Goal: Task Accomplishment & Management: Manage account settings

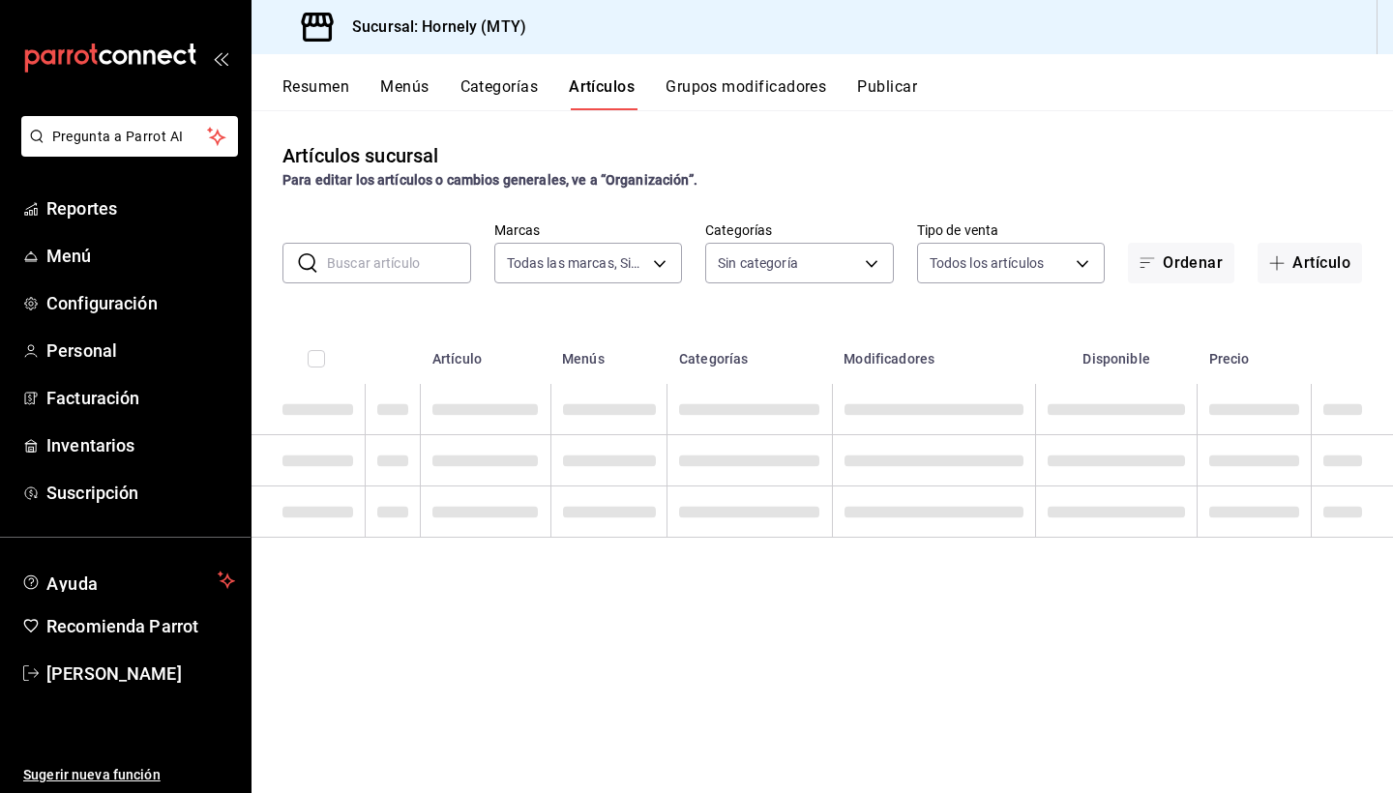
type input "f940d65f-f315-40ad-96cd-36aca2dc56c6"
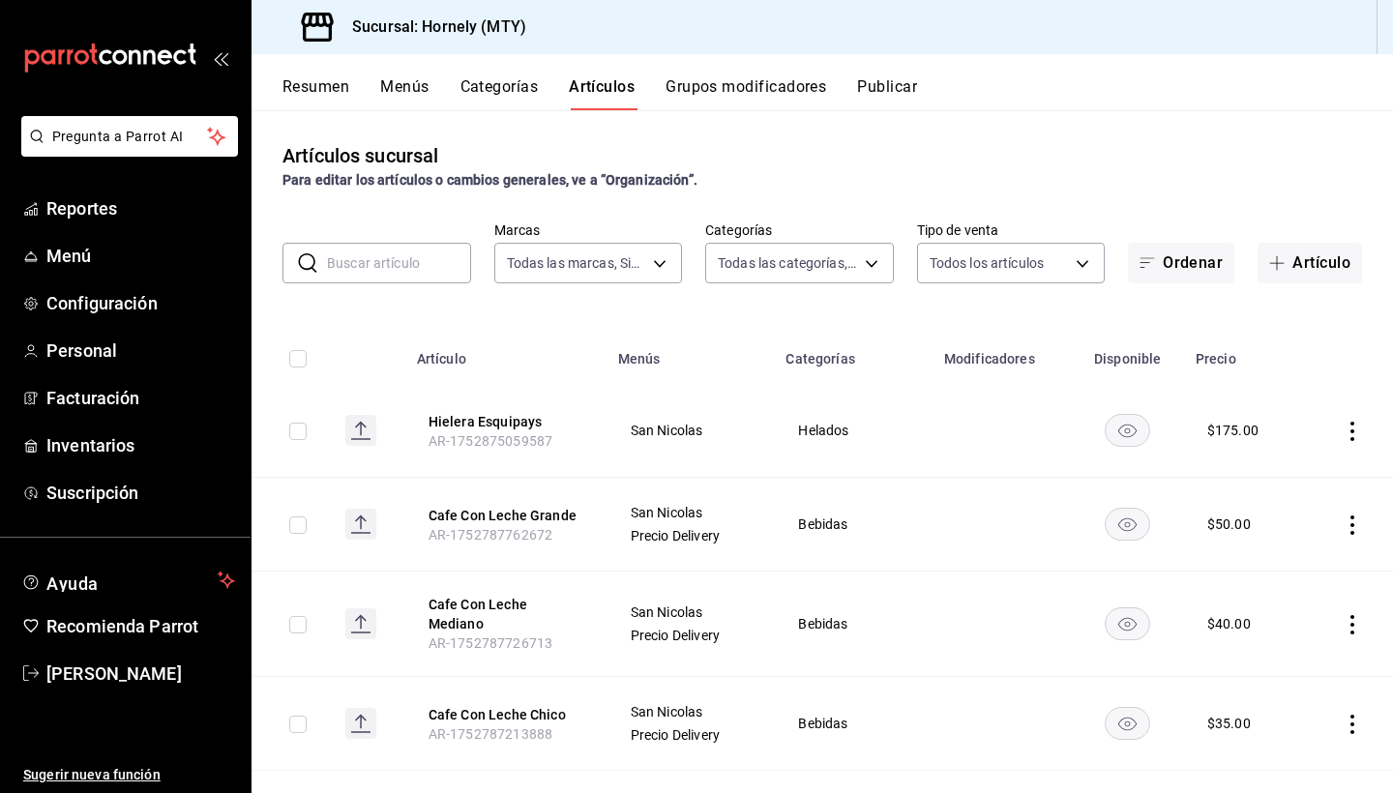
type input "46905878-440e-4c5f-8a3a-fd71bb82160d,0fe66449-3f97-4436-9a36-daf85159eddd,a5f6b…"
click at [617, 91] on button "Artículos" at bounding box center [602, 93] width 66 height 33
click at [1329, 269] on button "Artículo" at bounding box center [1309, 263] width 104 height 41
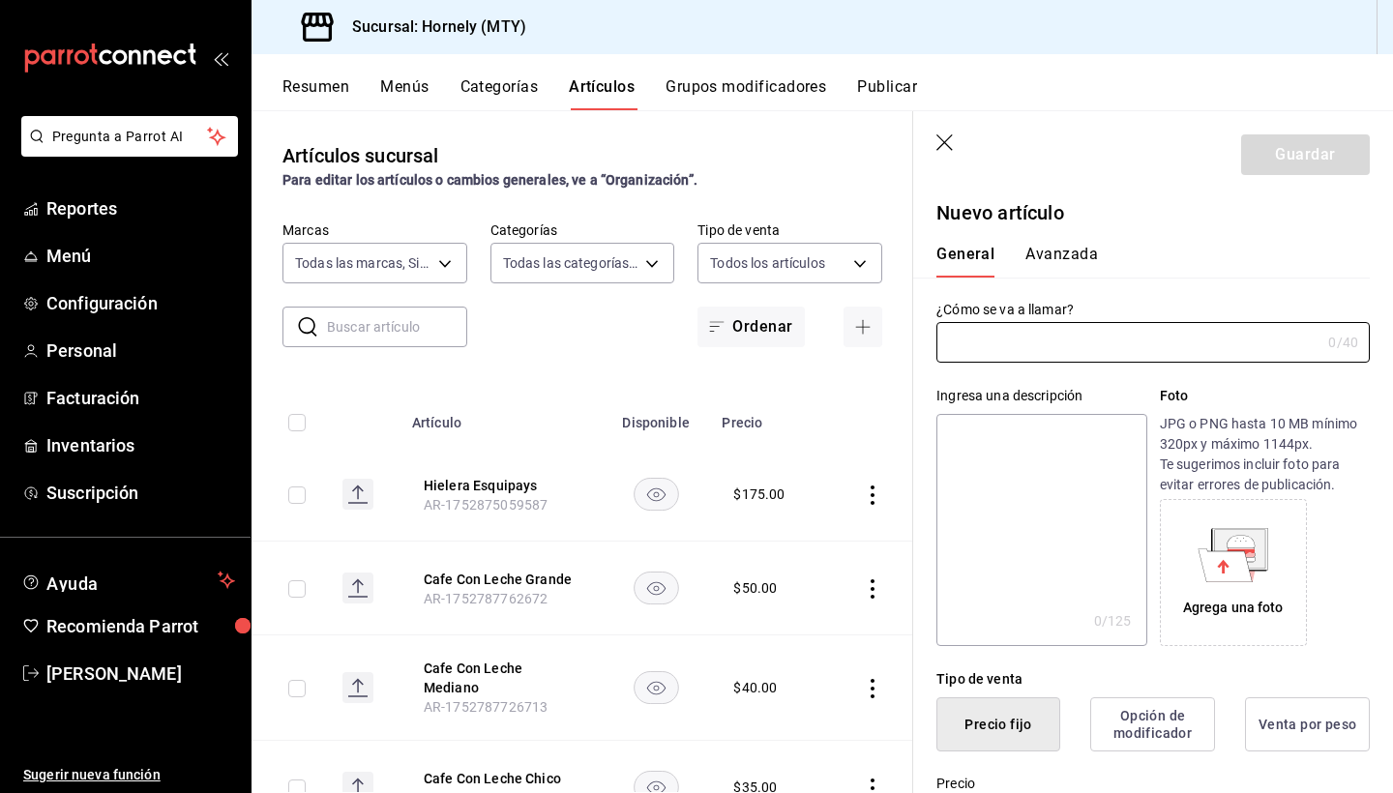
type input "AR-1755473750431"
click at [1040, 338] on input "text" at bounding box center [1128, 342] width 384 height 39
click at [949, 338] on input "Pay de manzana" at bounding box center [1124, 342] width 376 height 39
type input "Nuevo pay de manzana"
click at [1148, 332] on input "Nuevo pay de manzana" at bounding box center [1124, 342] width 376 height 39
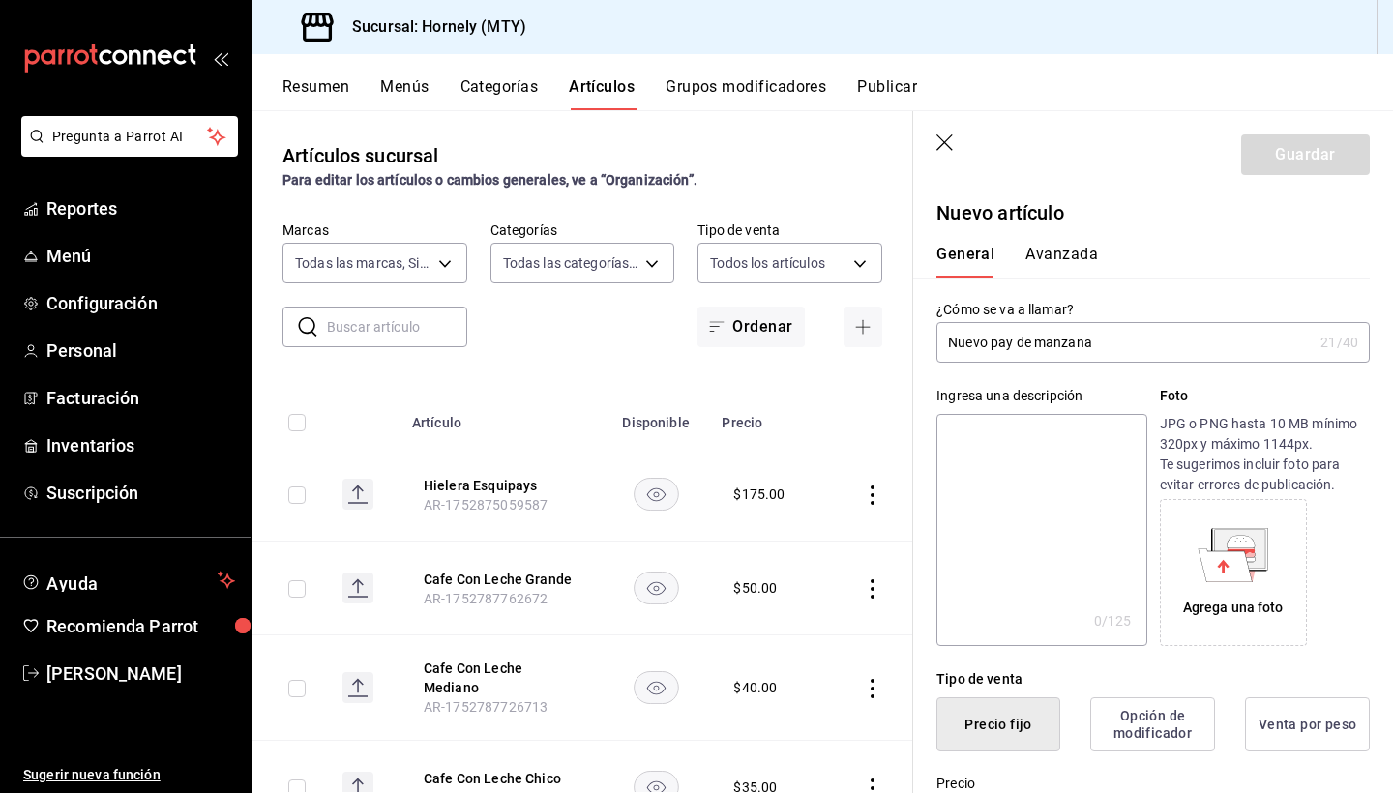
click at [1146, 347] on input "Nuevo pay de manzana" at bounding box center [1124, 342] width 376 height 39
drag, startPoint x: 1133, startPoint y: 339, endPoint x: 672, endPoint y: 248, distance: 470.3
click at [672, 256] on main "Artículos sucursal Para editar los artículos o cambios generales, ve a “Organiz…" at bounding box center [821, 451] width 1141 height 683
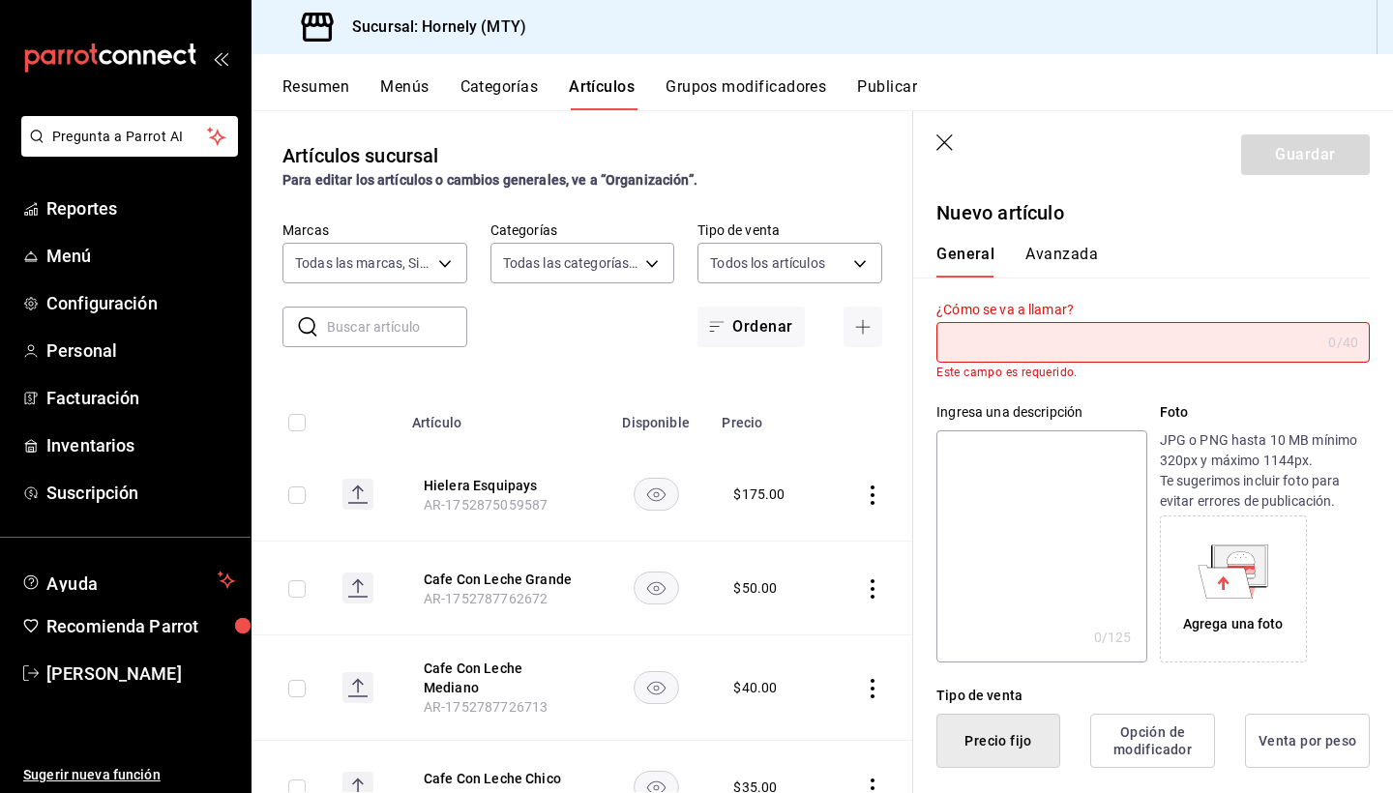
click at [938, 143] on icon "button" at bounding box center [945, 143] width 19 height 19
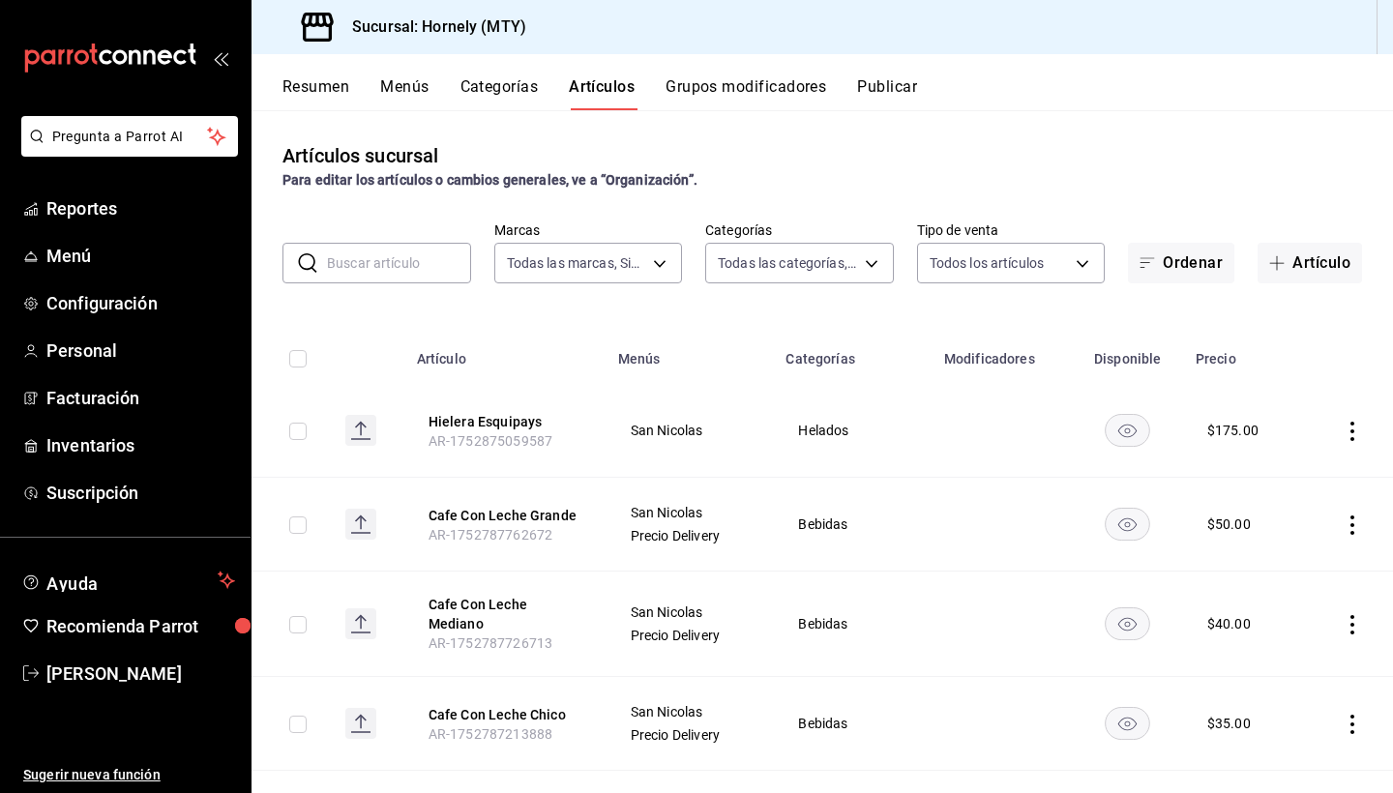
click at [379, 263] on input "text" at bounding box center [399, 263] width 144 height 39
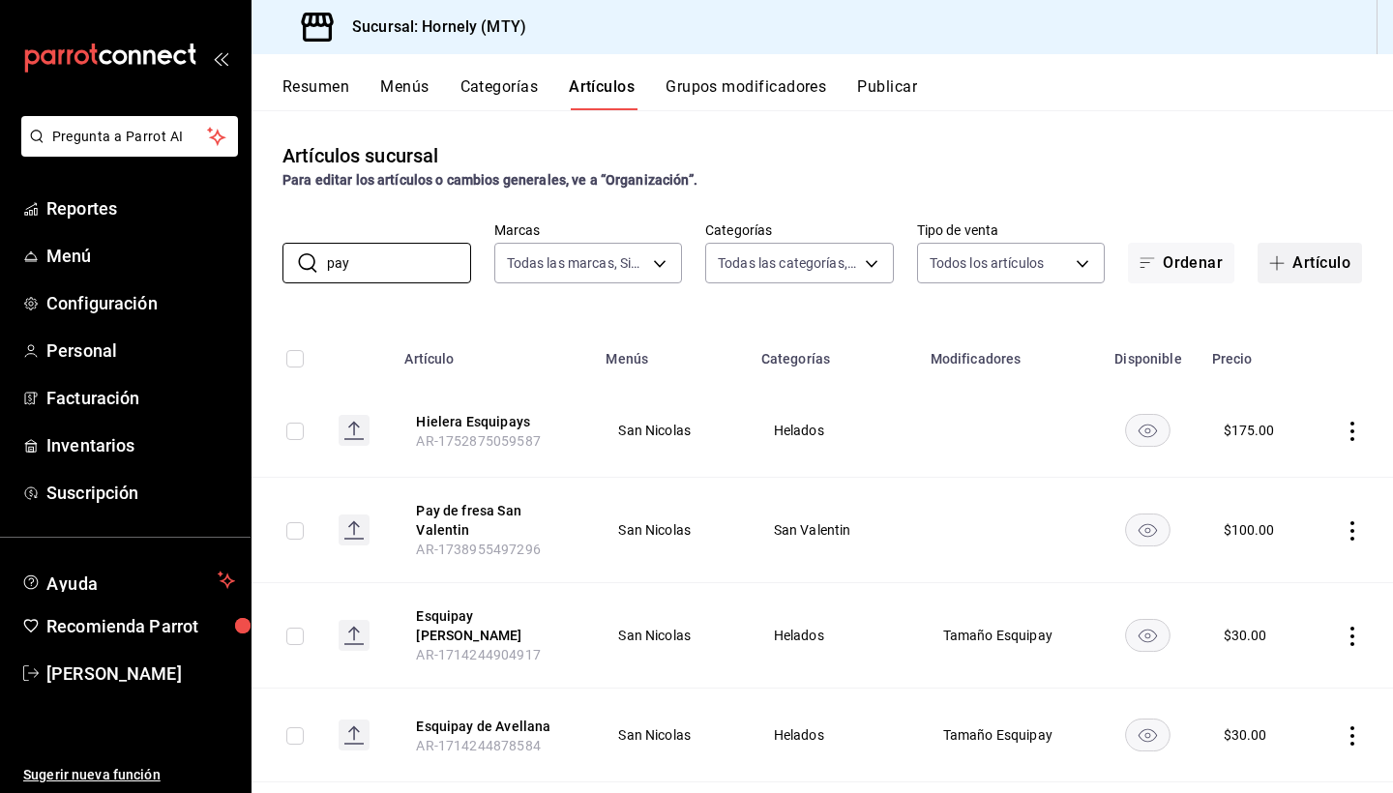
type input "pay"
click at [1293, 249] on button "Artículo" at bounding box center [1309, 263] width 104 height 41
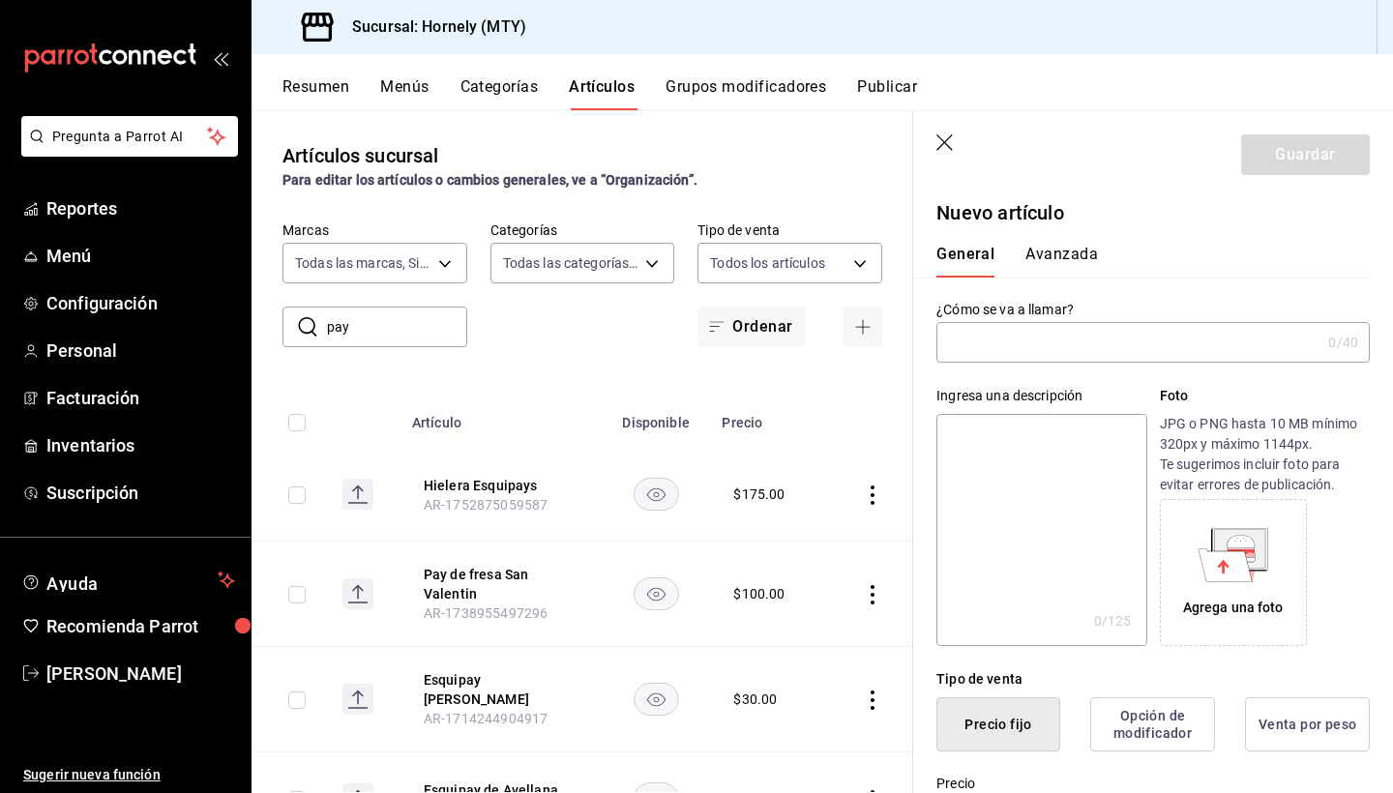
type input "AR-1755473842546"
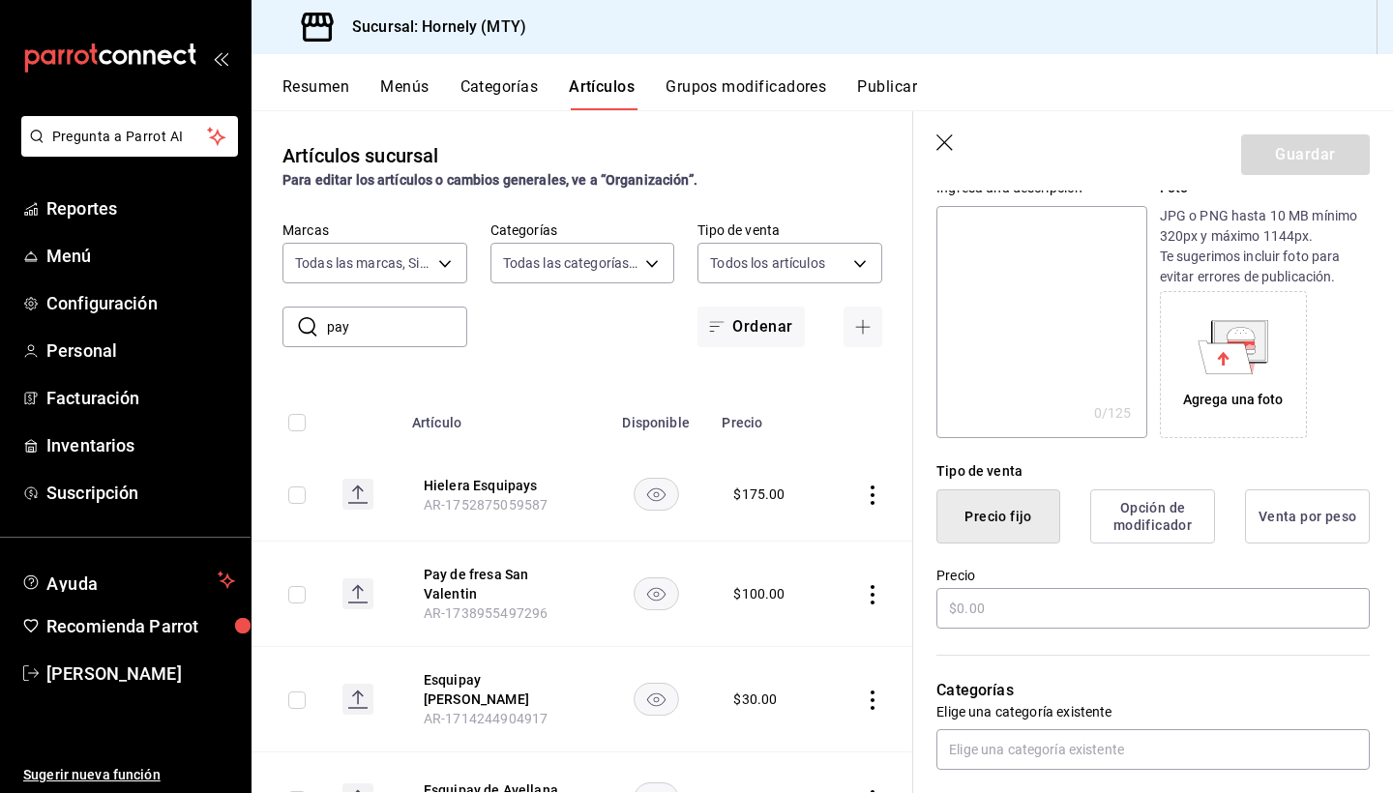
scroll to position [242, 0]
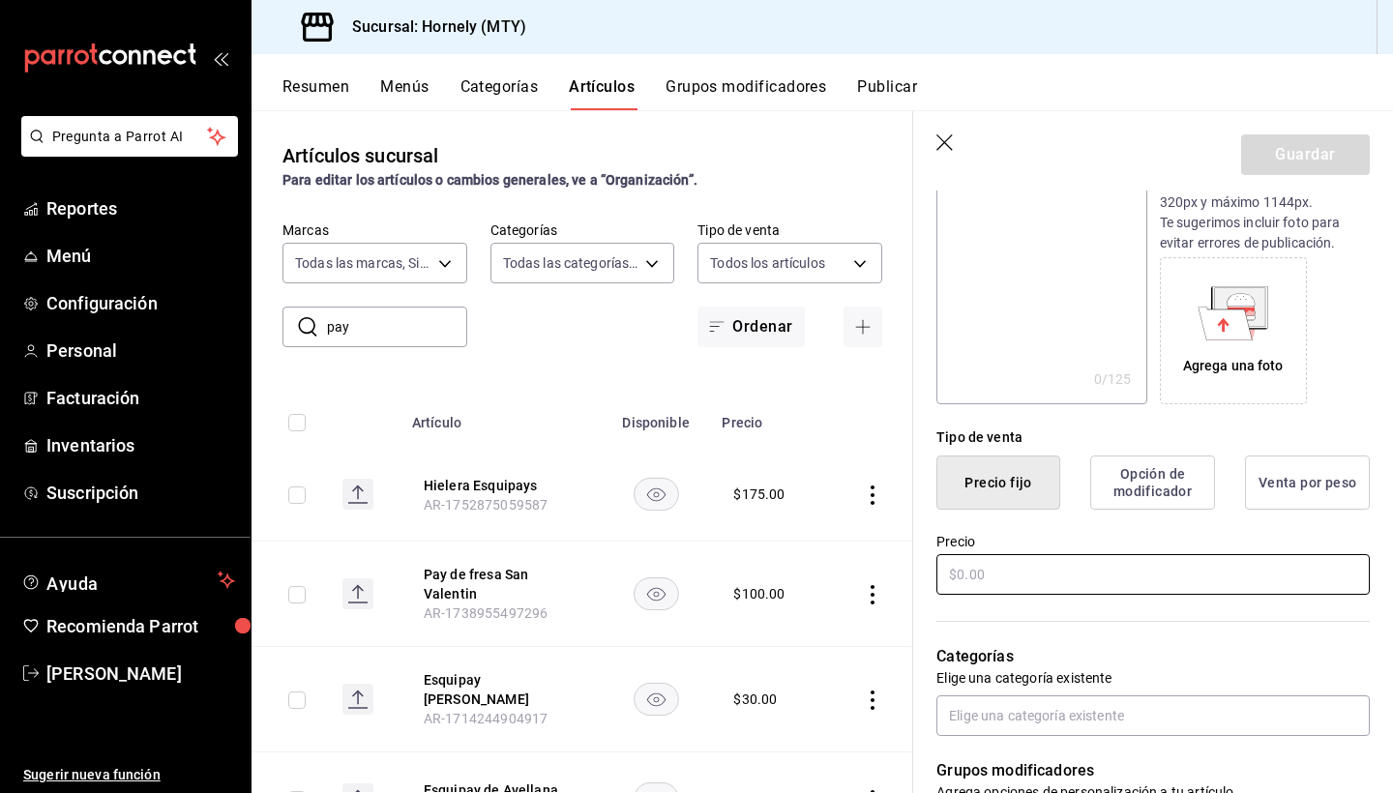
type input "Pay de manzana chico nuevo"
click at [1088, 568] on input "text" at bounding box center [1152, 574] width 433 height 41
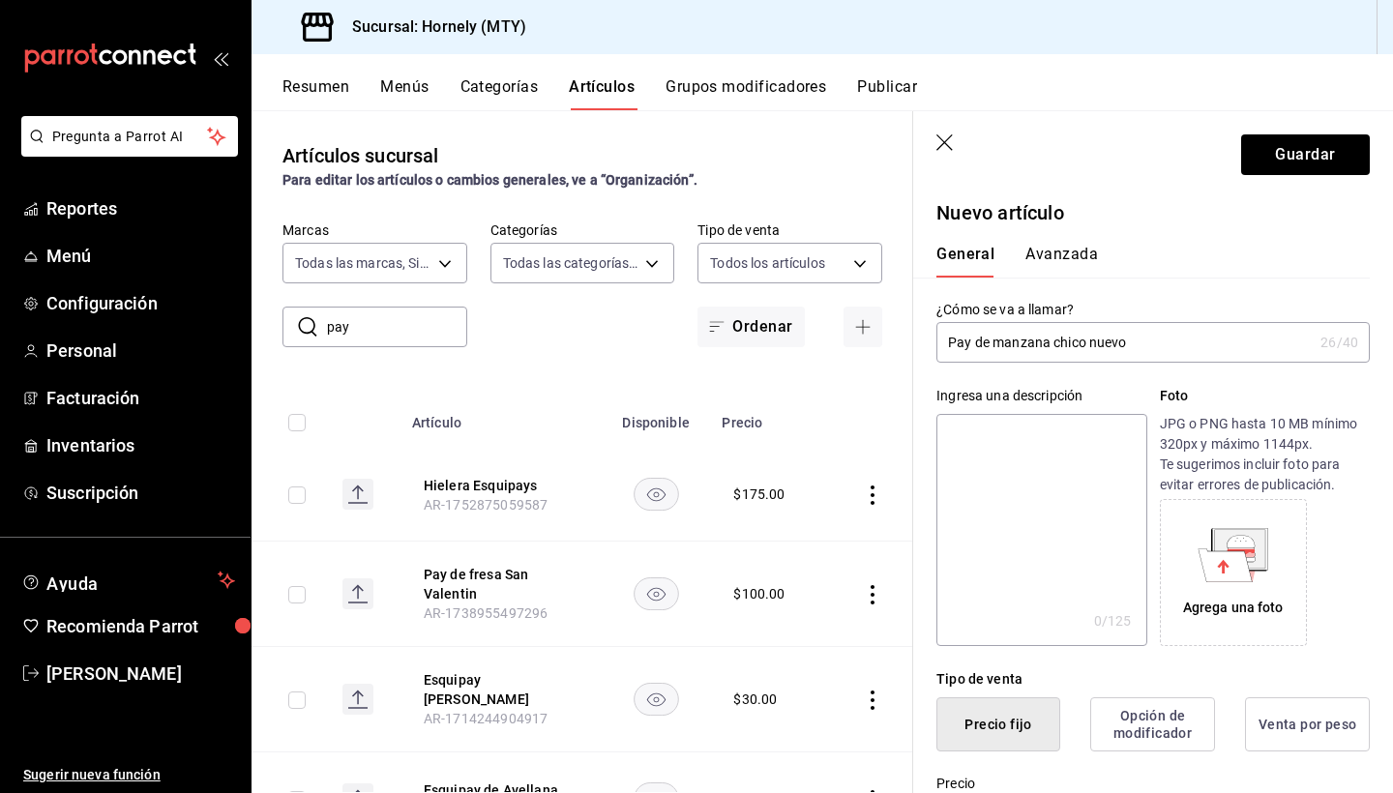
scroll to position [-1, 0]
type input "$80.00"
click at [1069, 495] on textarea at bounding box center [1041, 530] width 210 height 232
type textarea "P"
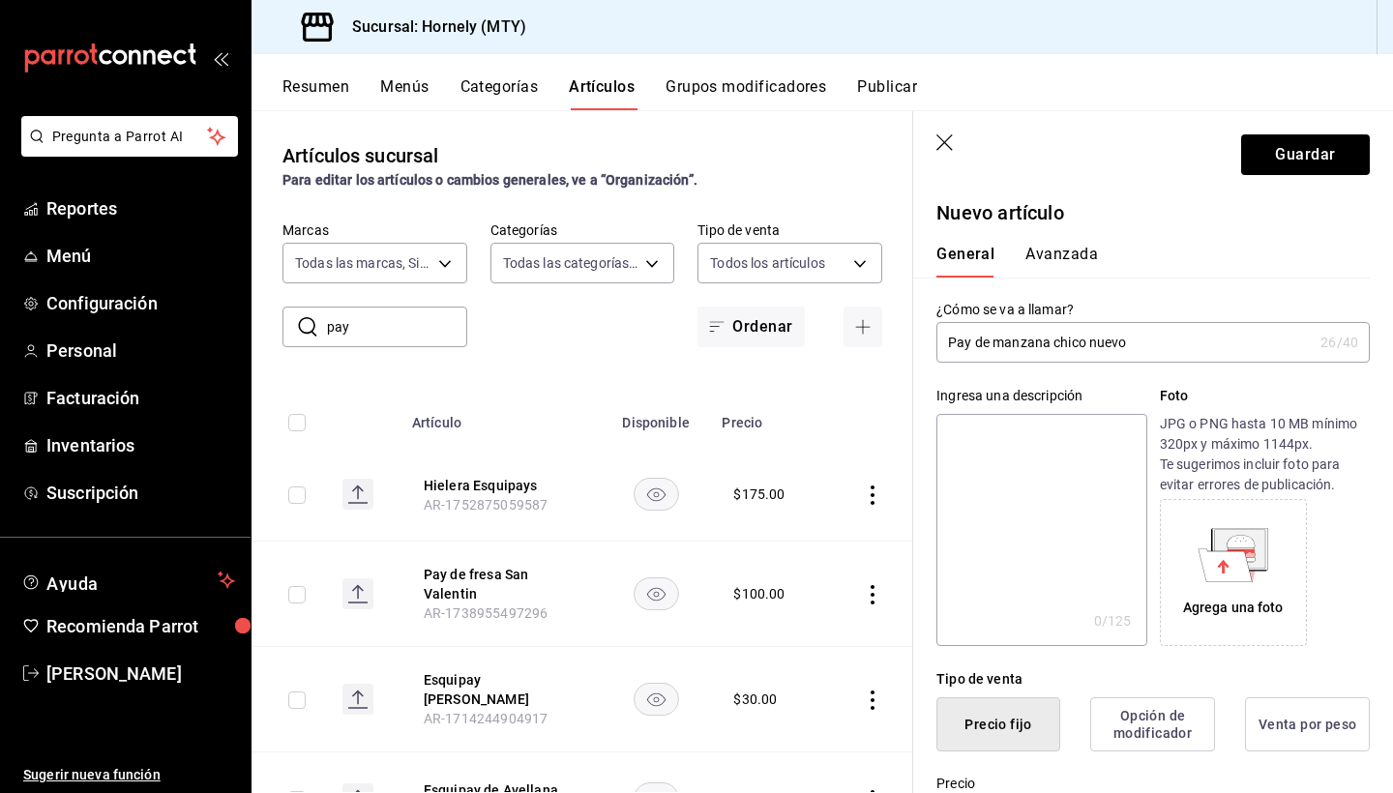
type textarea "x"
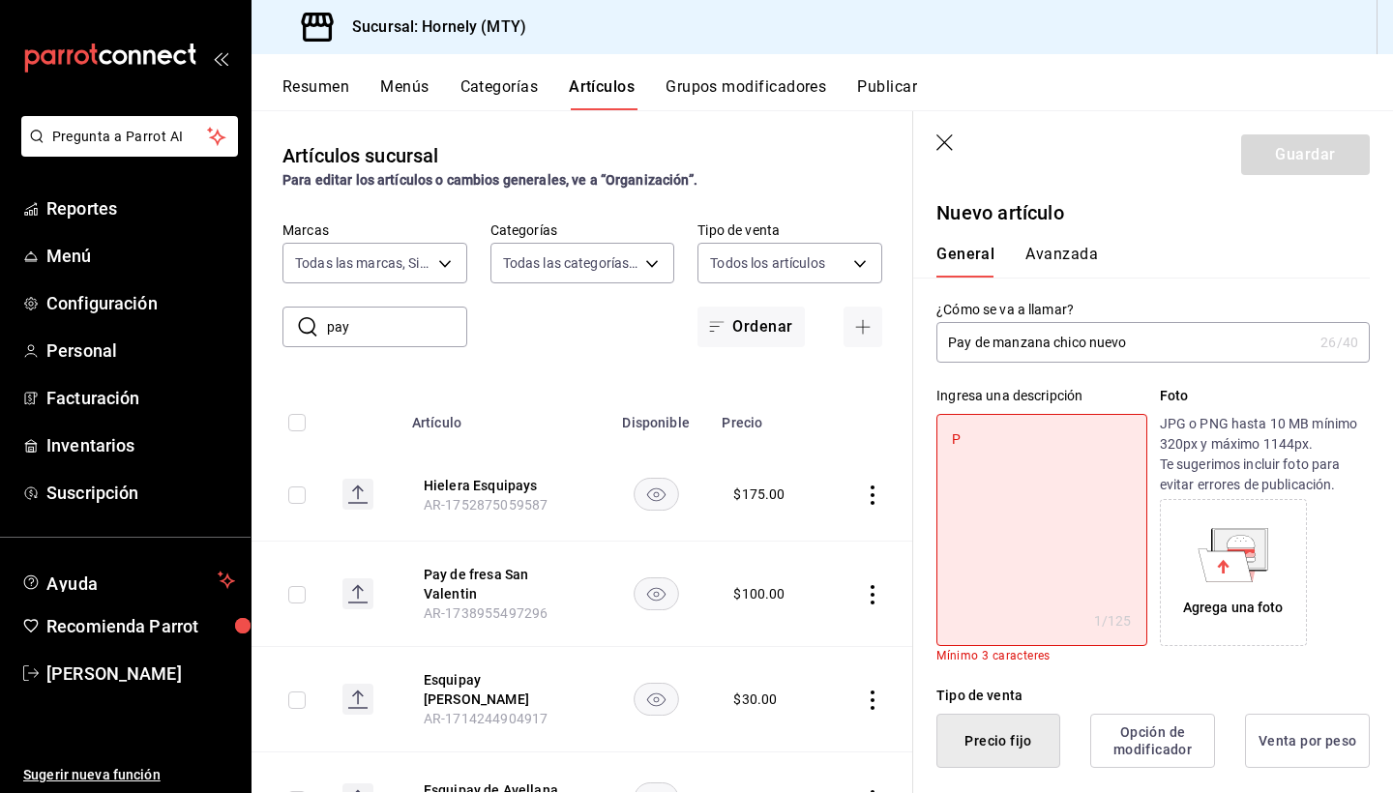
type textarea "Pa"
type textarea "x"
type textarea "Pay"
type textarea "x"
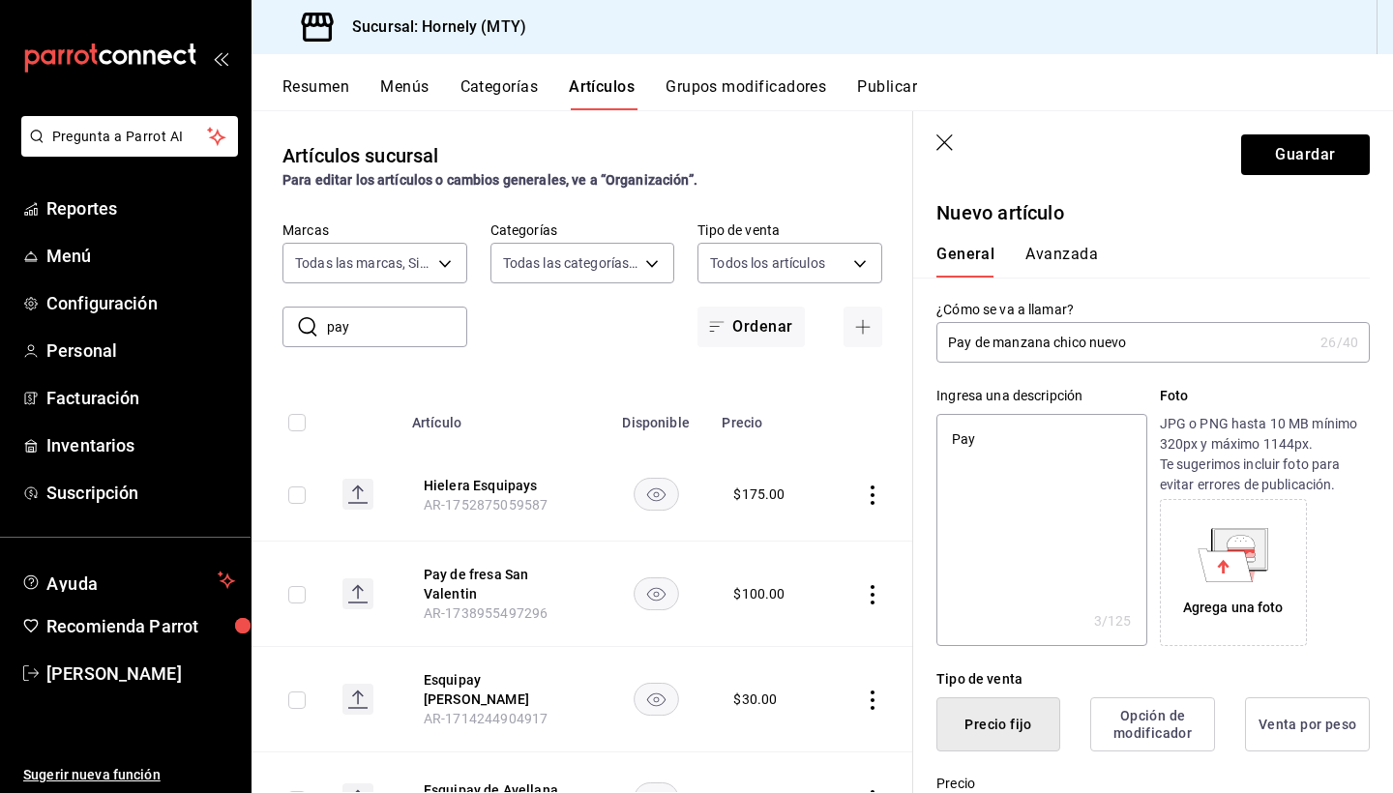
type textarea "Pay"
type textarea "x"
type textarea "Pay d"
type textarea "x"
type textarea "Pay de"
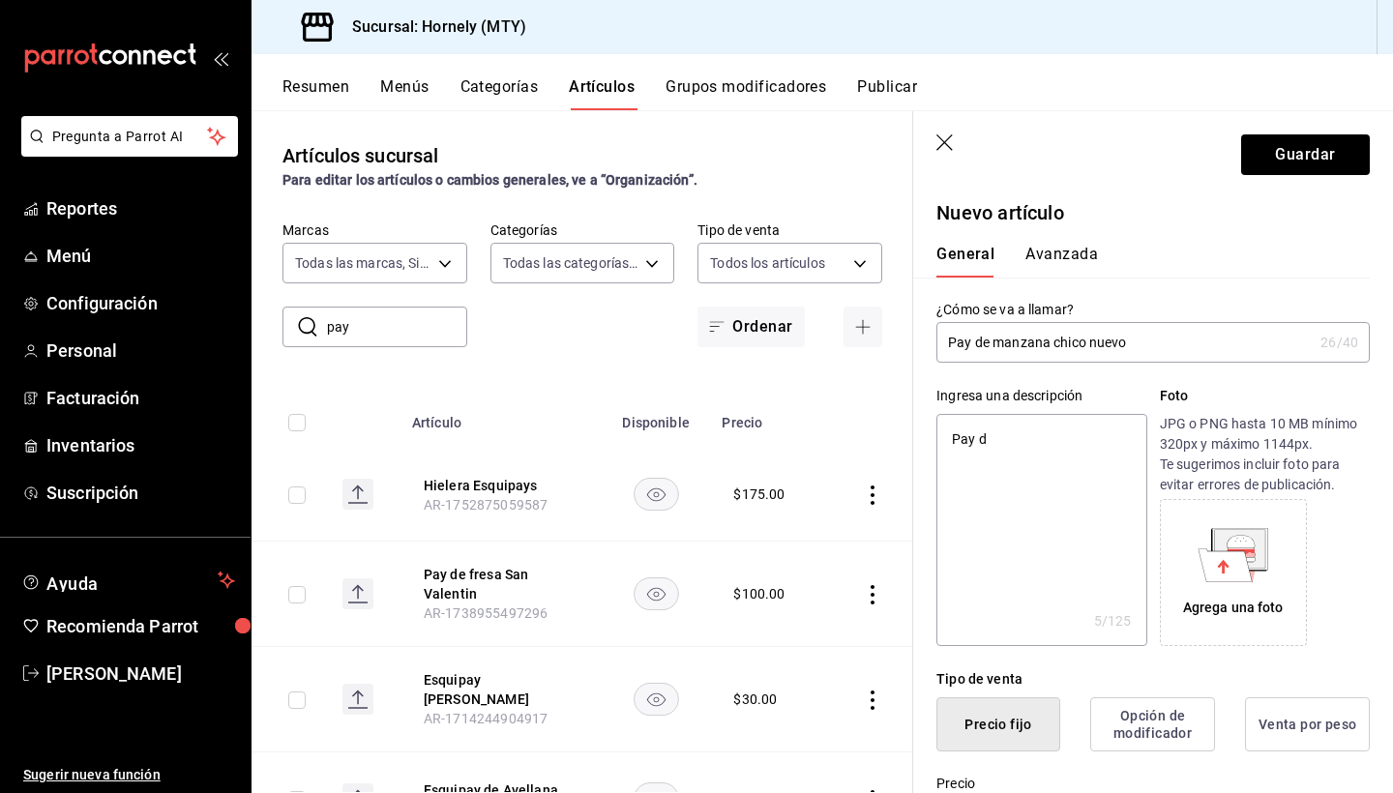
type textarea "x"
type textarea "Pay de"
type textarea "x"
type textarea "Pay de ,"
type textarea "x"
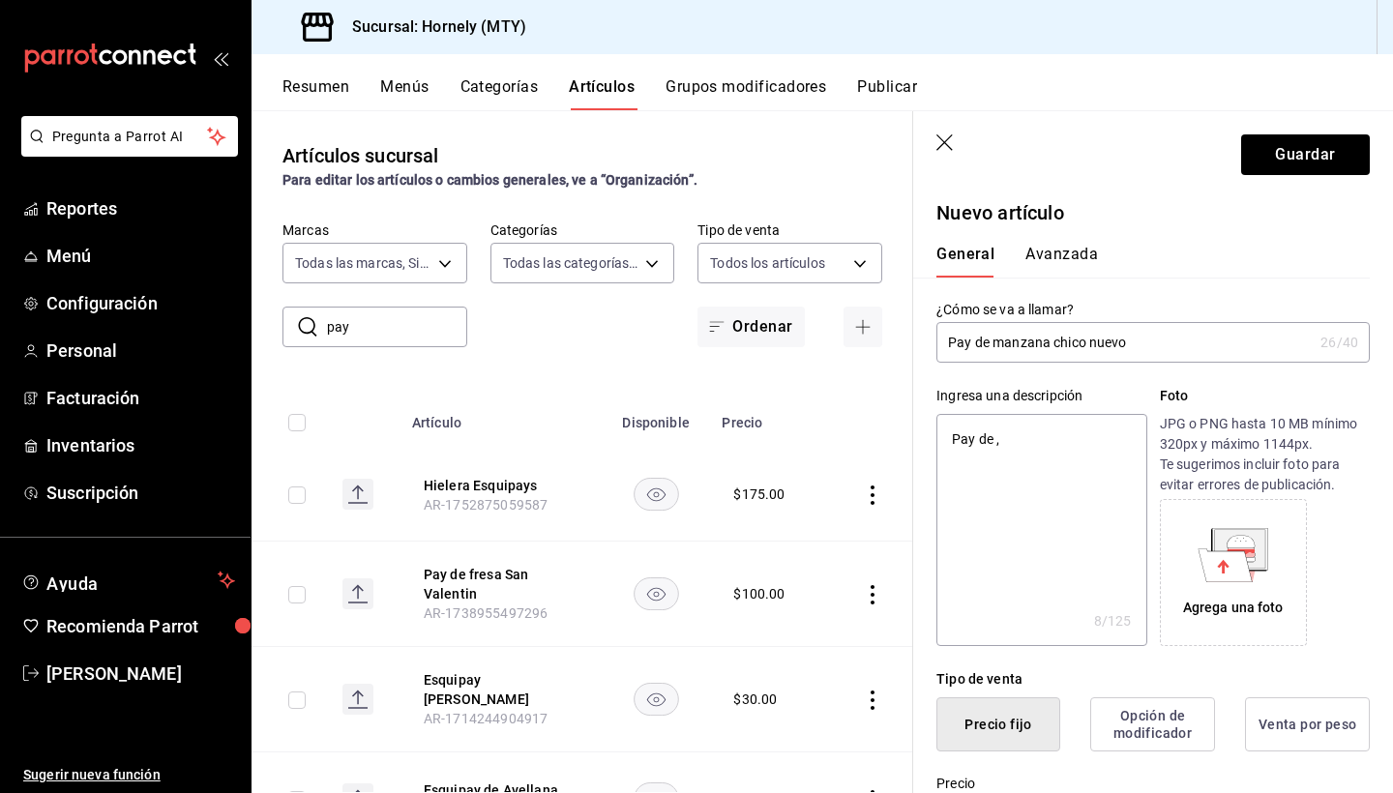
type textarea "Pay de"
type textarea "x"
type textarea "Pay de m"
type textarea "x"
type textarea "Pay de ma"
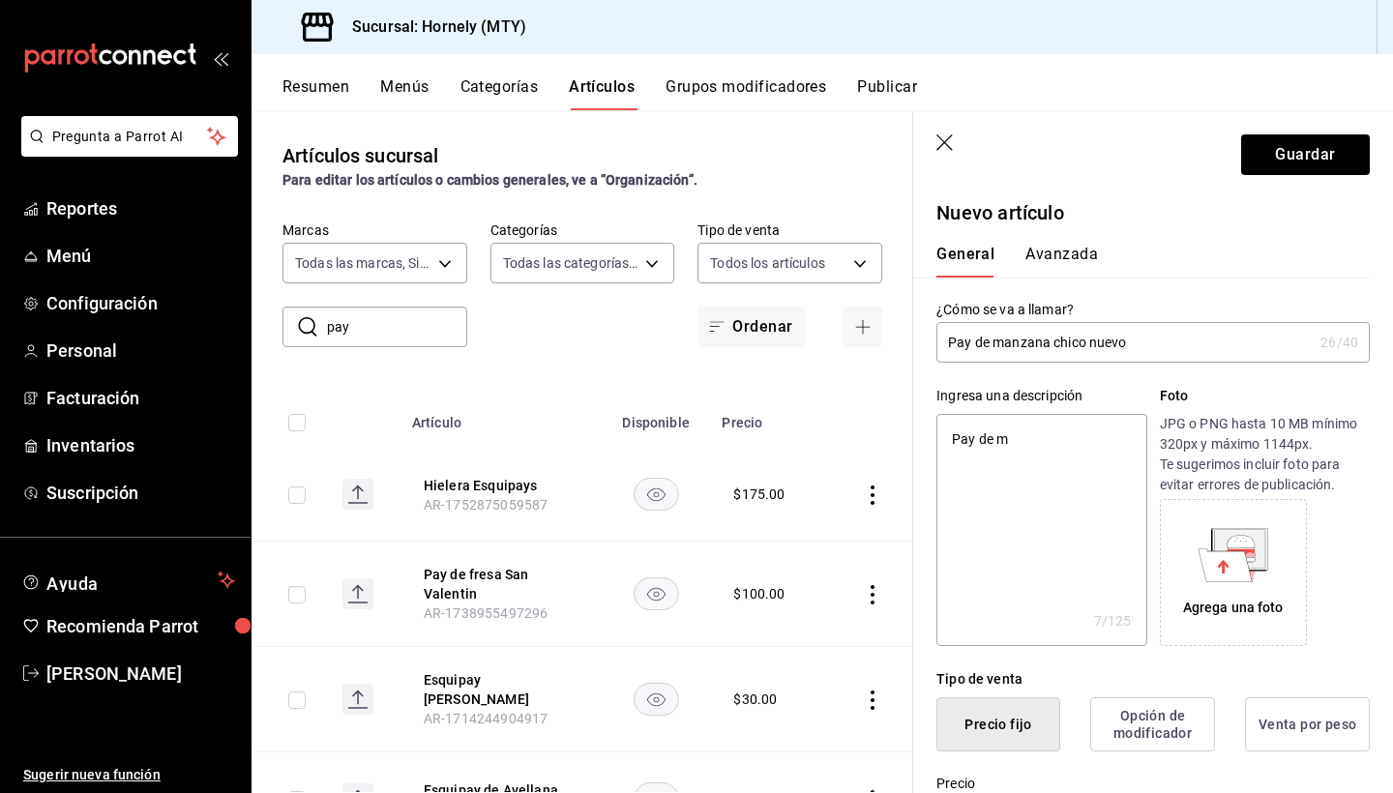
type textarea "x"
type textarea "Pay de man"
type textarea "x"
type textarea "Pay de manz"
type textarea "x"
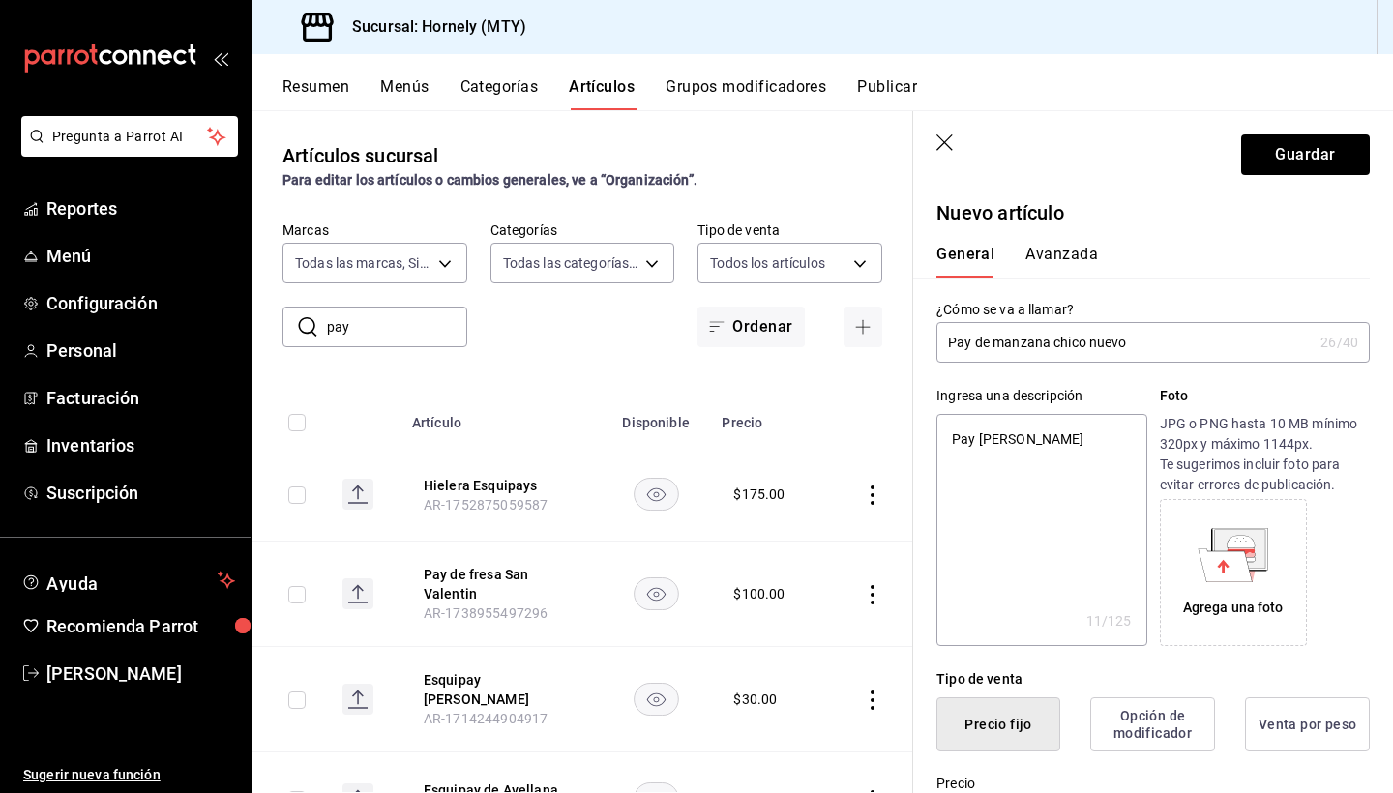
type textarea "Pay de manza"
type textarea "x"
type textarea "Pay de manzan"
type textarea "x"
type textarea "Pay de manzana"
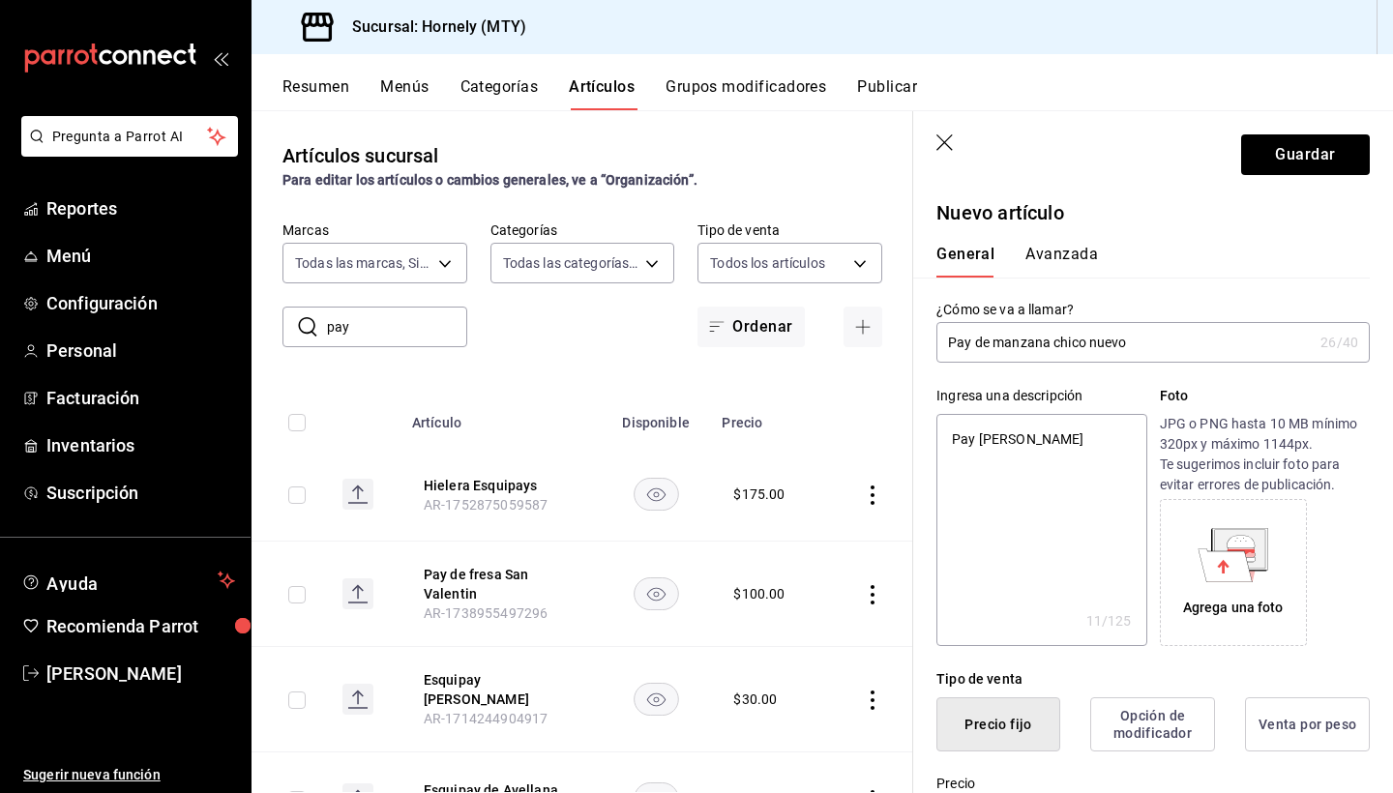
type textarea "x"
type textarea "Pay de manzana"
type textarea "x"
type textarea "Pay de manzana y"
type textarea "x"
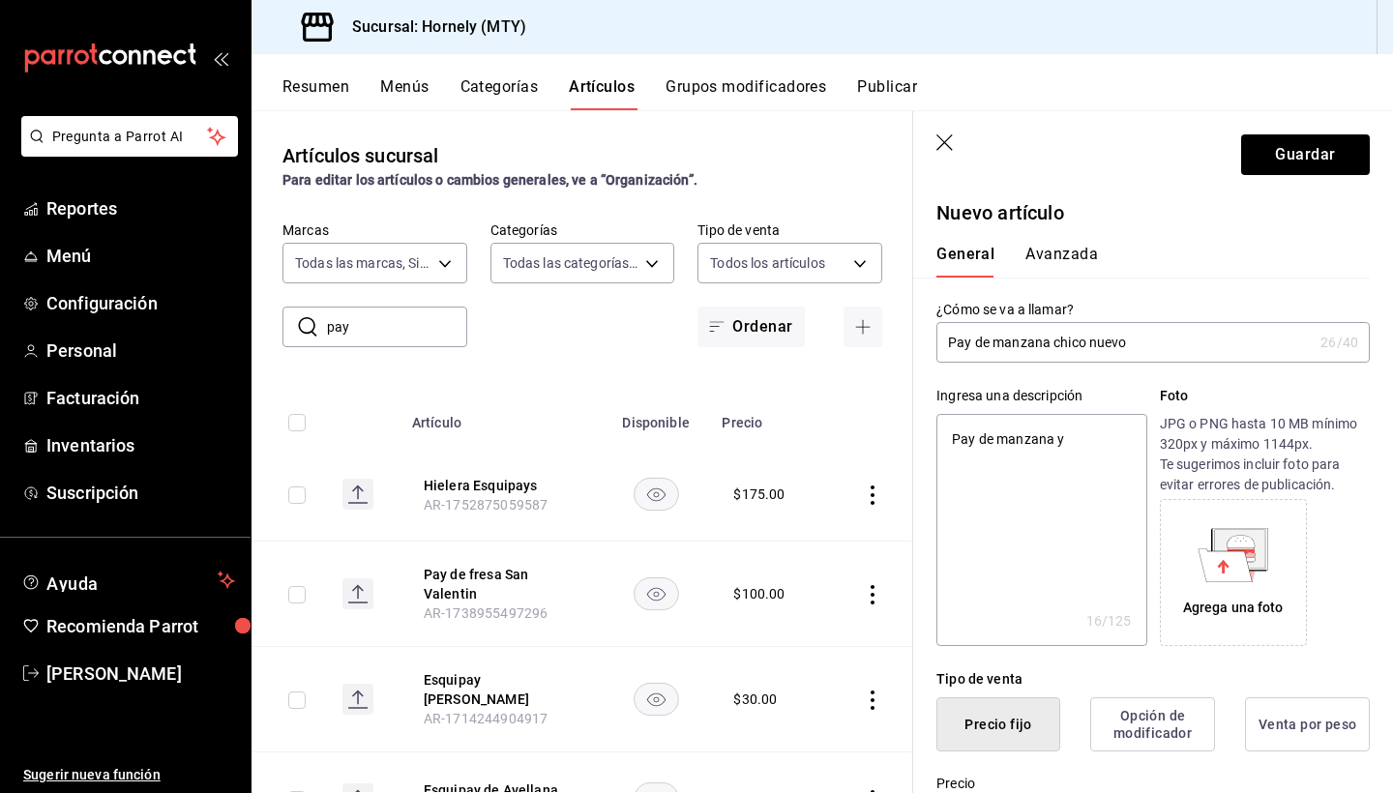
type textarea "Pay de manzana y"
type textarea "x"
type textarea "Pay de manzana y q"
type textarea "x"
type textarea "Pay de manzana y qu"
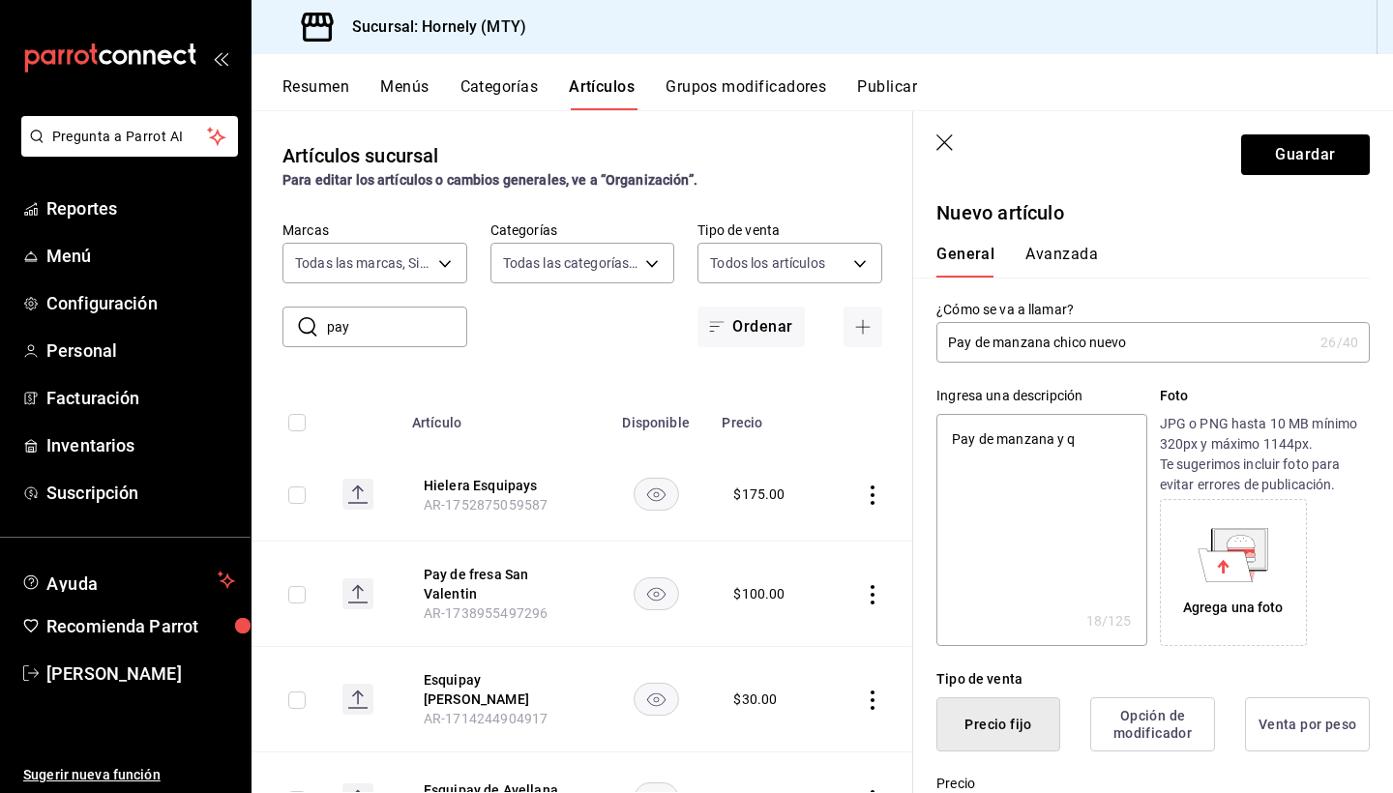
type textarea "x"
type textarea "Pay de manzana y que"
type textarea "x"
type textarea "Pay de manzana y ques"
type textarea "x"
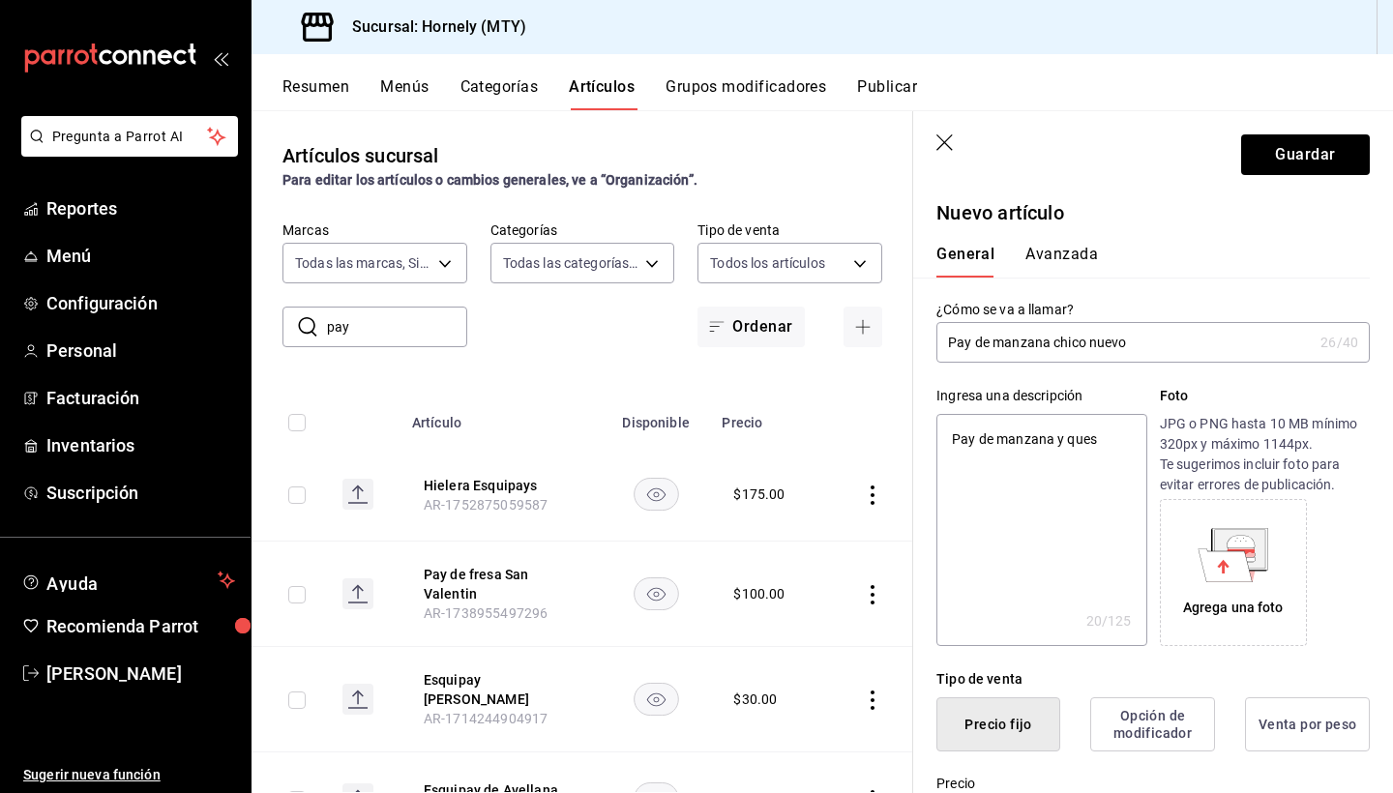
type textarea "Pay de manzana y queso"
type textarea "x"
type textarea "Pay de manzana y queso"
type textarea "x"
type textarea "Pay de manzana y queso n"
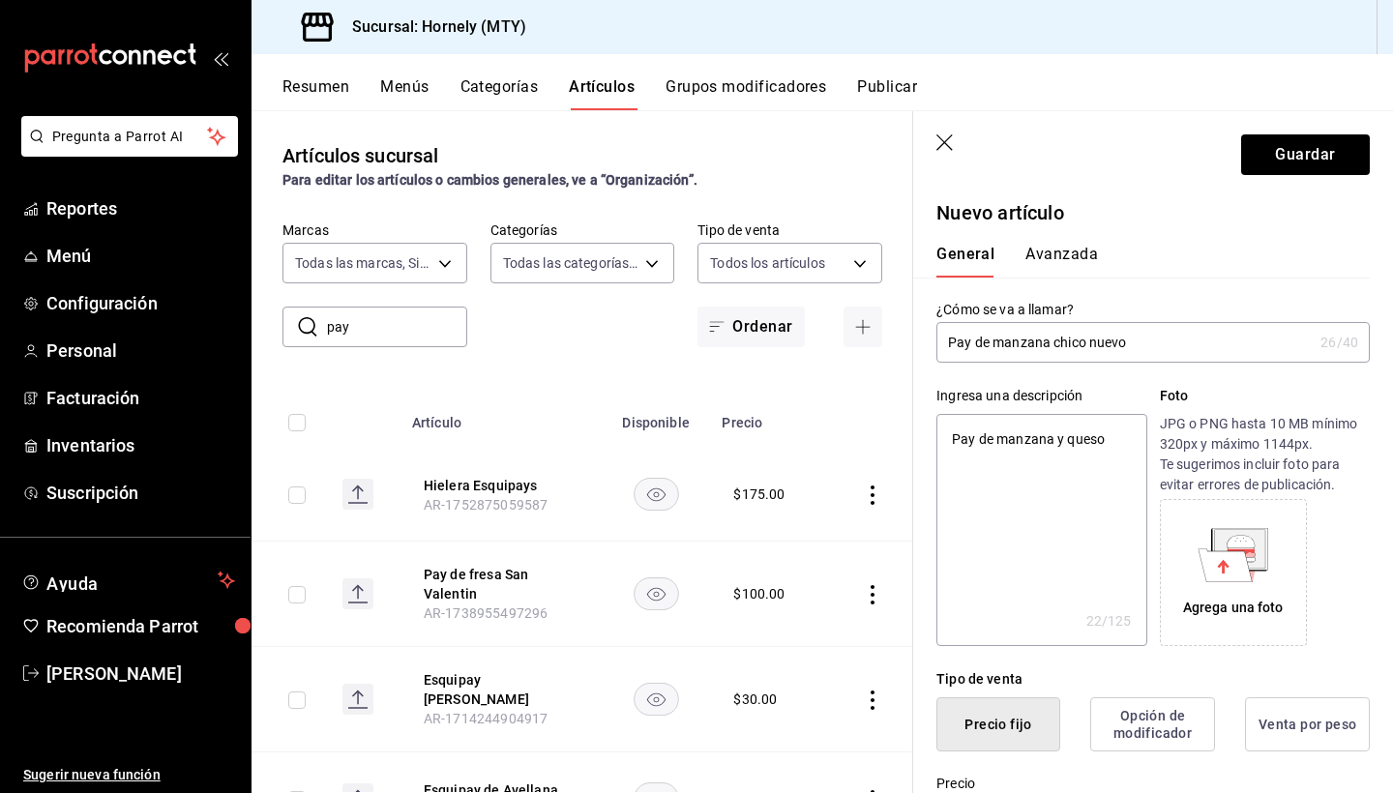
type textarea "x"
type textarea "Pay de manzana y queso nu"
type textarea "x"
type textarea "Pay de manzana y queso nue"
type textarea "x"
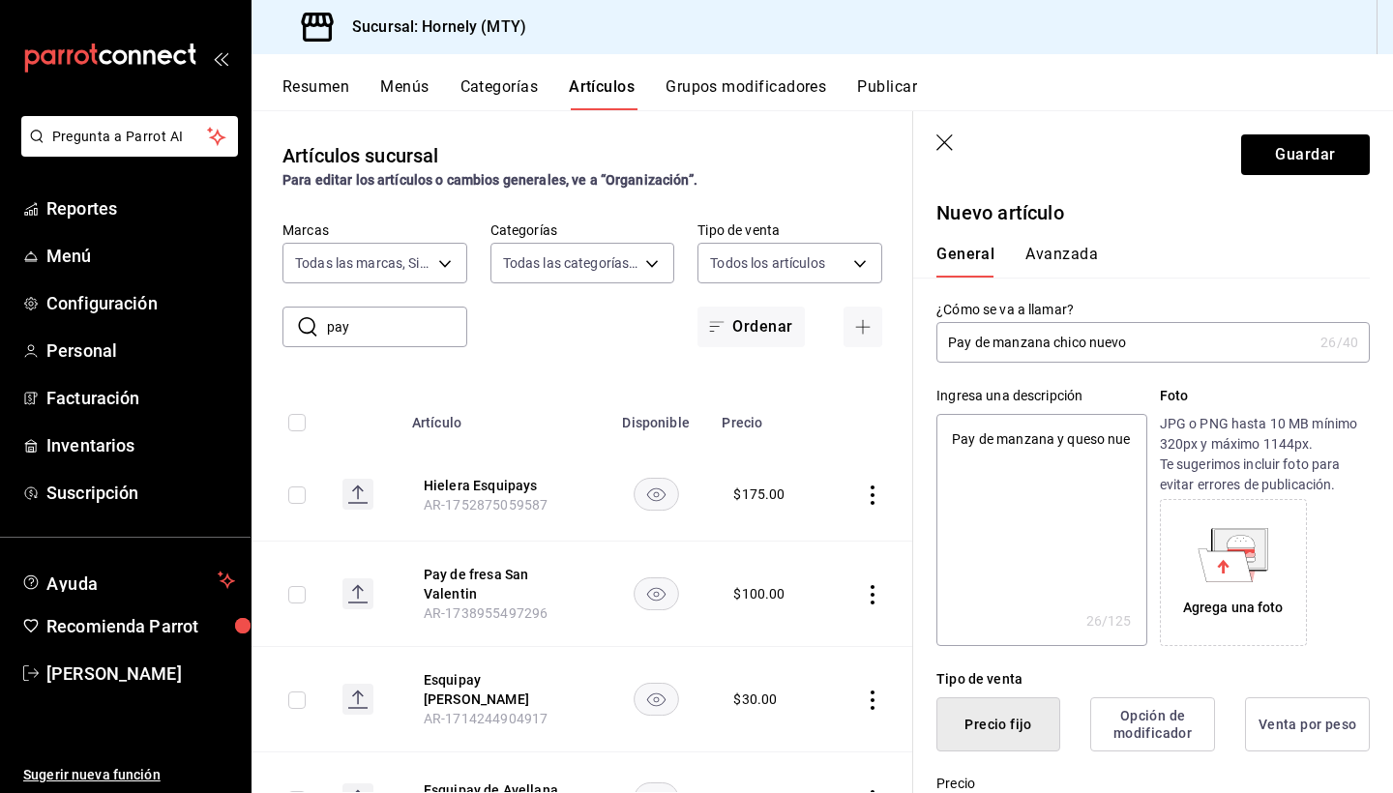
type textarea "Pay de manzana y queso nuev"
type textarea "x"
type textarea "Pay de manzana y queso nuevo"
type textarea "x"
type textarea "Pay de manzana y queso nuevo"
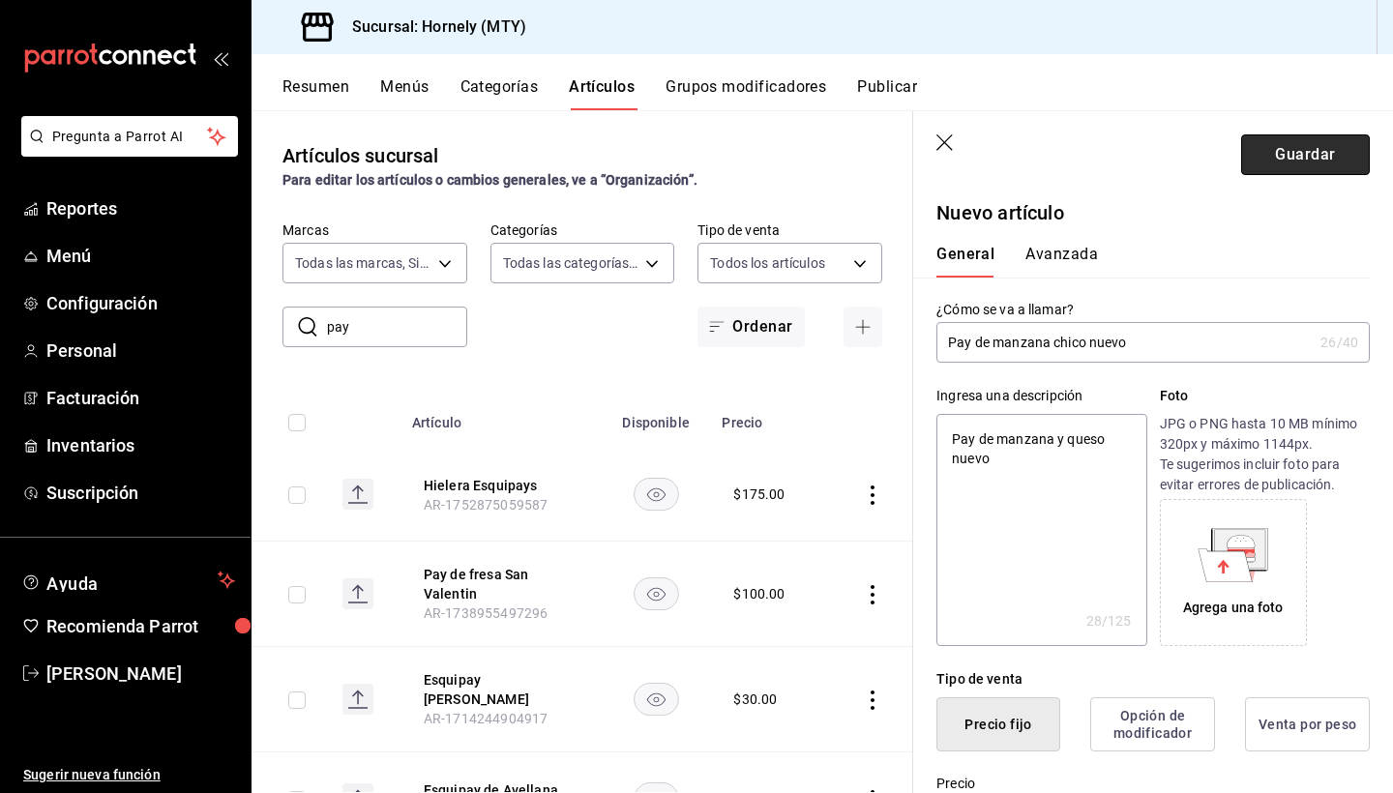
click at [1319, 154] on button "Guardar" at bounding box center [1305, 154] width 129 height 41
type textarea "x"
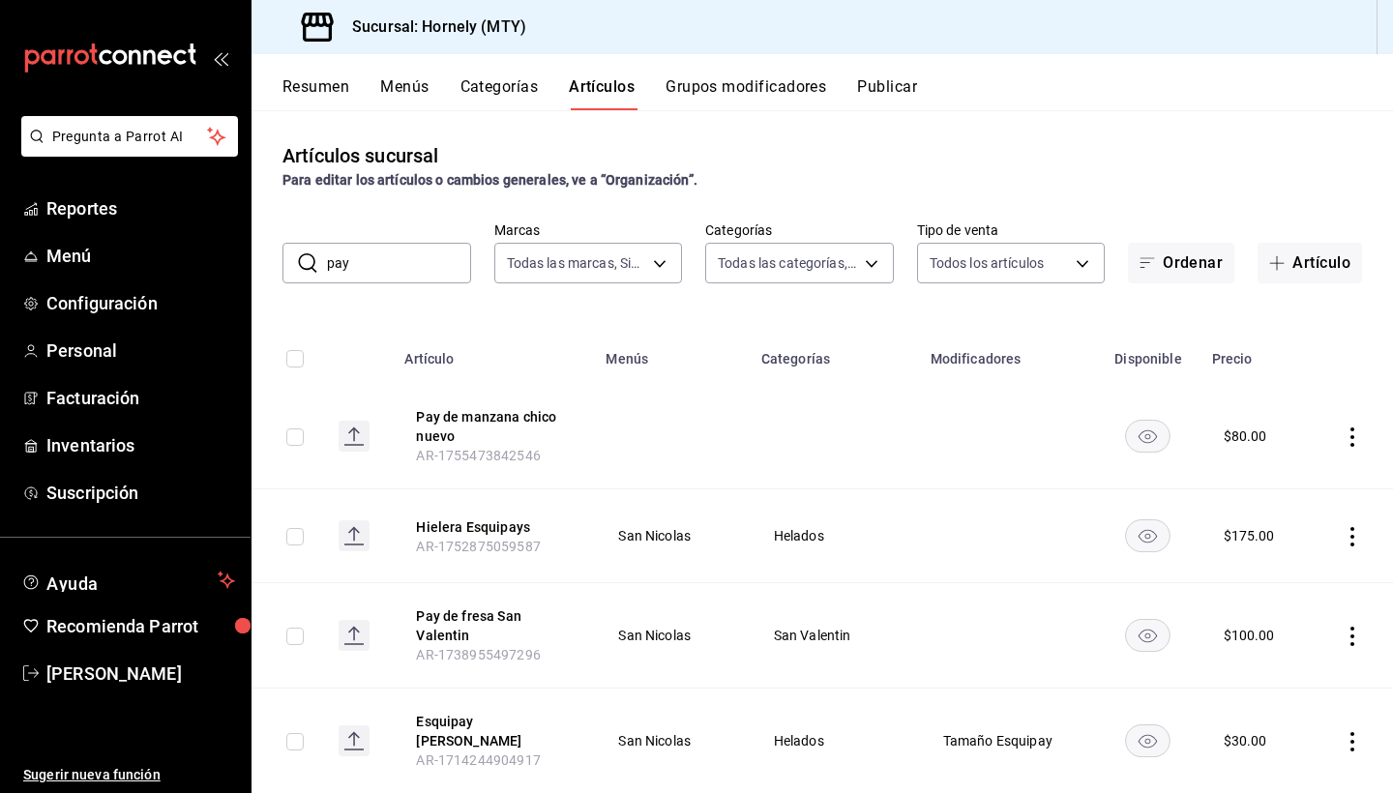
click at [1361, 436] on icon "actions" at bounding box center [1351, 436] width 19 height 19
click at [1288, 479] on span "Editar" at bounding box center [1294, 481] width 50 height 20
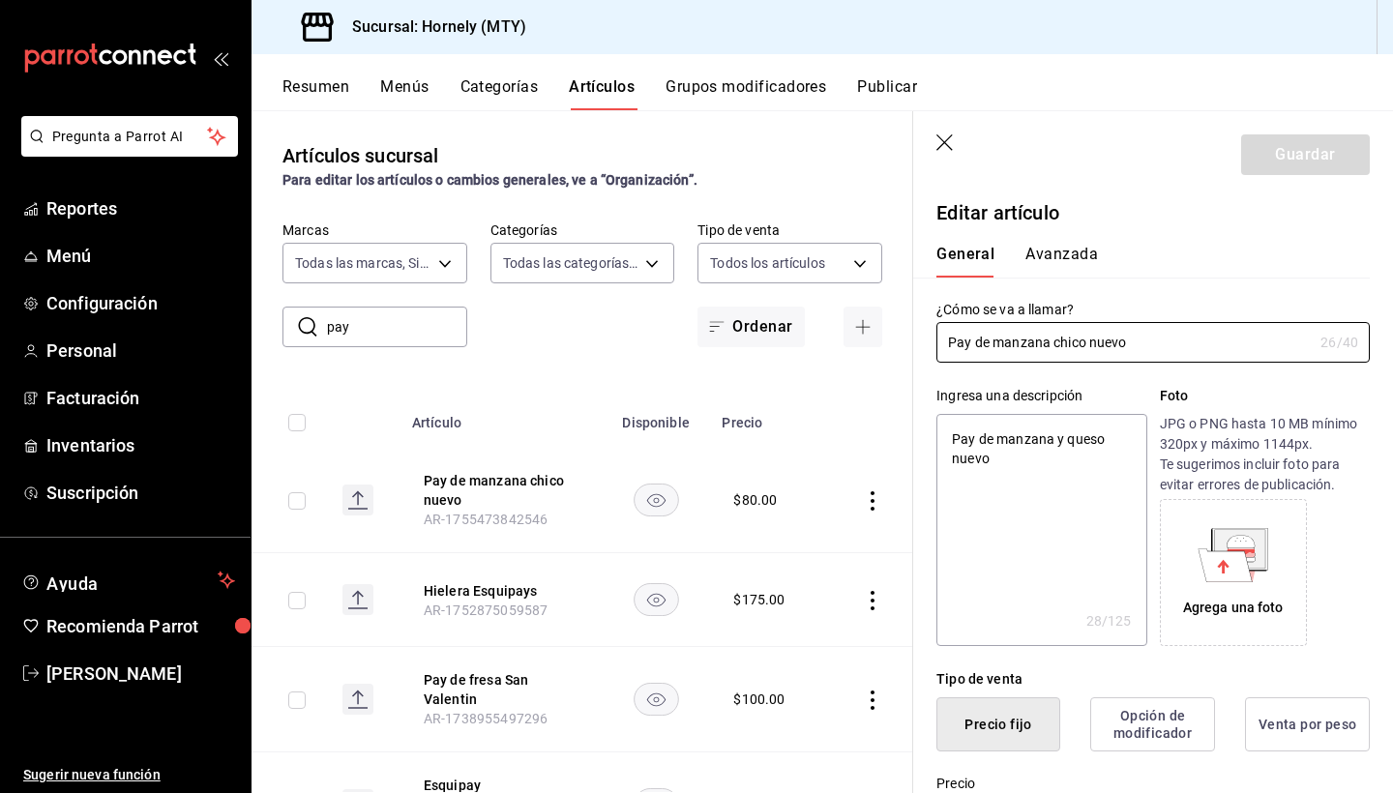
type textarea "x"
type input "$80.00"
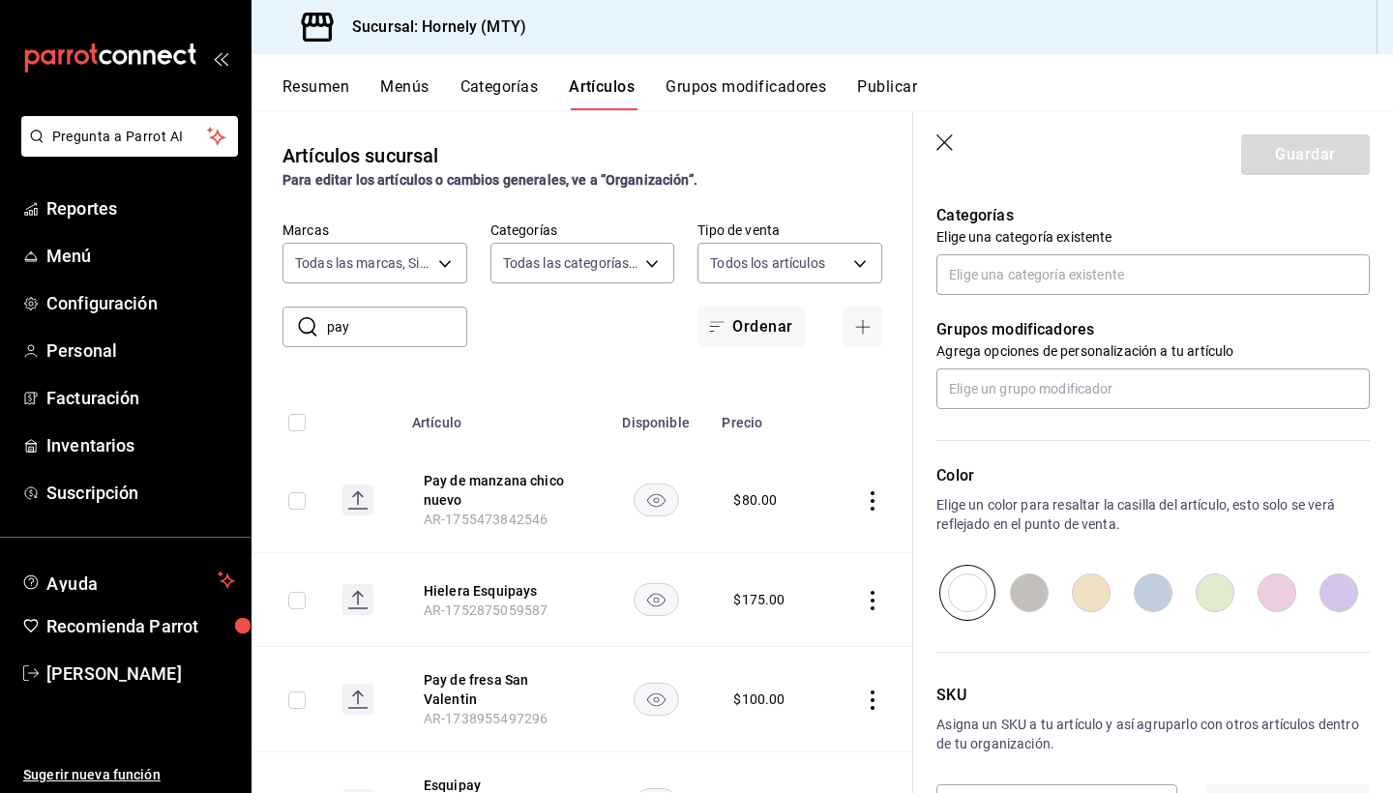
scroll to position [690, 0]
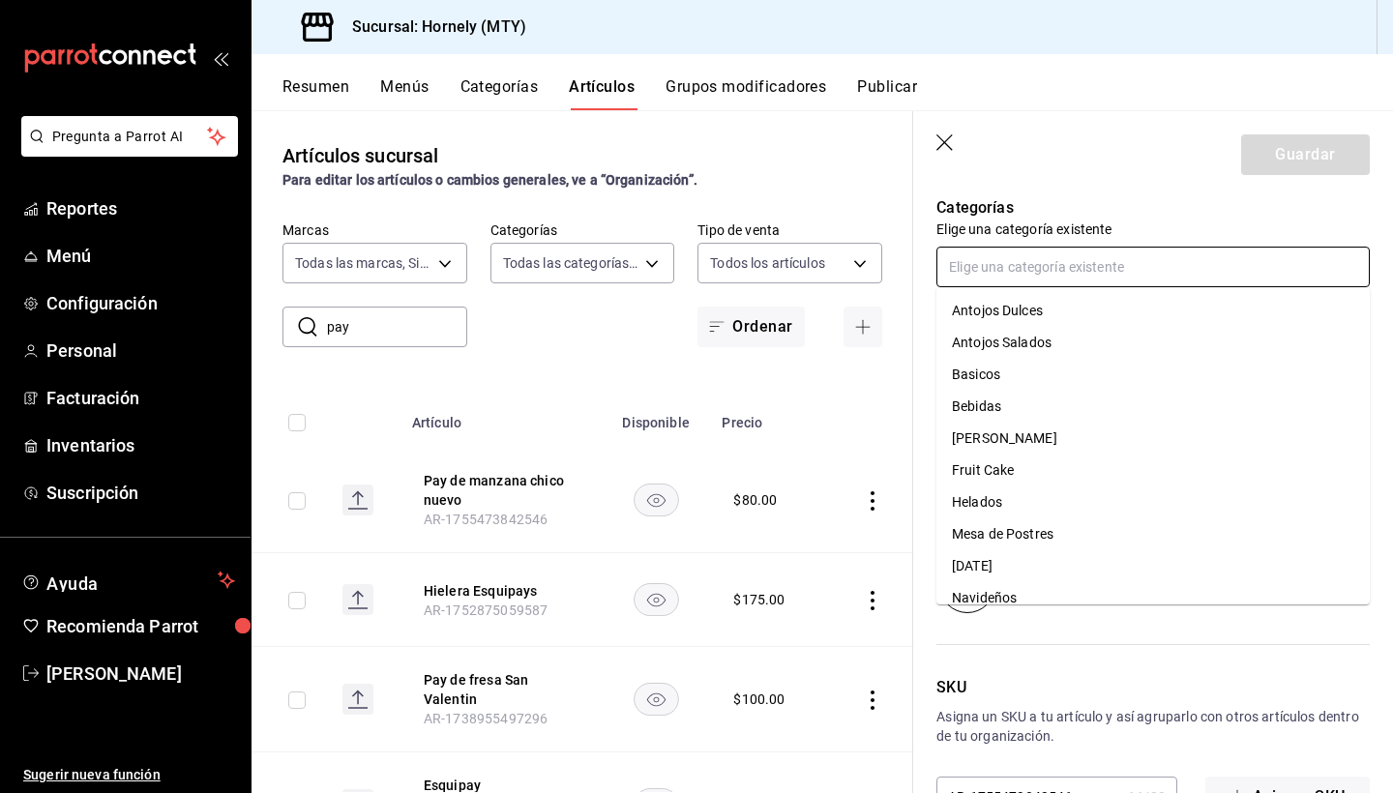
click at [1055, 267] on input "text" at bounding box center [1152, 267] width 433 height 41
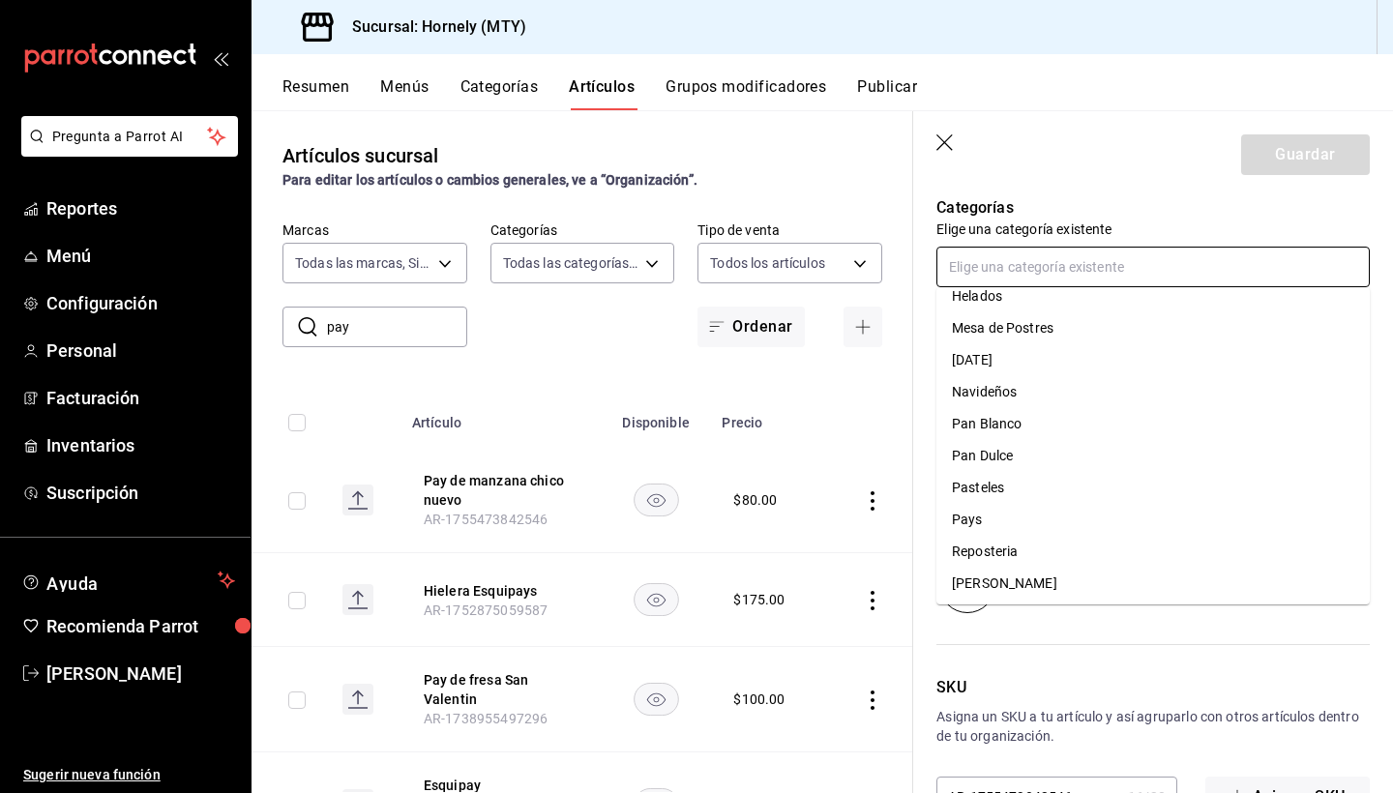
click at [1016, 500] on li "Pasteles" at bounding box center [1152, 488] width 433 height 32
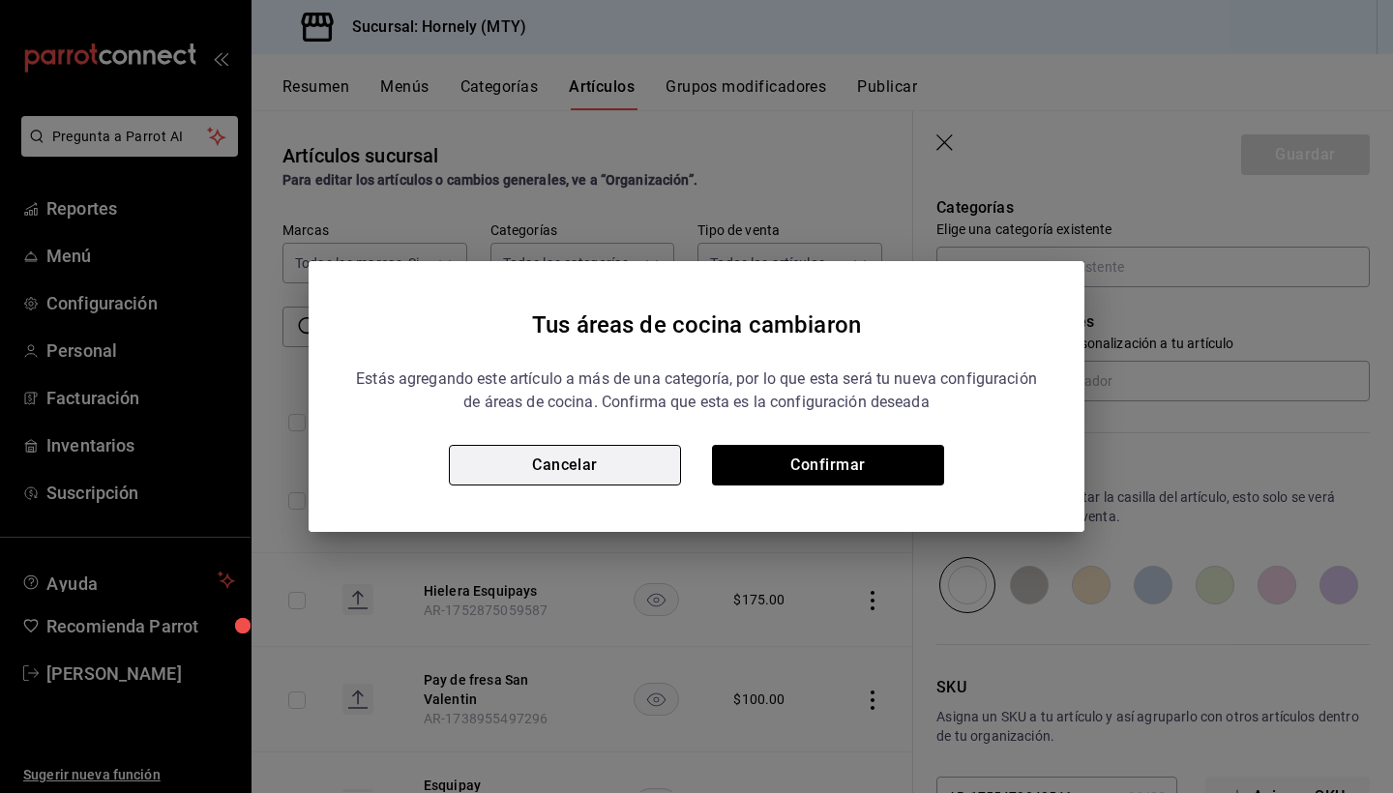
click at [595, 465] on button "Cancelar" at bounding box center [565, 465] width 232 height 41
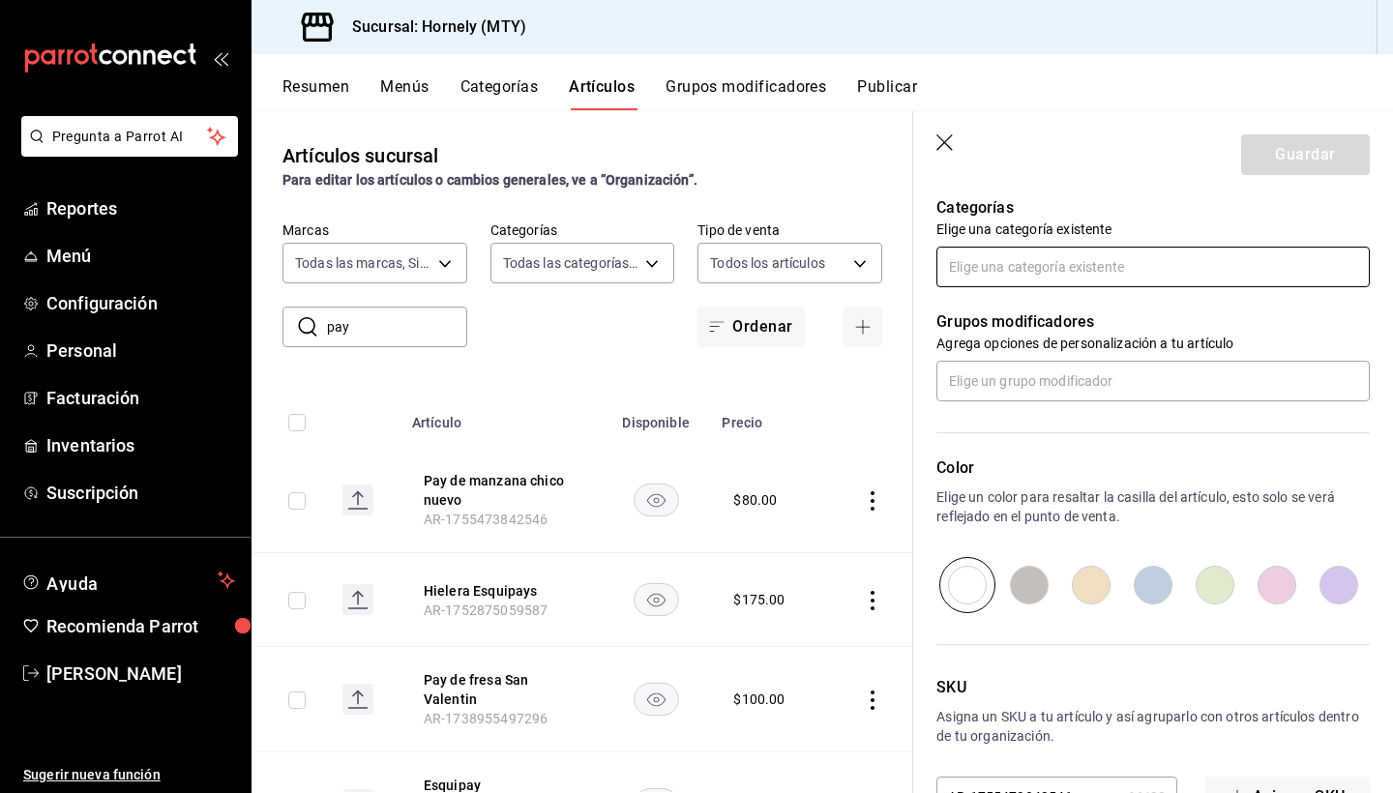
click at [1045, 270] on input "text" at bounding box center [1152, 267] width 433 height 41
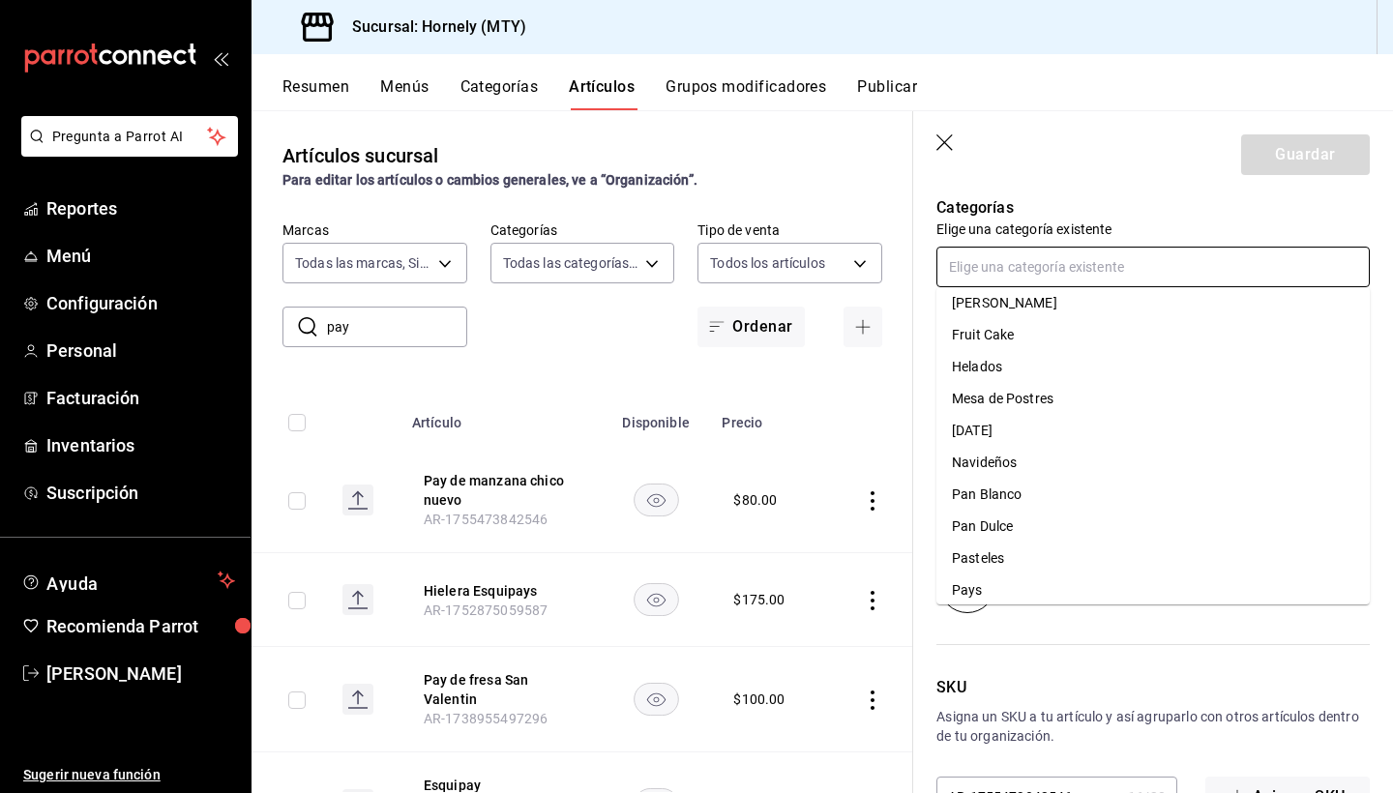
scroll to position [134, 0]
click at [1008, 566] on li "Pasteles" at bounding box center [1152, 559] width 433 height 32
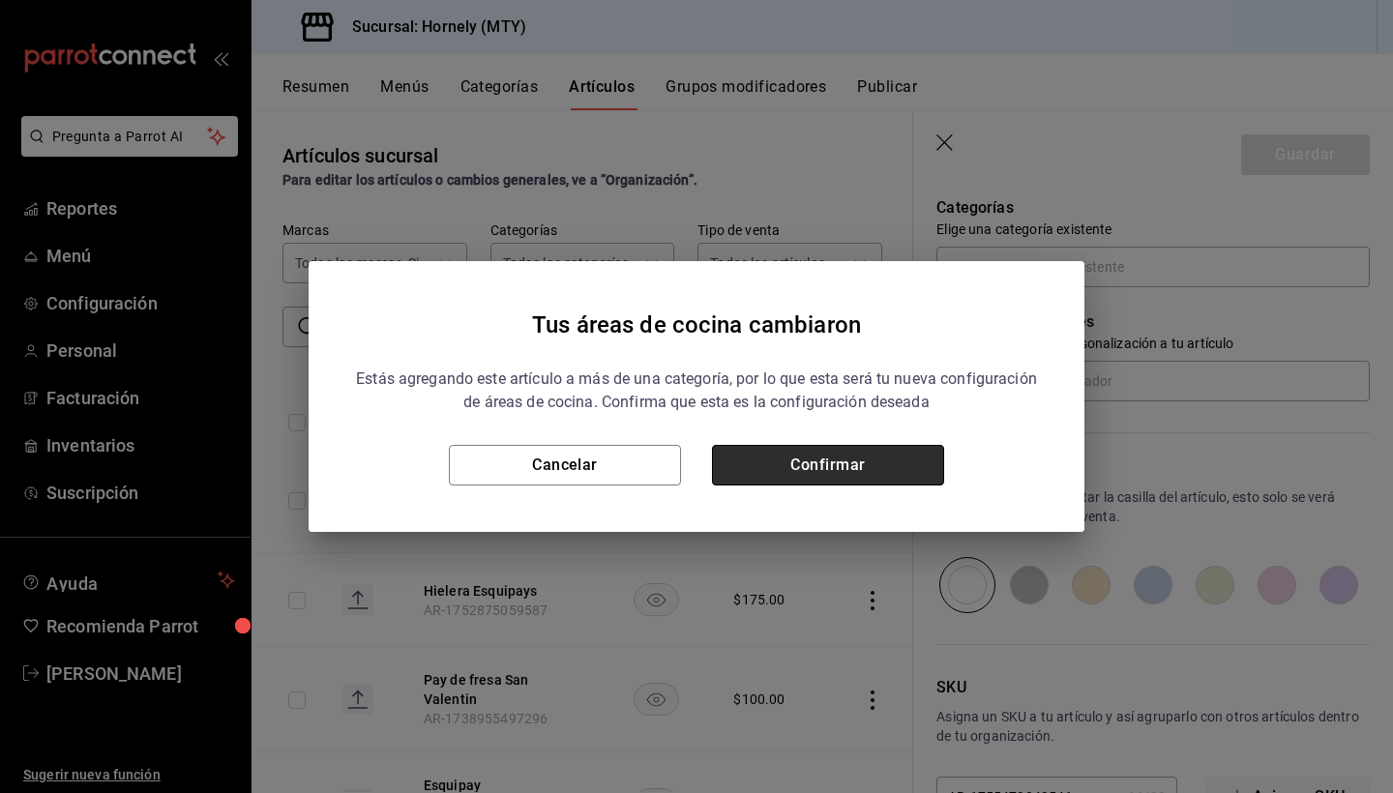
click at [844, 458] on button "Confirmar" at bounding box center [828, 465] width 232 height 41
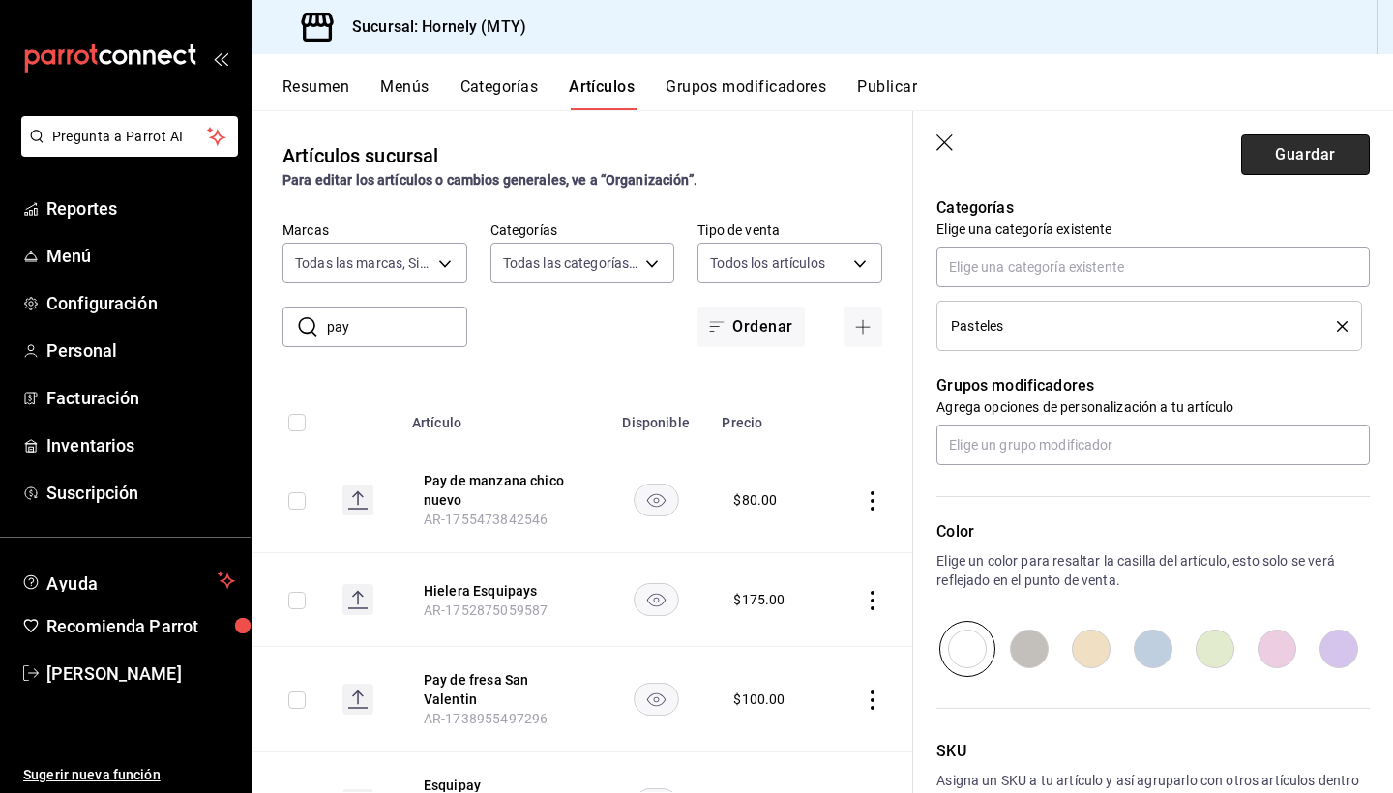
click at [1301, 147] on button "Guardar" at bounding box center [1305, 154] width 129 height 41
type textarea "x"
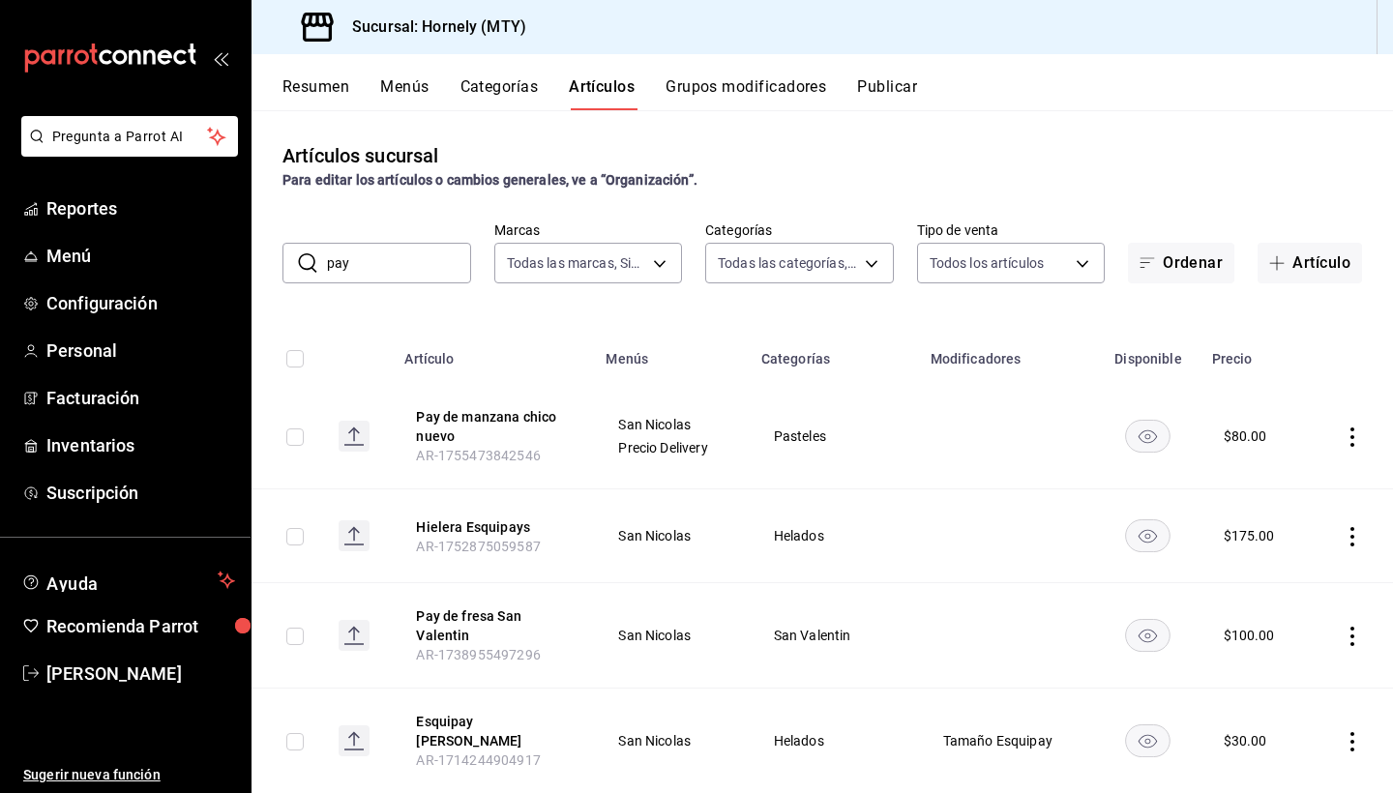
click at [1358, 434] on icon "actions" at bounding box center [1351, 436] width 19 height 19
click at [1254, 473] on icon at bounding box center [1245, 481] width 23 height 23
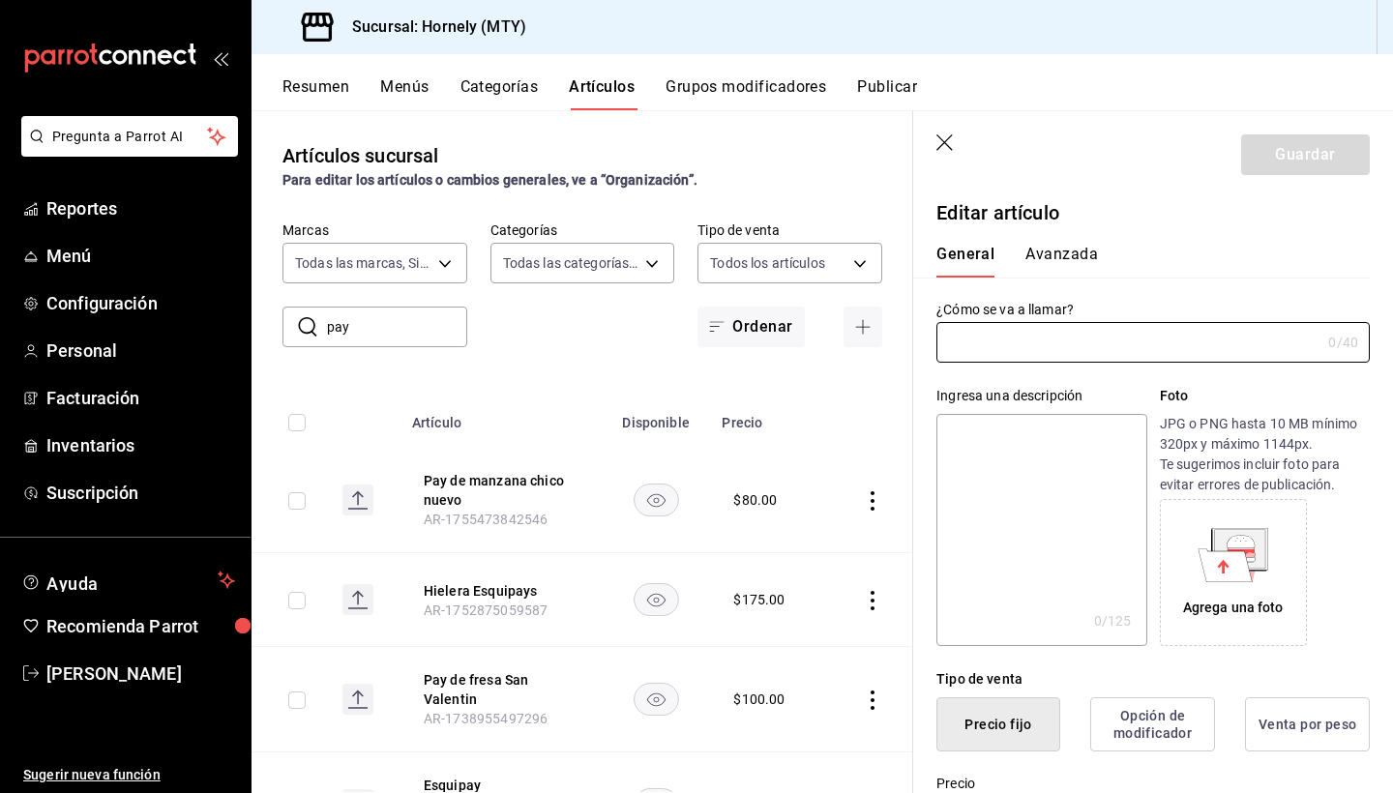
type input "Pay de manzana chico nuevo"
type textarea "Pay de manzana y queso nuevo"
type textarea "x"
type input "$80.00"
type input "AR-1755473842546"
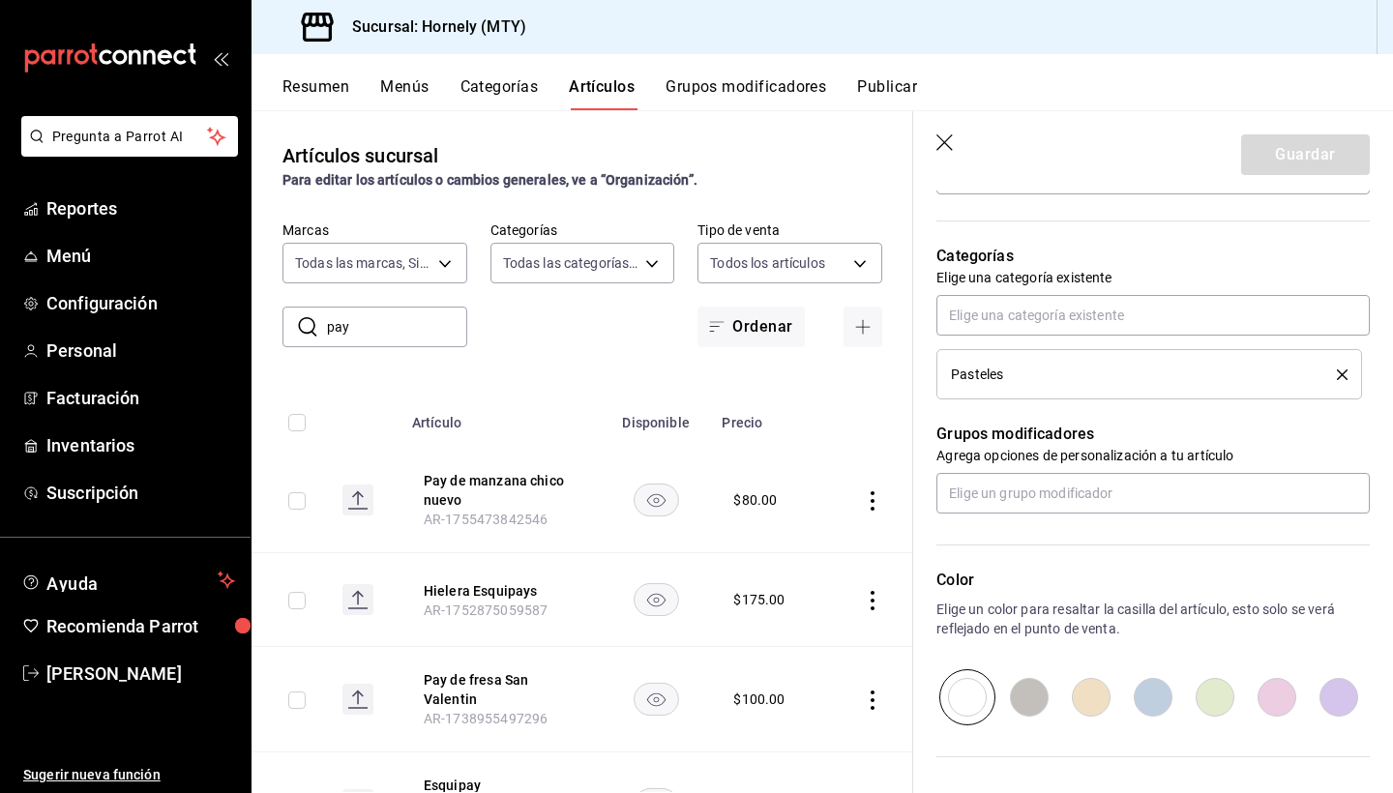
scroll to position [632, 0]
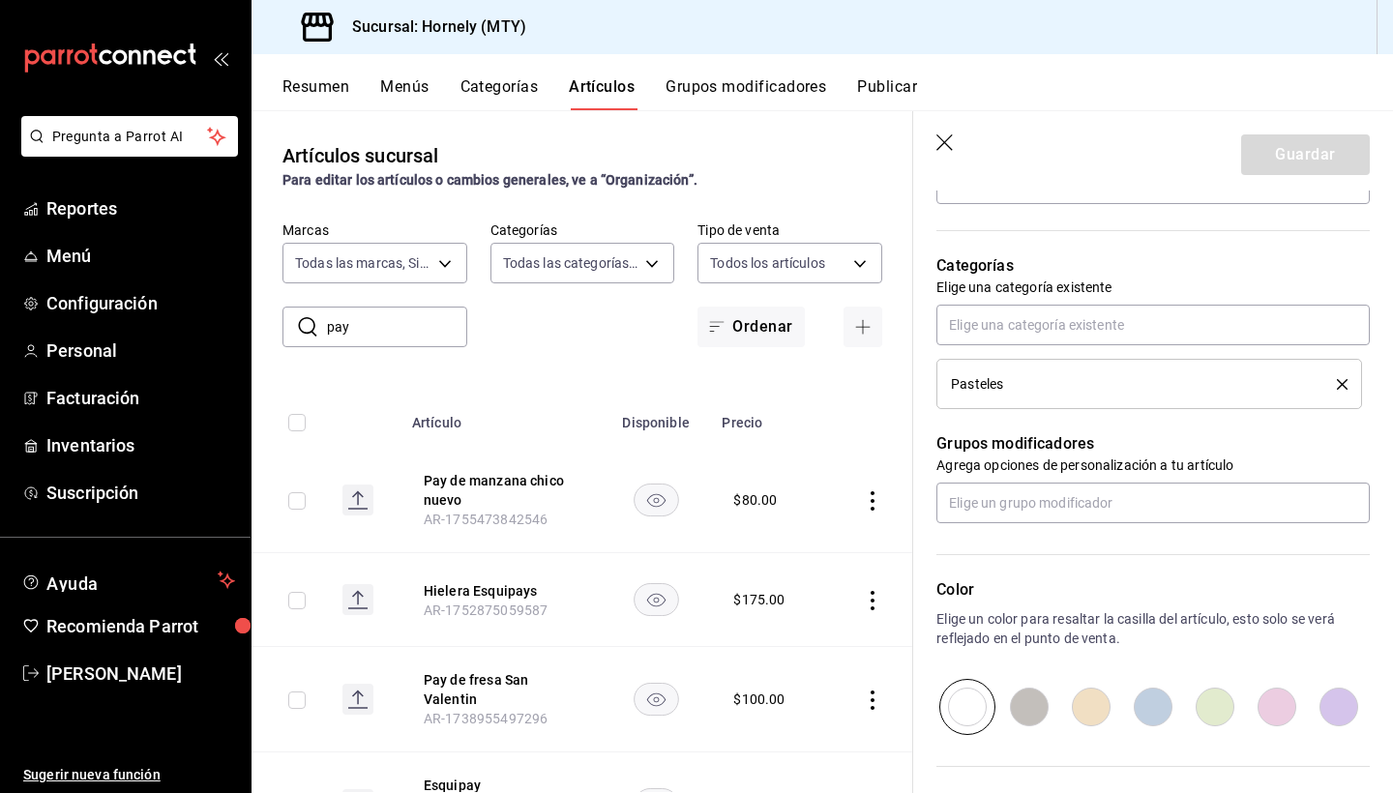
click at [1052, 399] on li "Pasteles" at bounding box center [1149, 384] width 426 height 50
click at [1344, 385] on icon "delete" at bounding box center [1341, 384] width 11 height 11
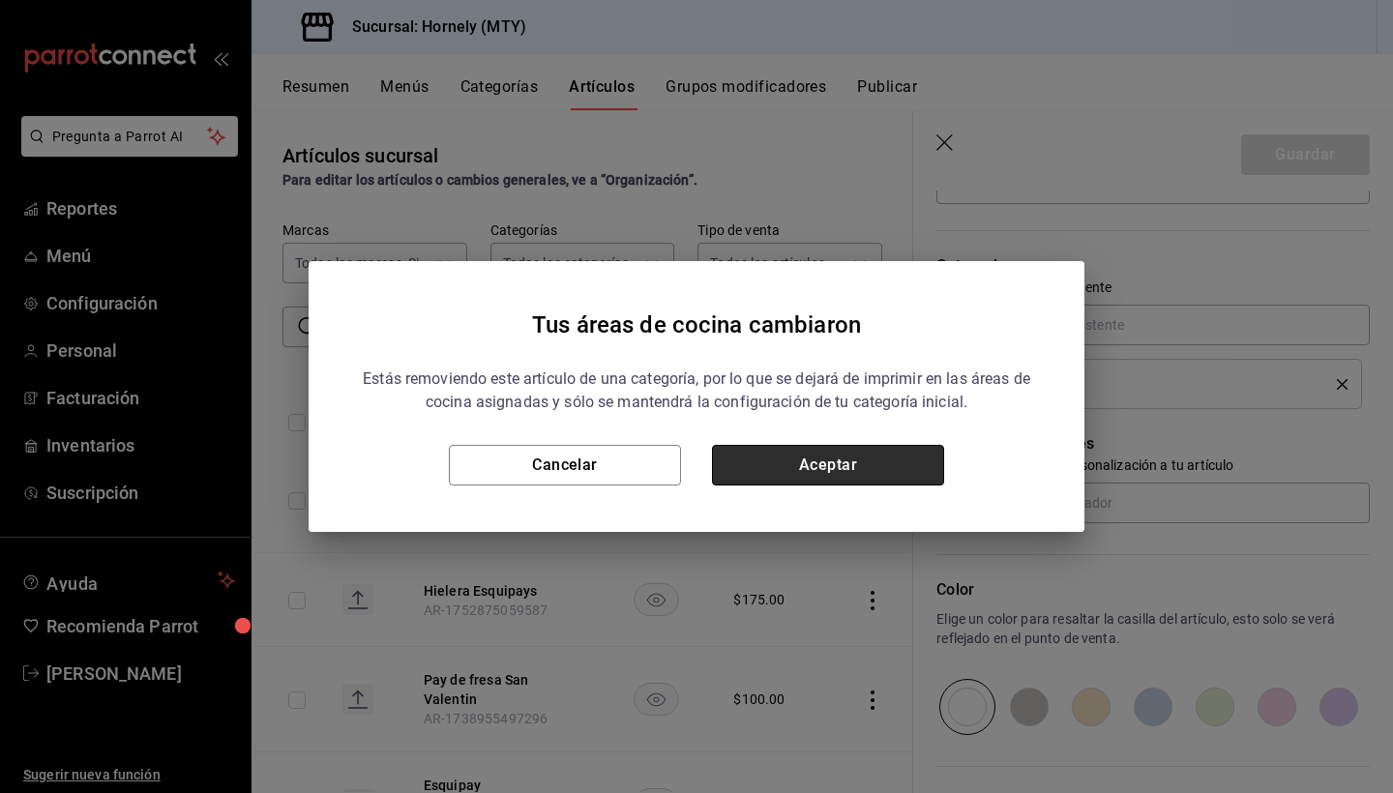
click at [921, 451] on button "Aceptar" at bounding box center [828, 465] width 232 height 41
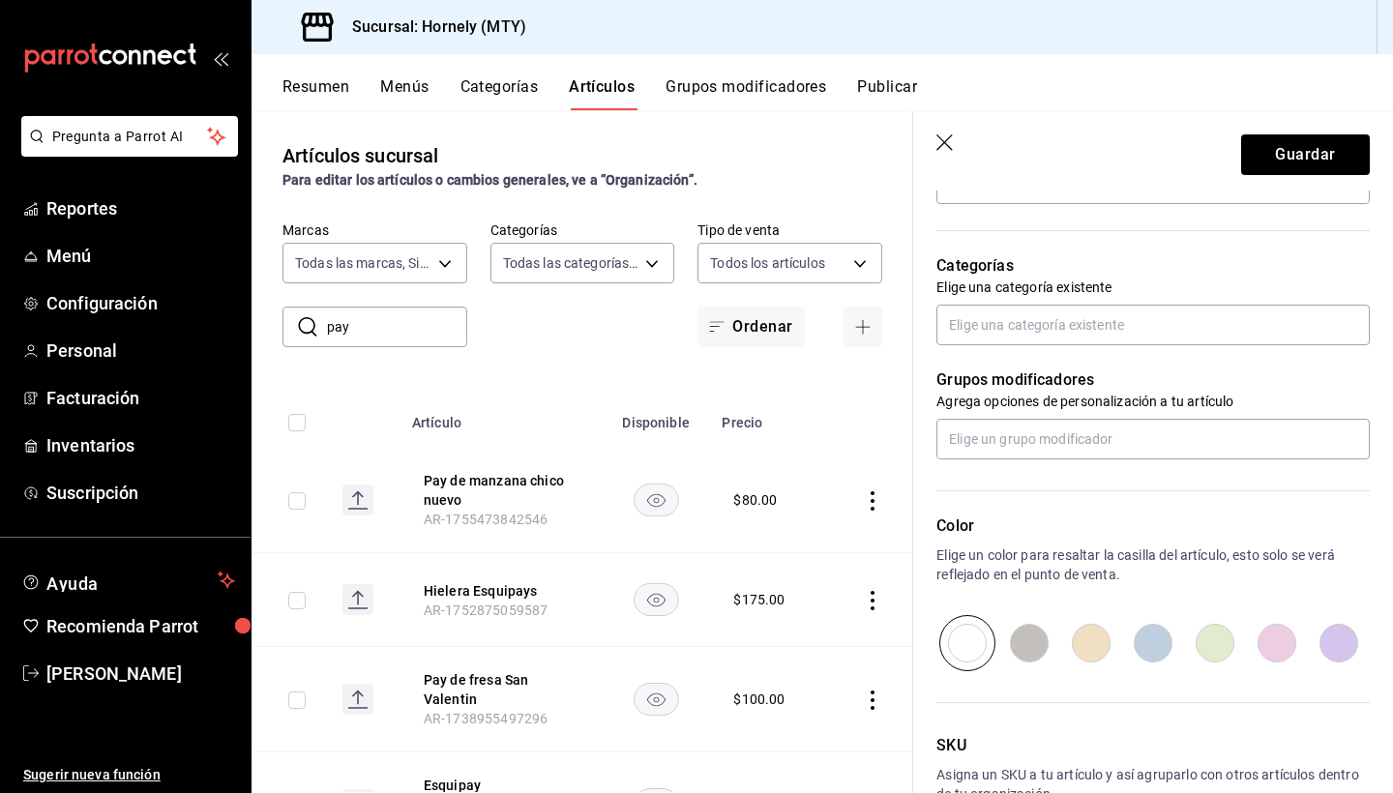
type textarea "x"
click at [1059, 320] on input "text" at bounding box center [1152, 325] width 433 height 41
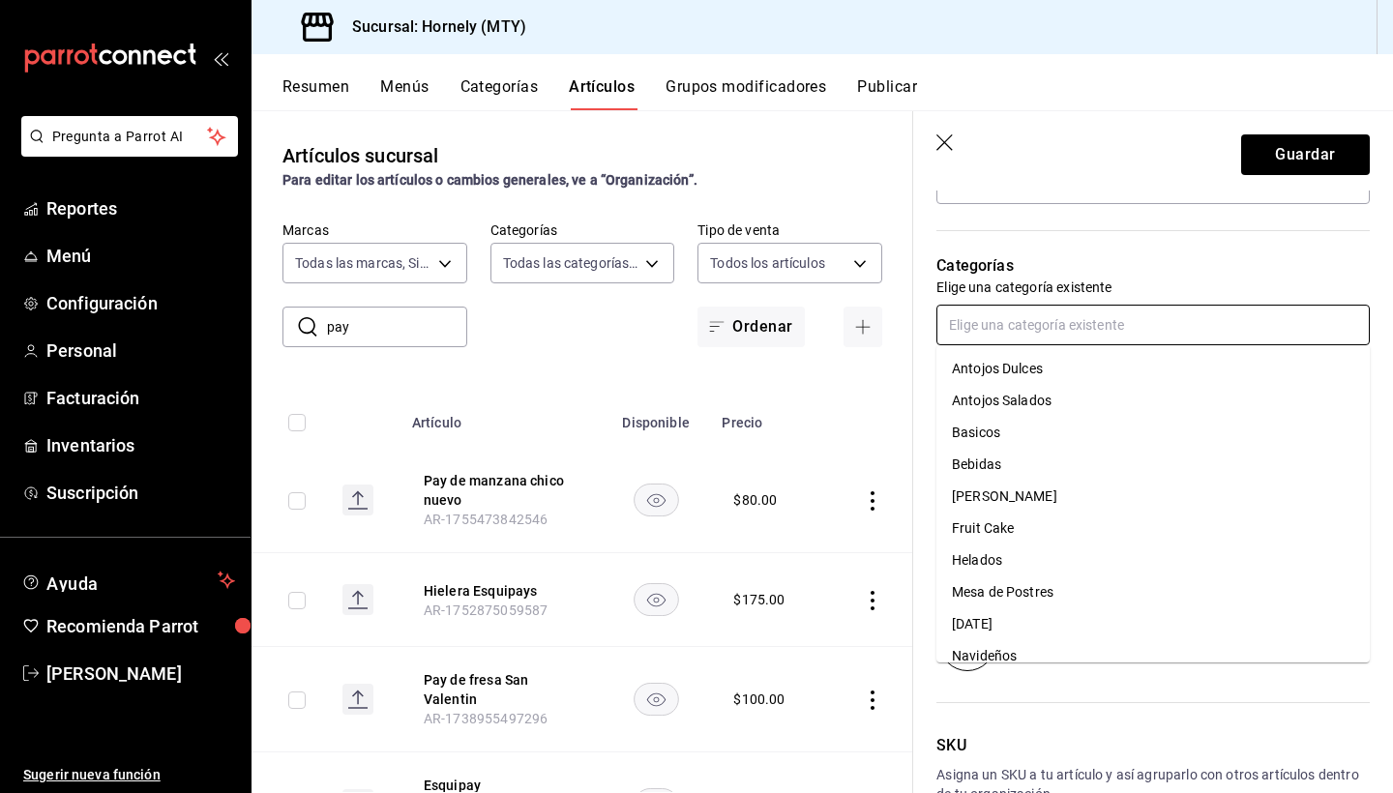
type input "o"
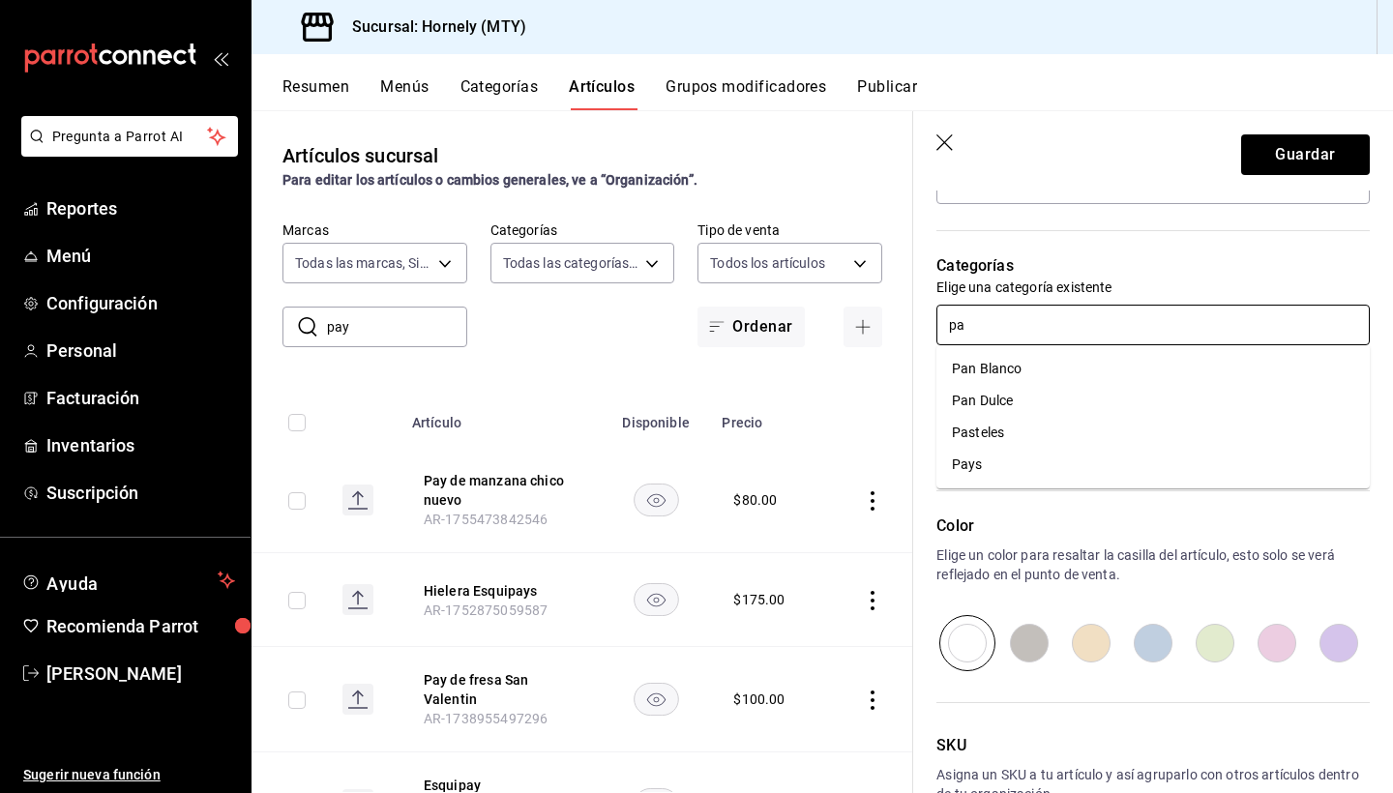
type input "pay"
click at [1083, 369] on li "Pays" at bounding box center [1152, 369] width 433 height 32
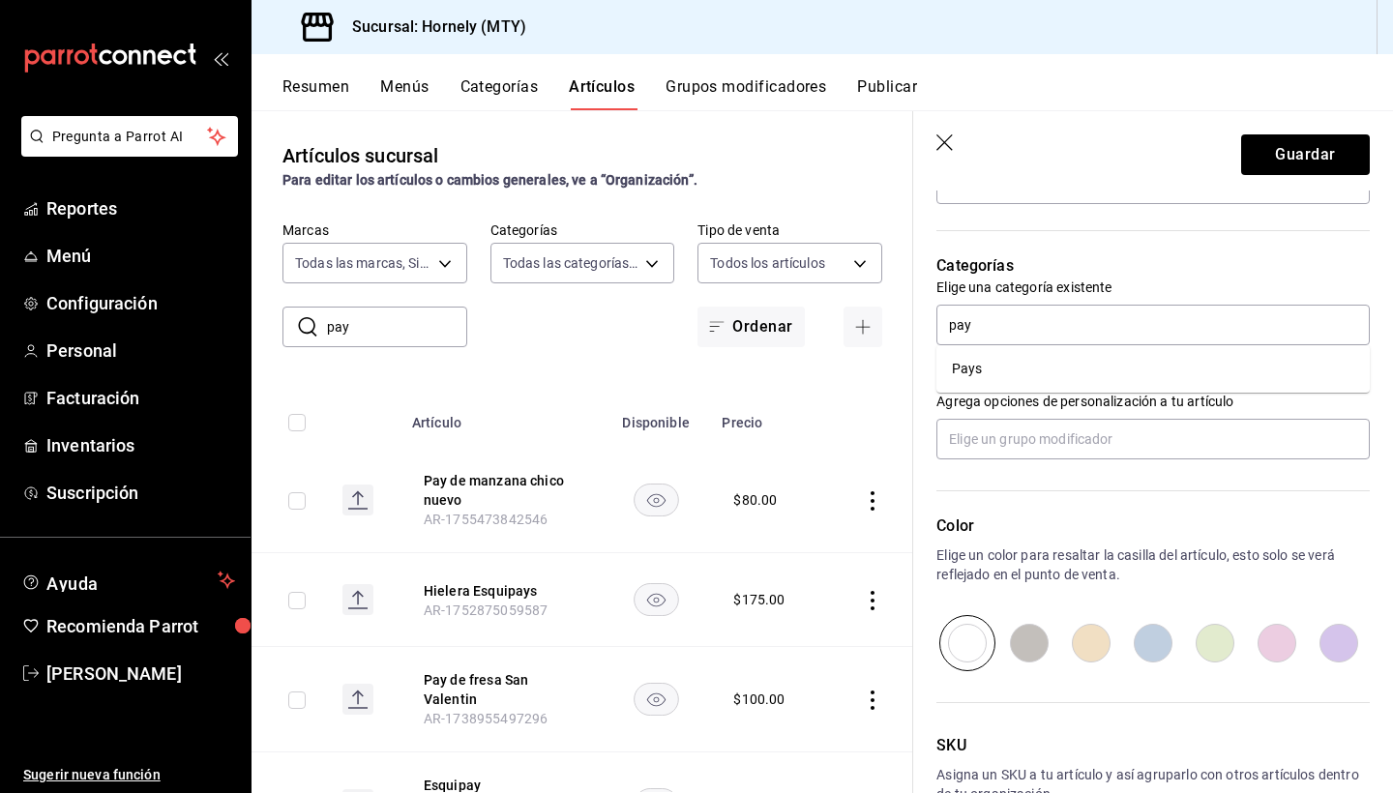
type textarea "x"
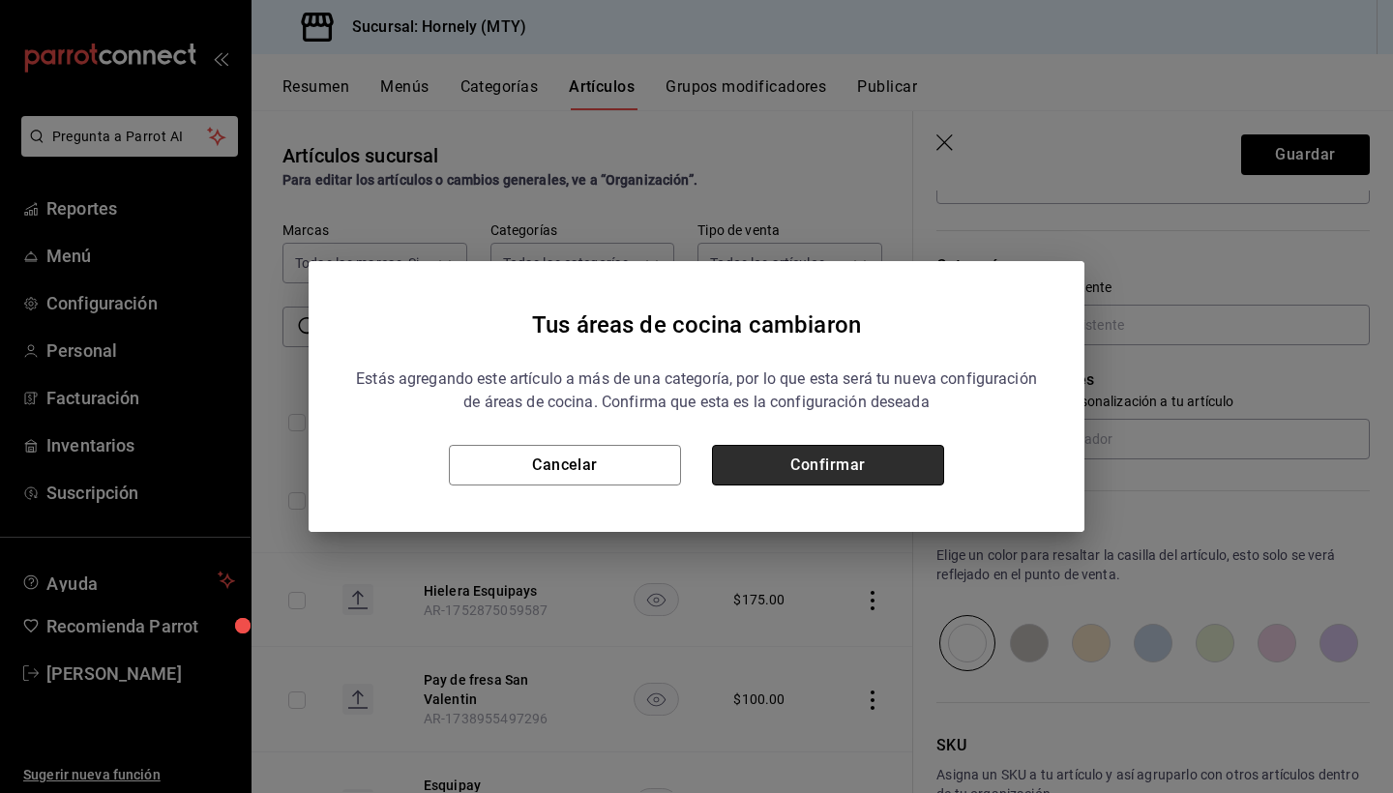
click at [885, 460] on button "Confirmar" at bounding box center [828, 465] width 232 height 41
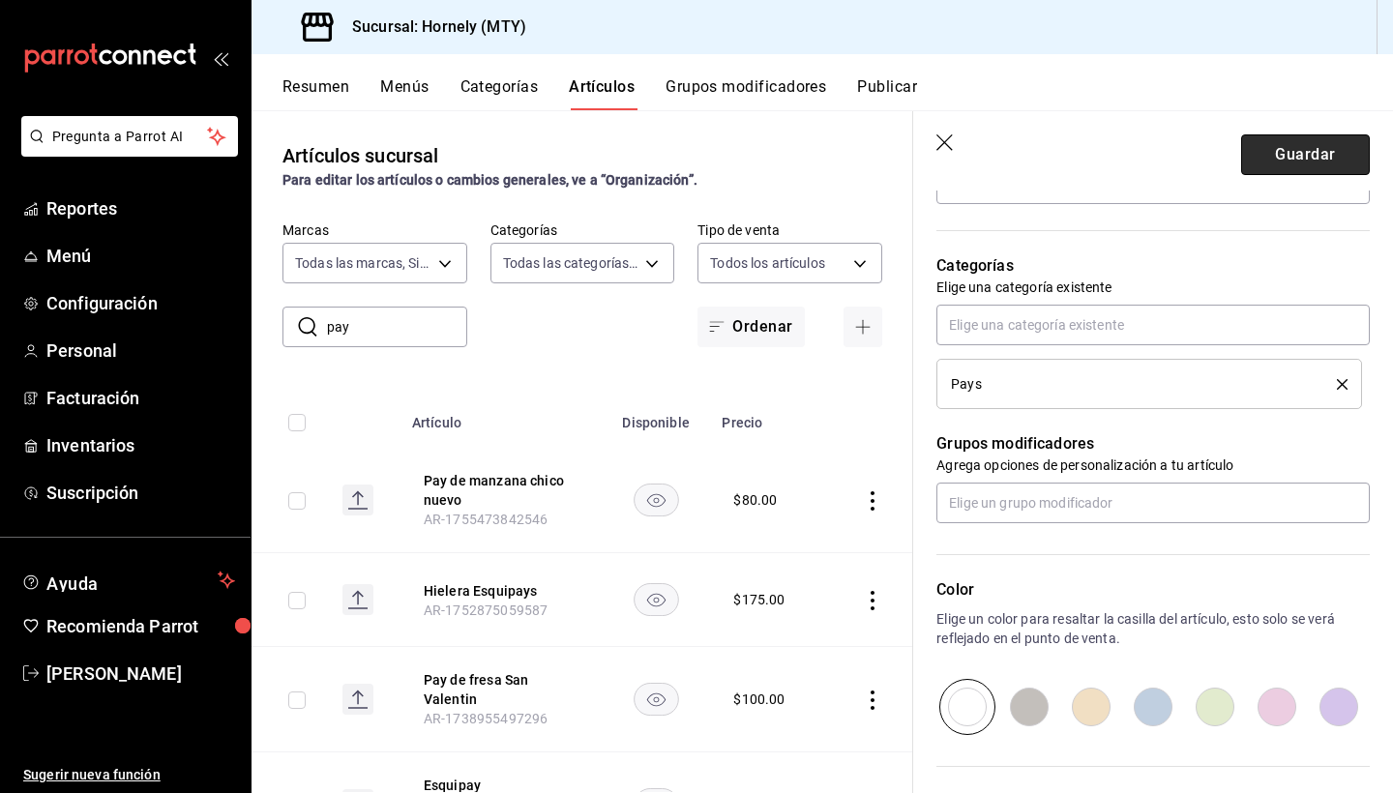
click at [1313, 152] on button "Guardar" at bounding box center [1305, 154] width 129 height 41
type textarea "x"
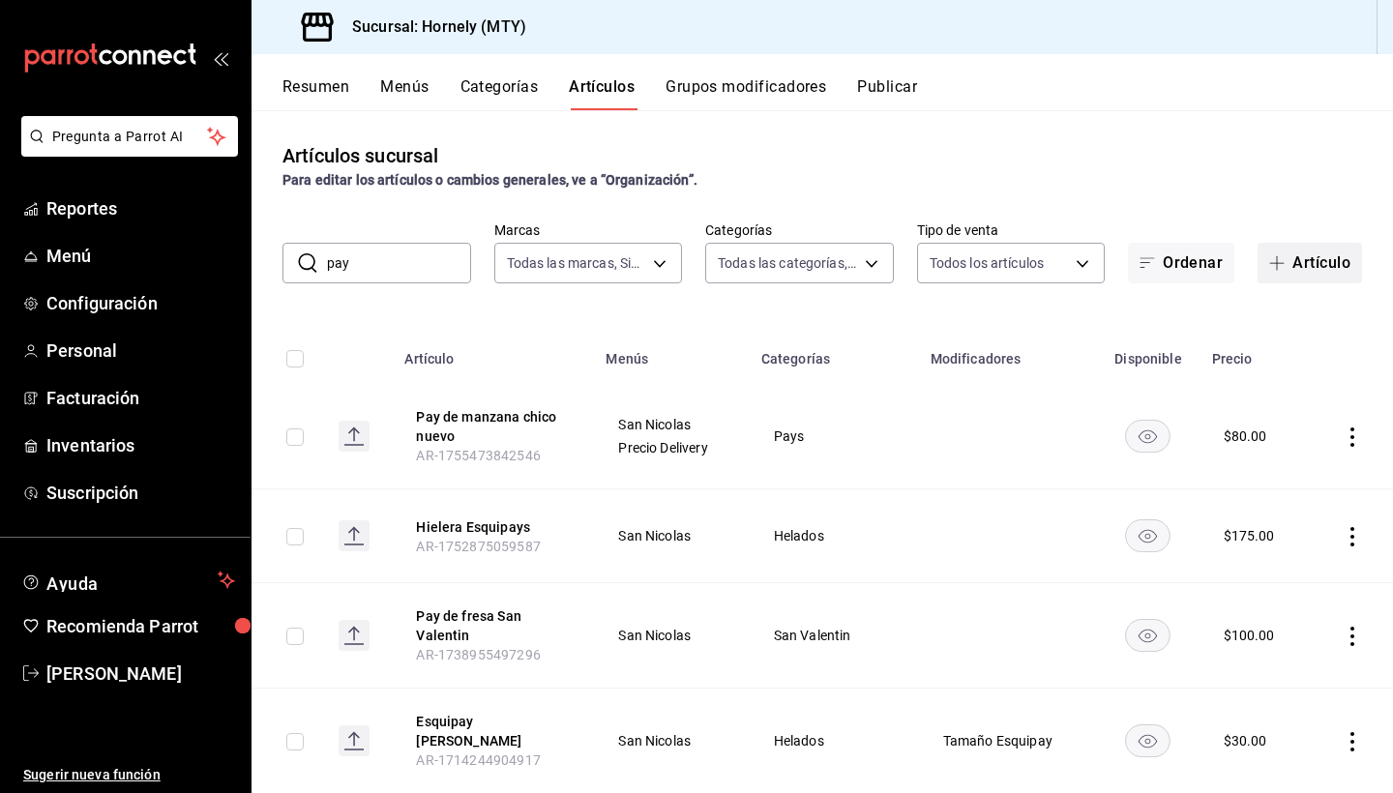
click at [1325, 246] on button "Artículo" at bounding box center [1309, 263] width 104 height 41
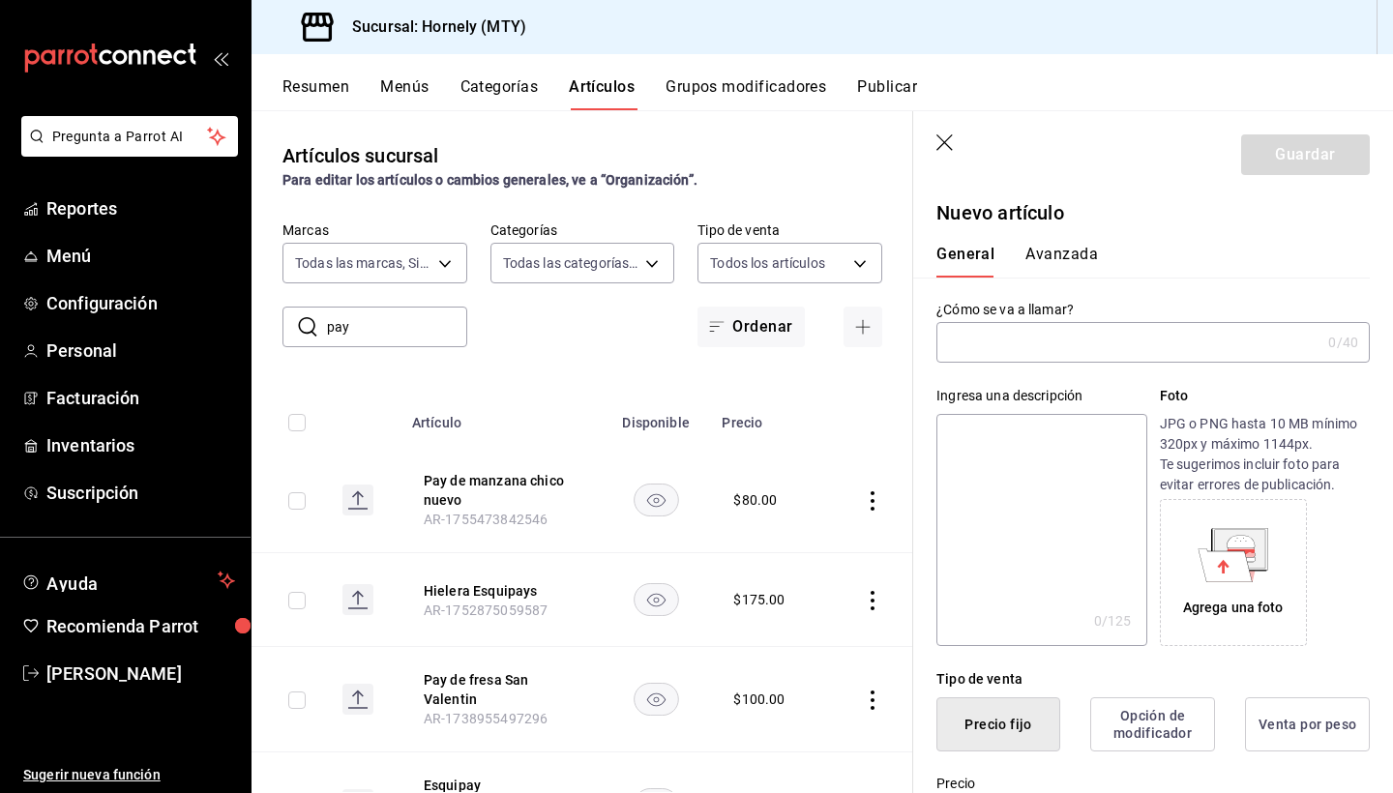
click at [1145, 357] on input "text" at bounding box center [1128, 342] width 384 height 39
type input "Pay de manzana grande nuevo"
click at [1090, 503] on textarea at bounding box center [1041, 530] width 210 height 232
type textarea "P"
type textarea "x"
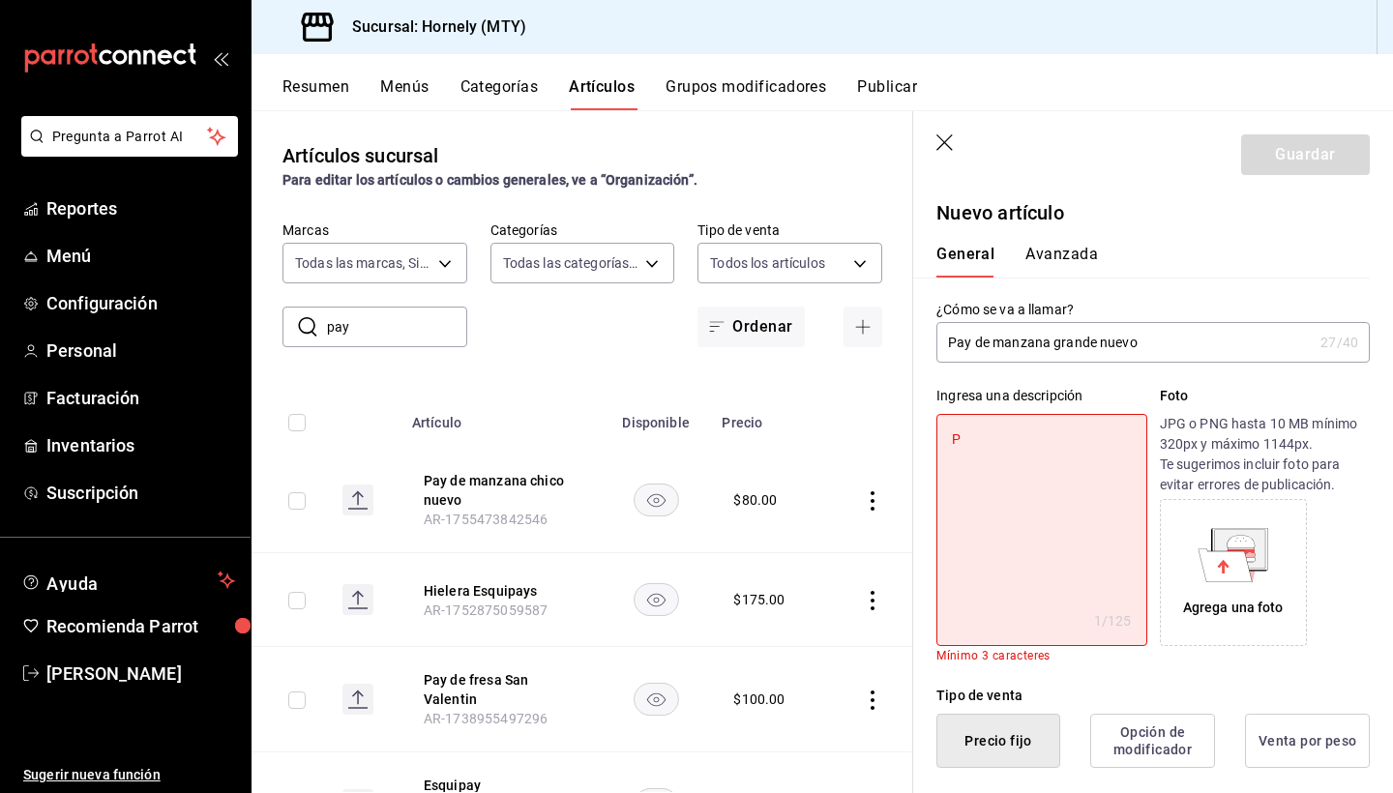
type textarea "Pa"
type textarea "x"
type textarea "Pay"
type textarea "x"
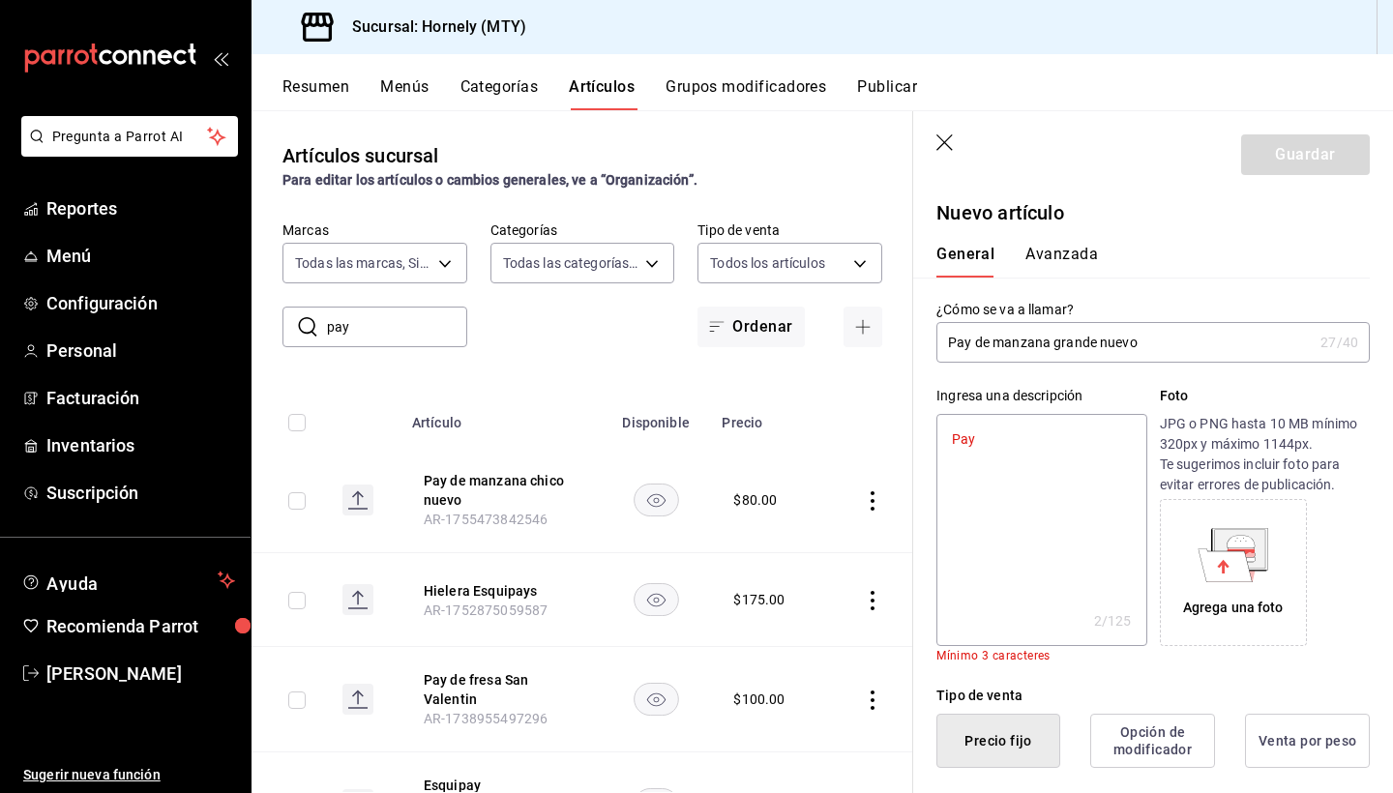
type textarea "Pay"
type textarea "x"
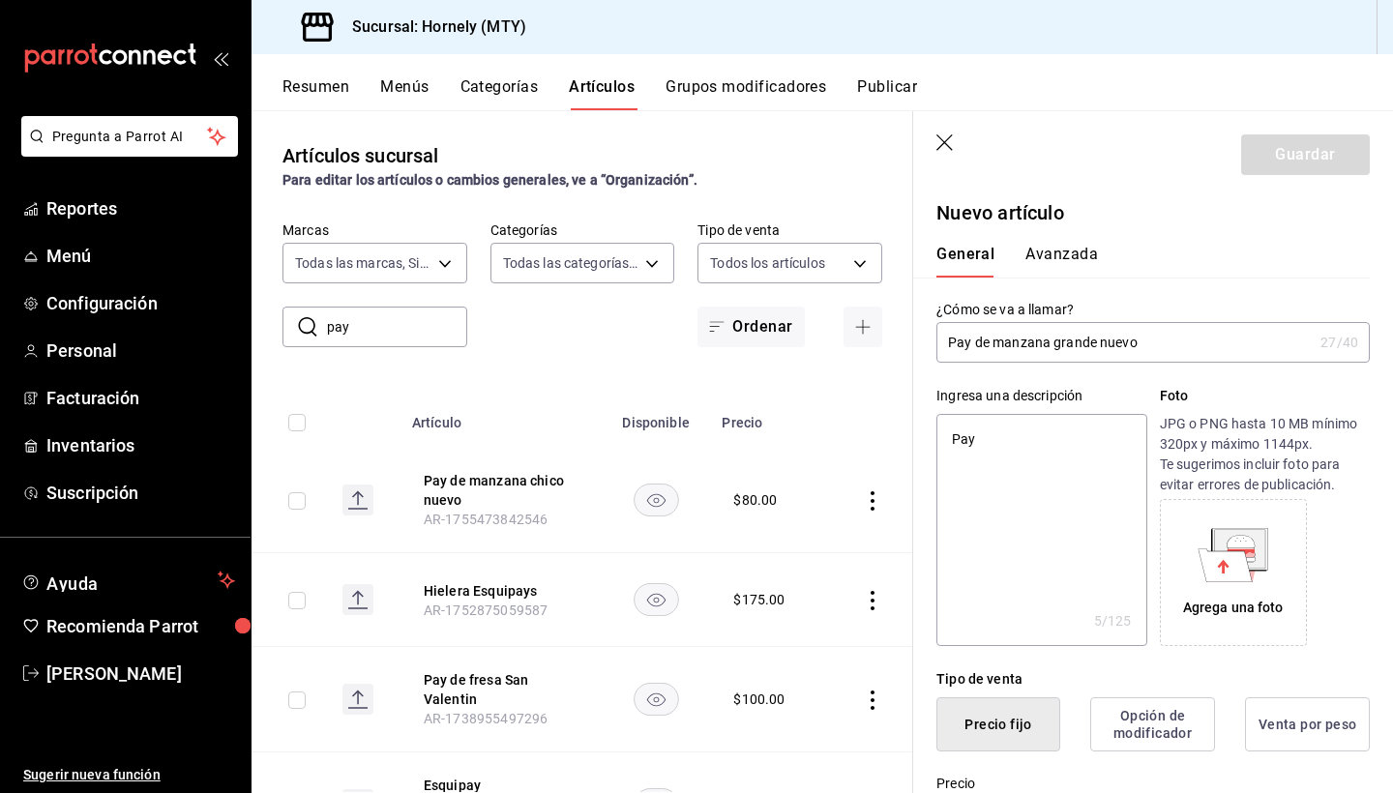
type textarea "Pay d"
type textarea "x"
type textarea "Pay de"
type textarea "x"
type textarea "Pay de"
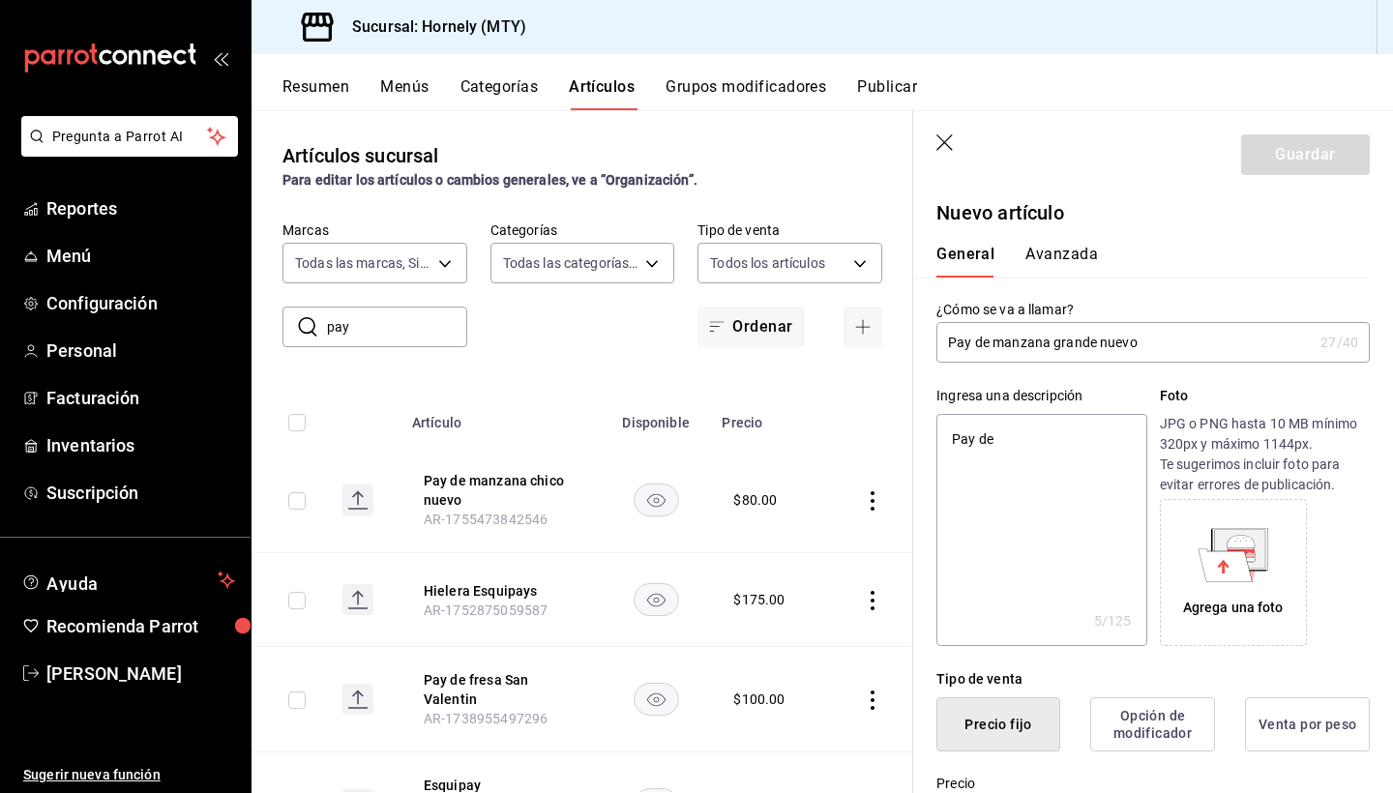
type textarea "x"
type textarea "Pay de m"
type textarea "x"
type textarea "Pay de ma"
type textarea "x"
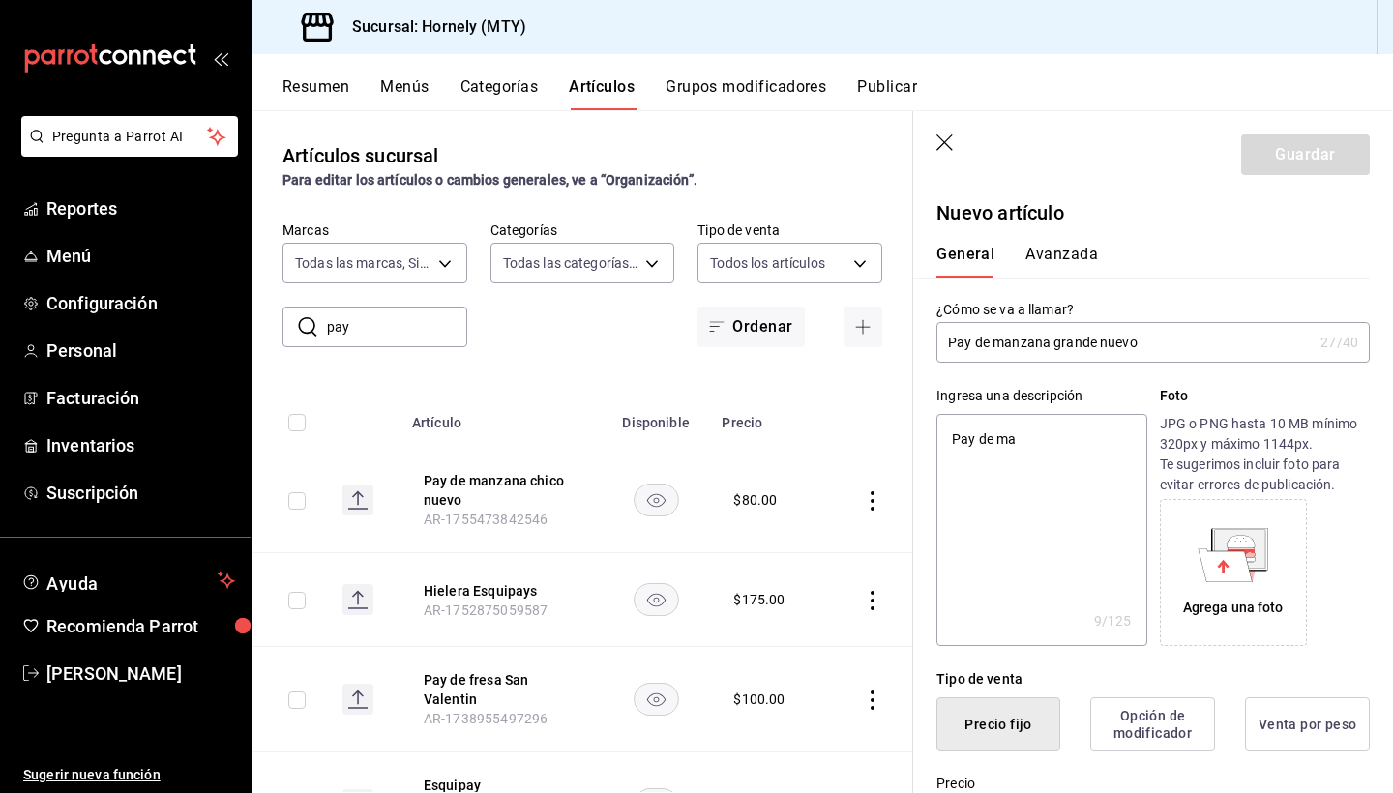
type textarea "Pay de man"
type textarea "x"
type textarea "Pay de manz"
type textarea "x"
type textarea "Pay de manza"
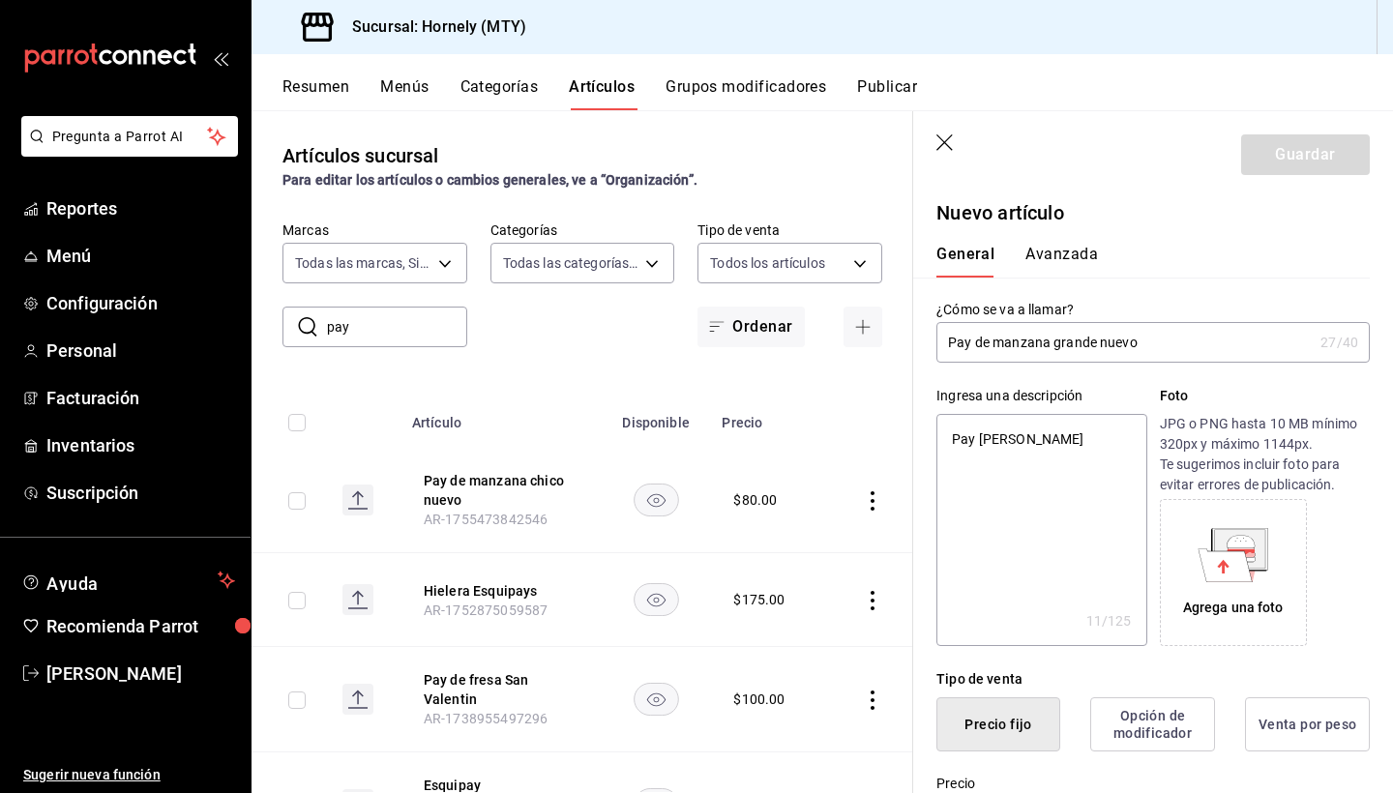
type textarea "x"
type textarea "Pay de manzan"
type textarea "x"
type textarea "Pay de manzana"
type textarea "x"
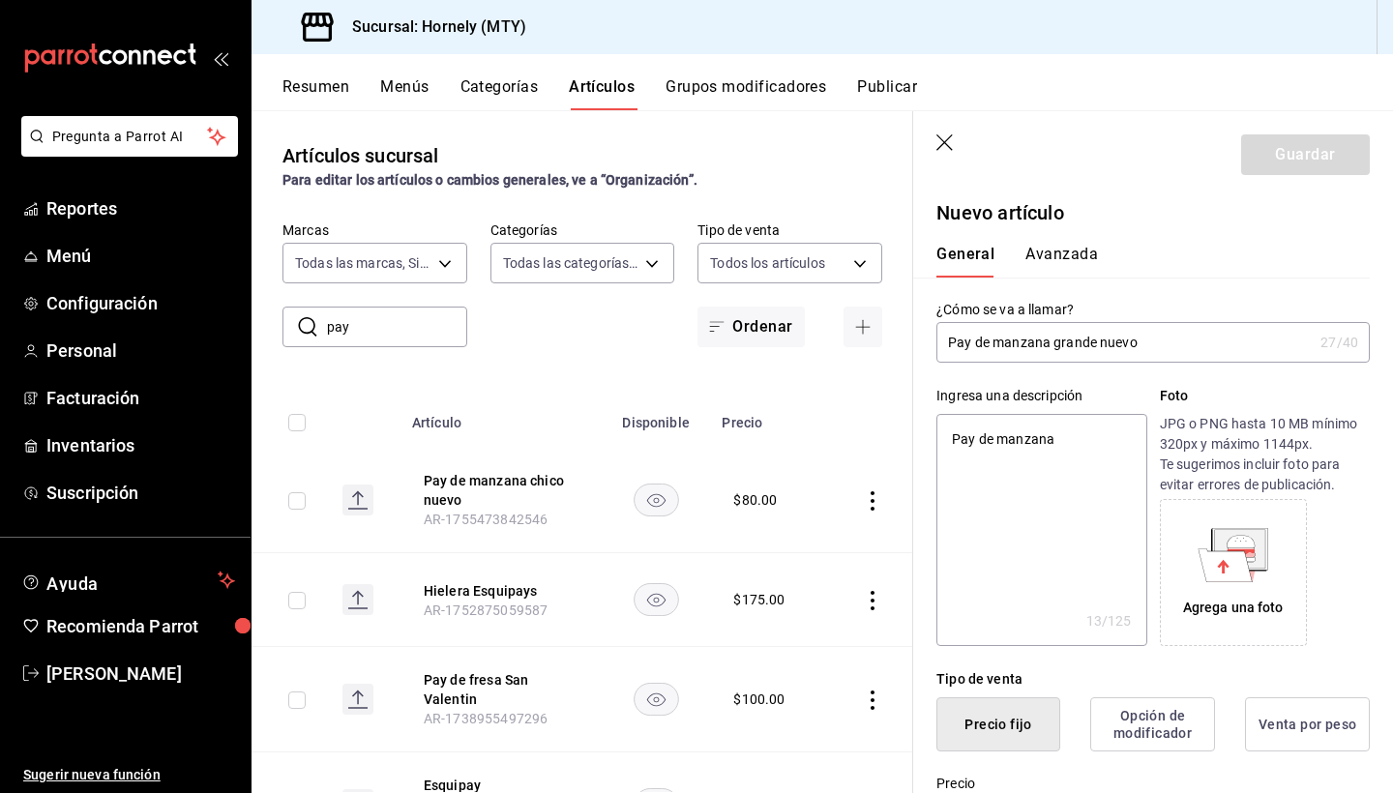
type textarea "Pay de manzana"
type textarea "x"
type textarea "Pay de manzana c"
type textarea "x"
type textarea "Pay de manzana co"
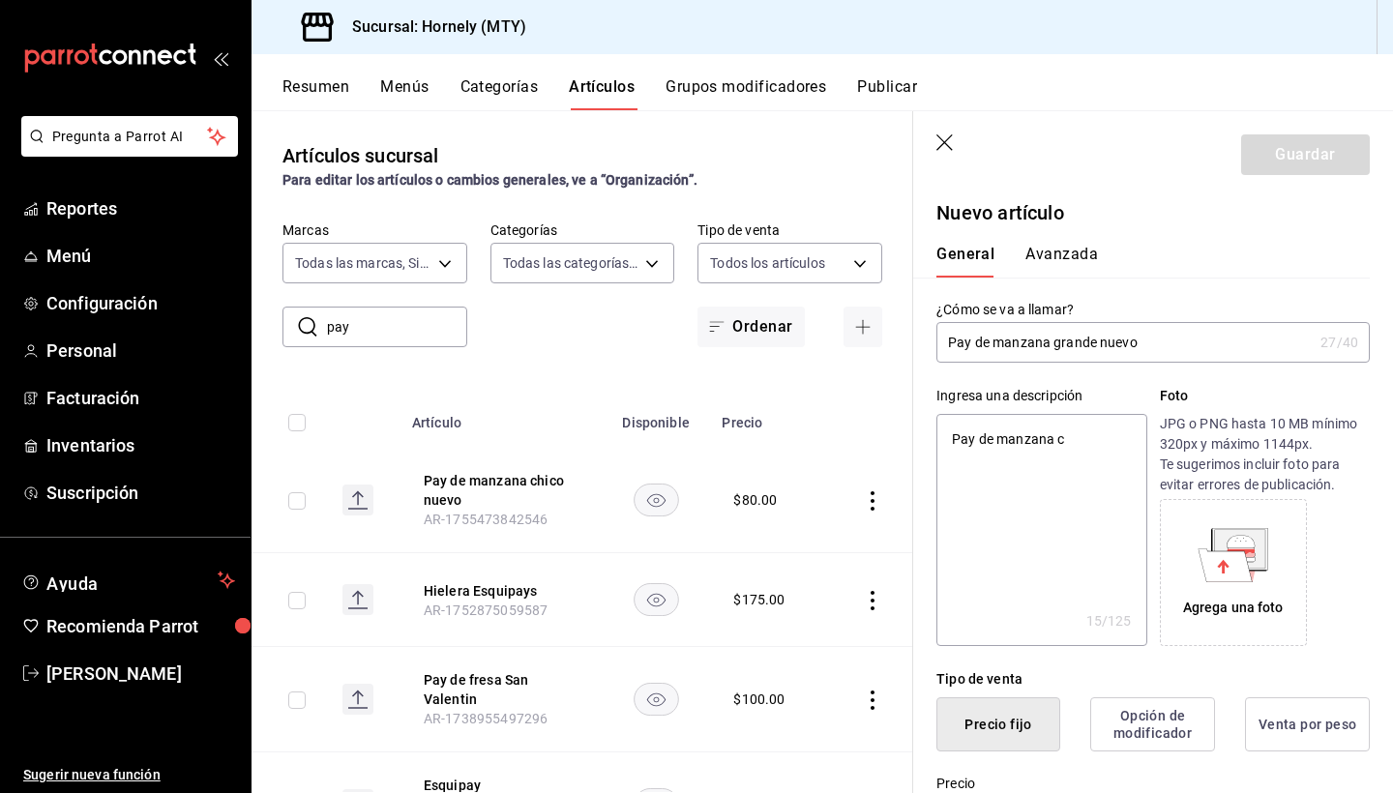
type textarea "x"
type textarea "Pay de manzana con"
type textarea "x"
type textarea "Pay de manzana con"
type textarea "x"
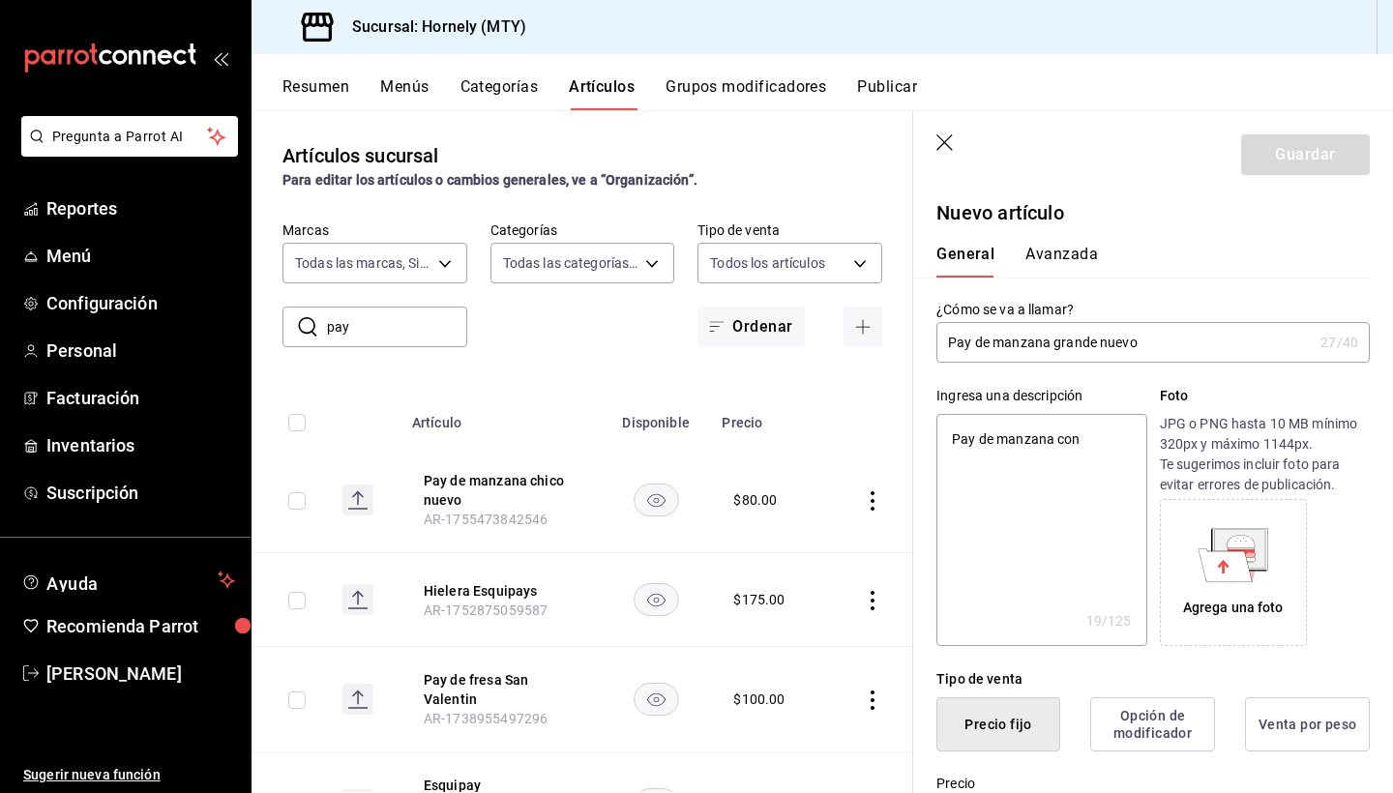
type textarea "Pay de manzana con q"
type textarea "x"
type textarea "Pay de manzana con qu"
type textarea "x"
type textarea "Pay de manzana con que"
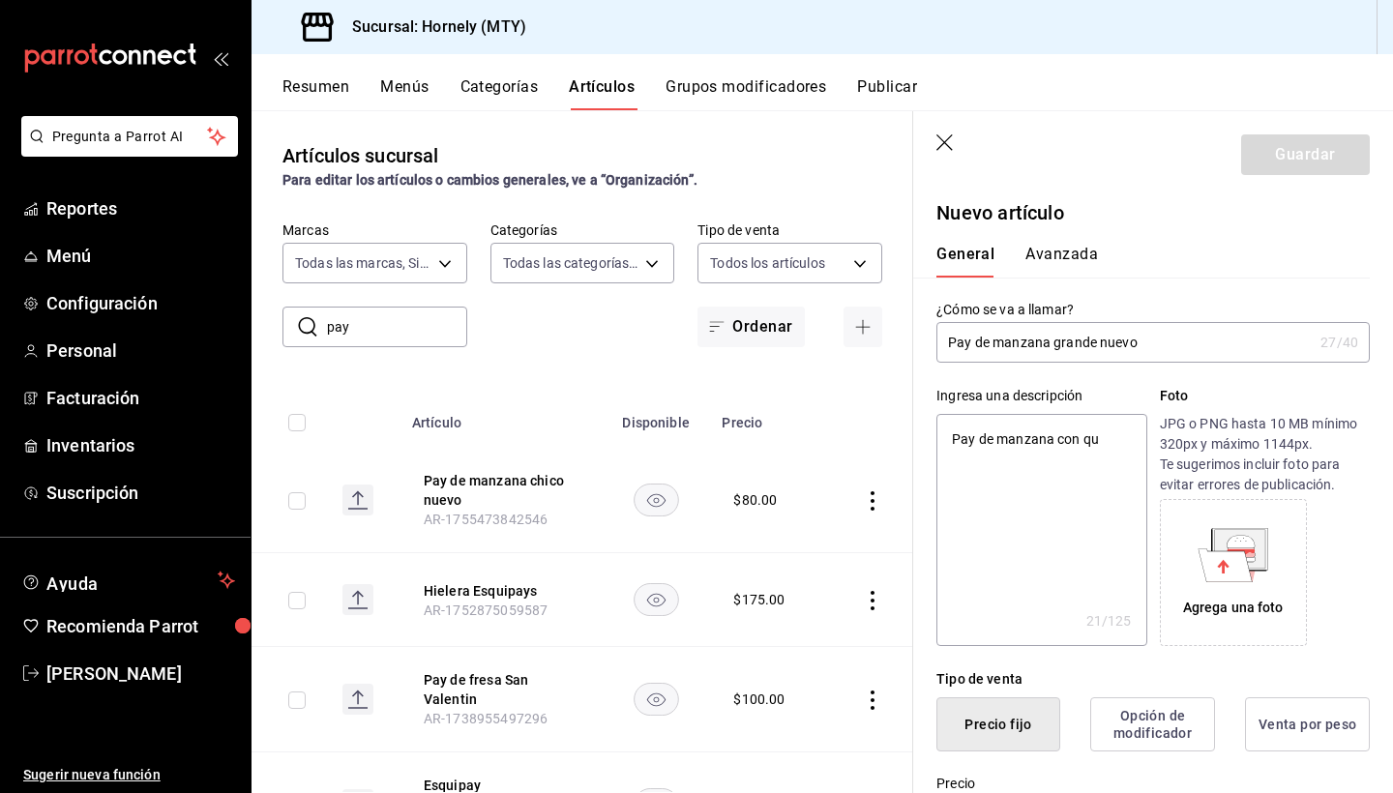
type textarea "x"
type textarea "Pay de manzana con ques"
type textarea "x"
type textarea "Pay de manzana con queso"
type textarea "x"
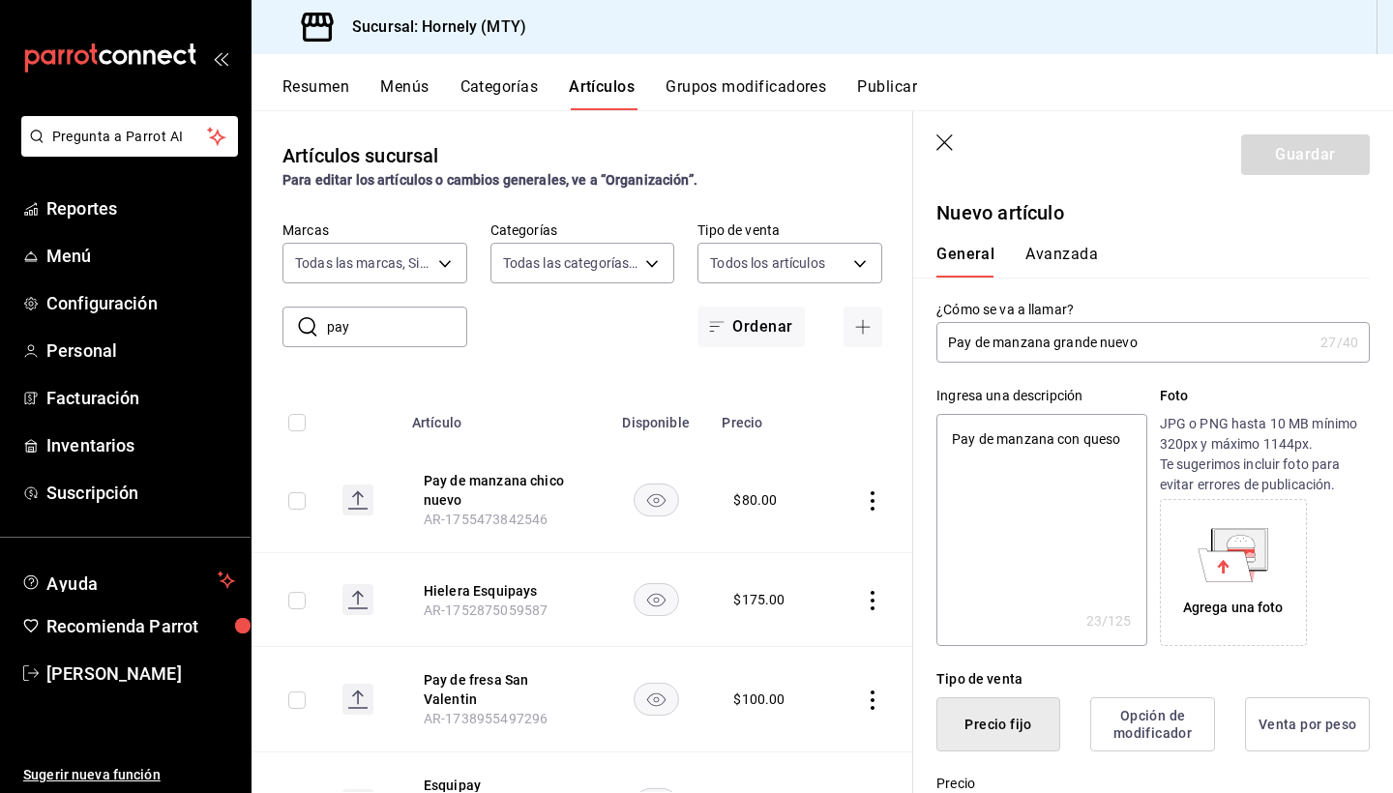
type textarea "Pay de manzana con queso"
type textarea "x"
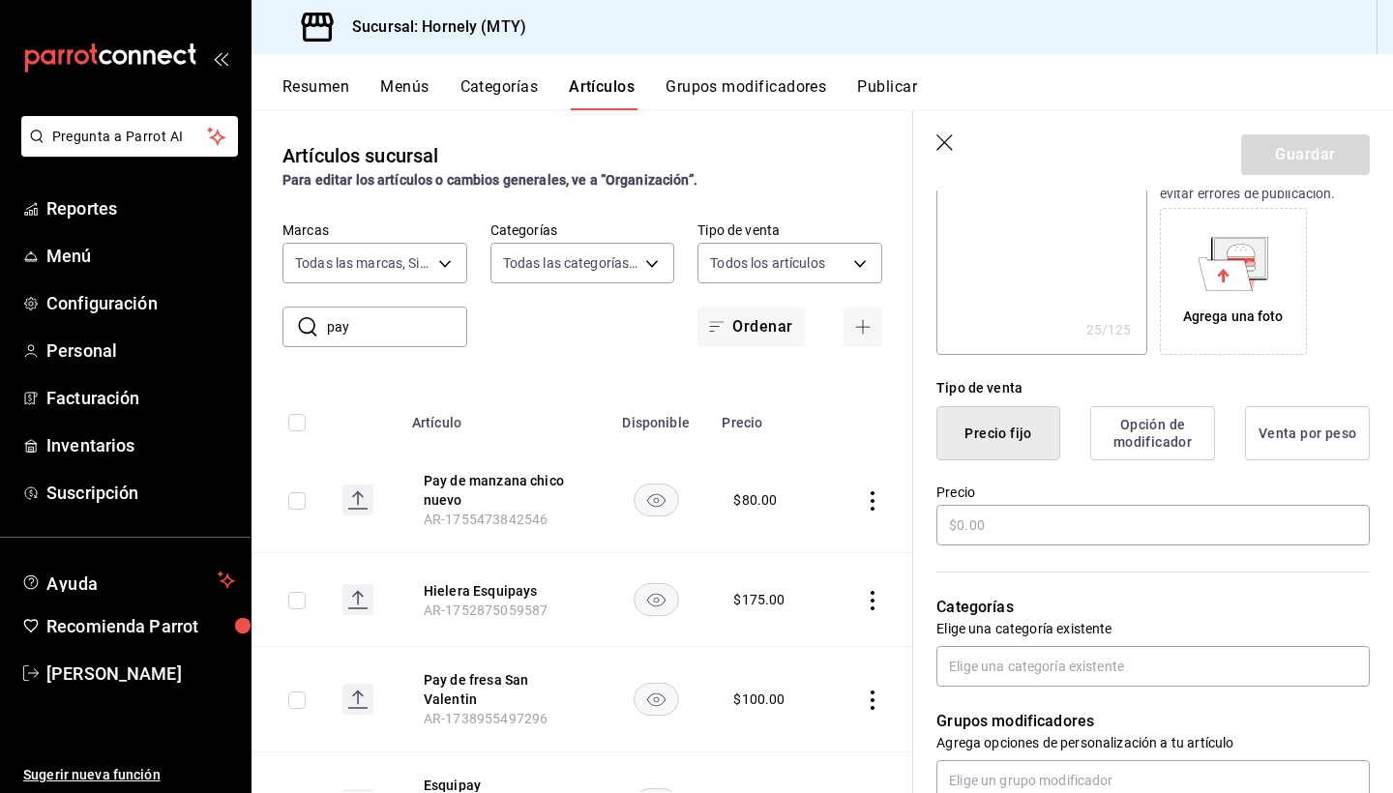
scroll to position [294, 0]
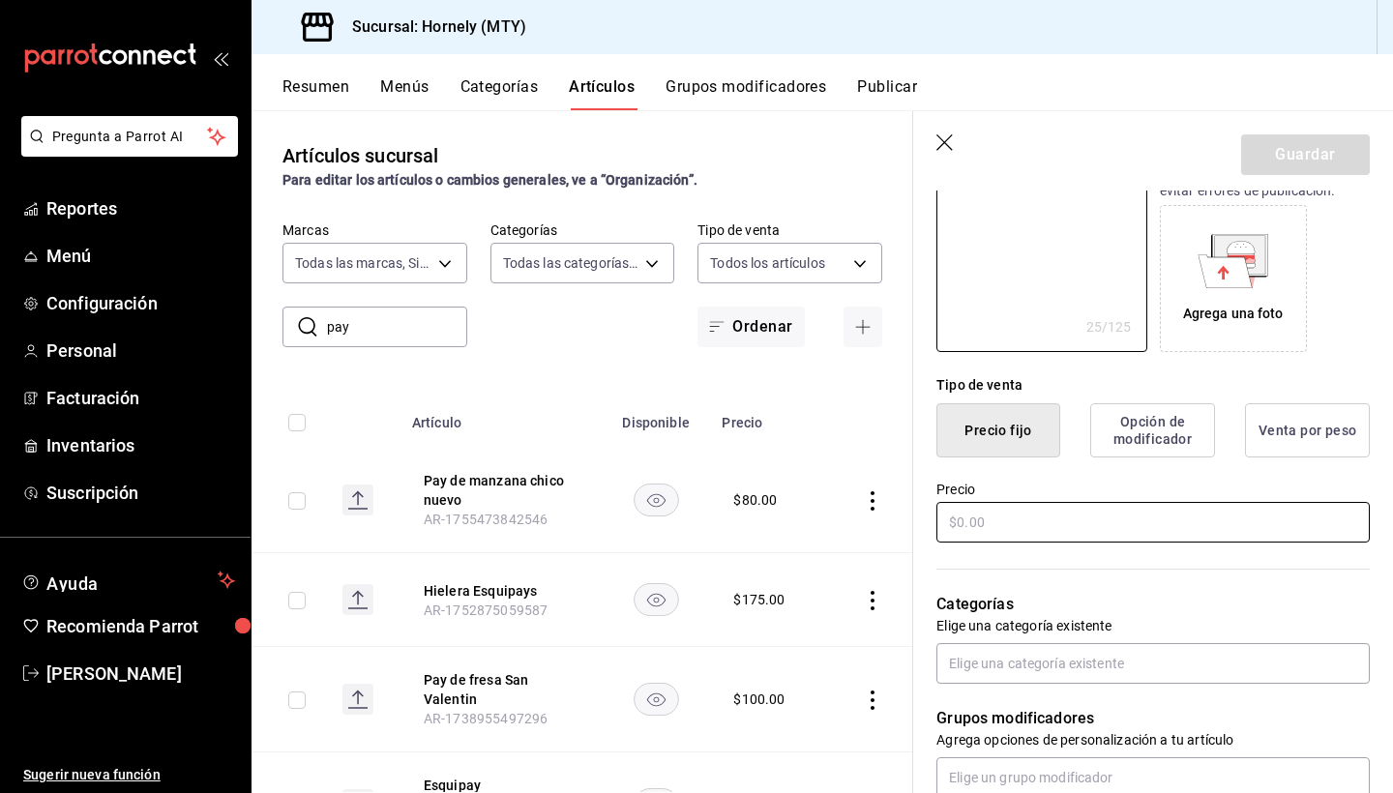
type textarea "Pay de manzana con queso"
click at [1122, 537] on input "text" at bounding box center [1152, 522] width 433 height 41
click at [1218, 2] on div "Sucursal: Hornely (MTY)" at bounding box center [821, 27] width 1141 height 54
click at [1085, 515] on input "text" at bounding box center [1152, 522] width 433 height 41
type textarea "x"
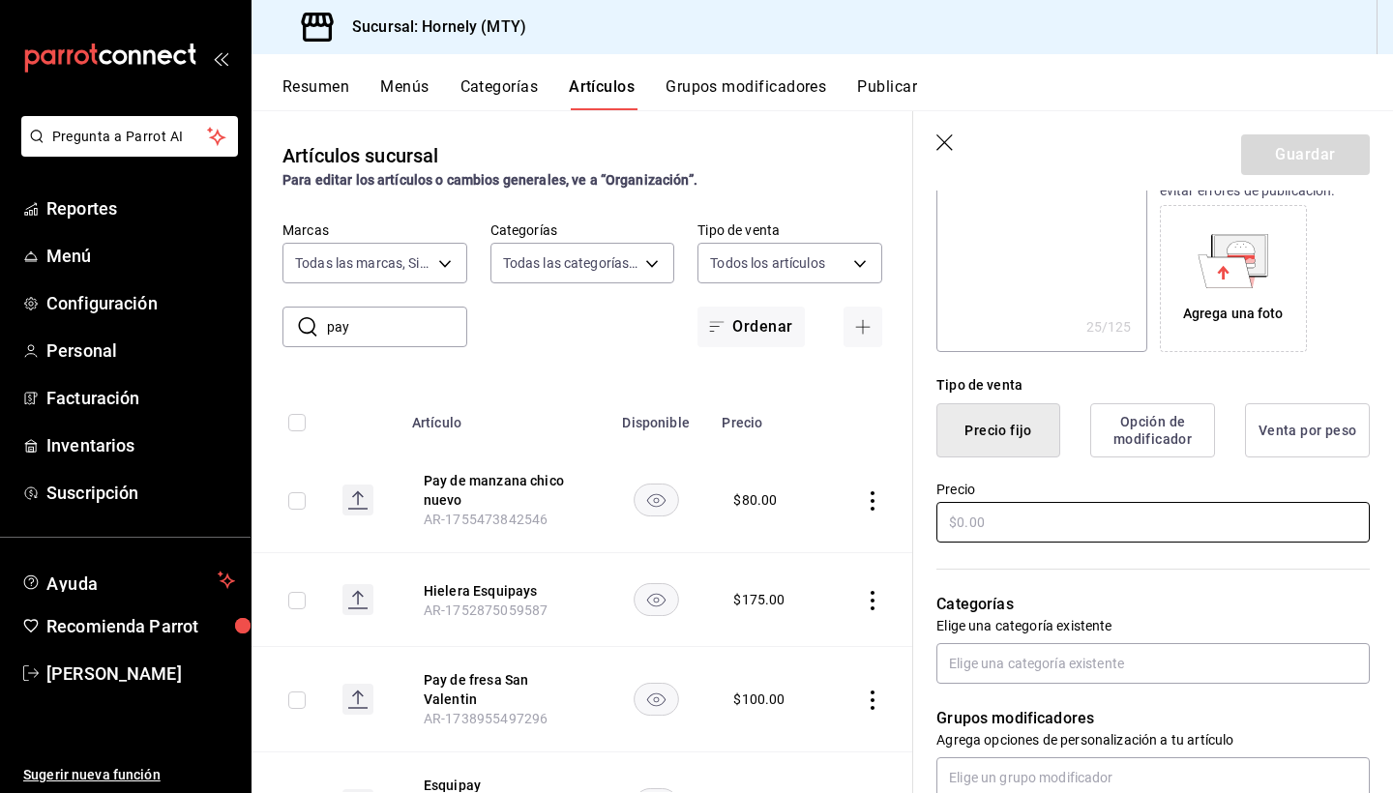
type input "$2.00"
type textarea "x"
type input "$28.00"
type textarea "x"
type input "$2.00"
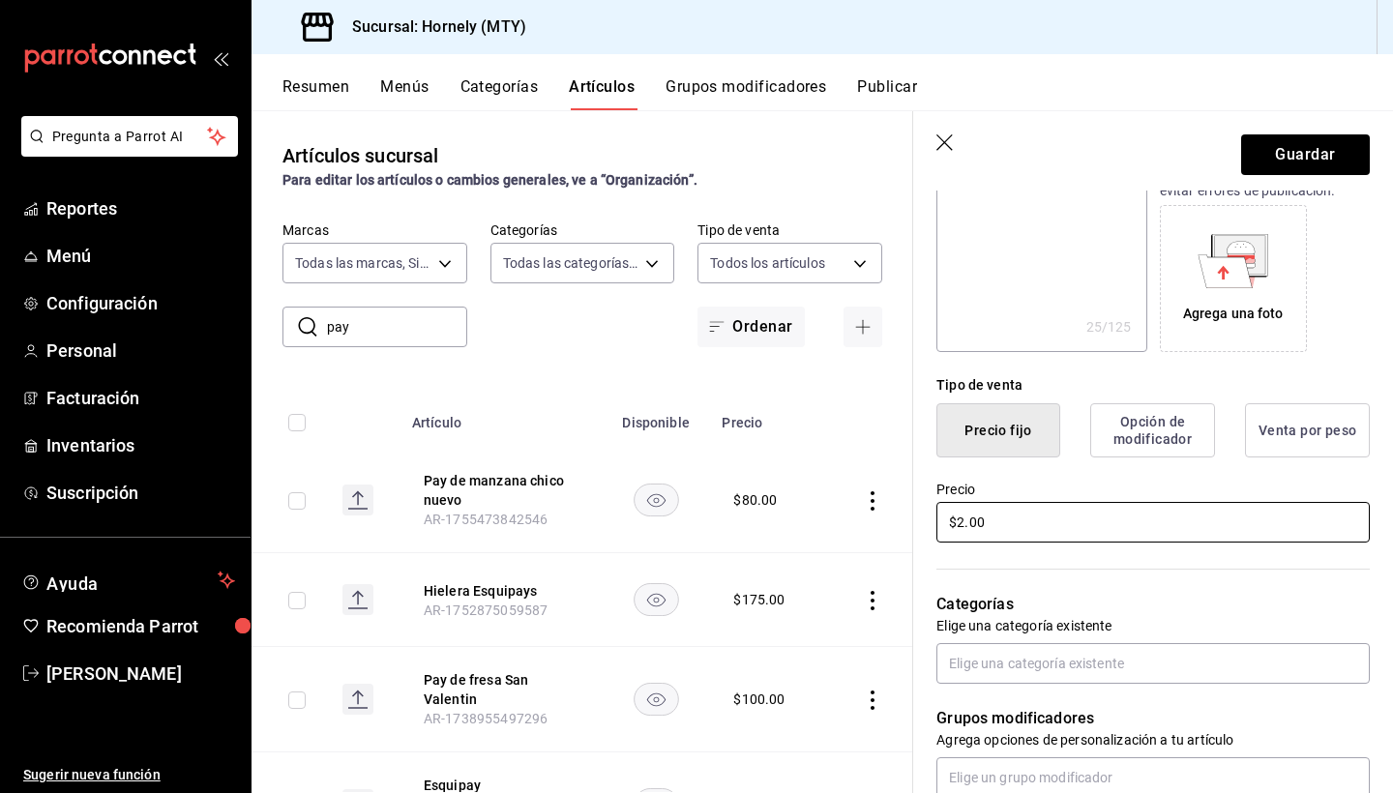
type textarea "x"
type input "$29.00"
type textarea "x"
type input "$290.00"
click at [1057, 653] on input "text" at bounding box center [1152, 663] width 433 height 41
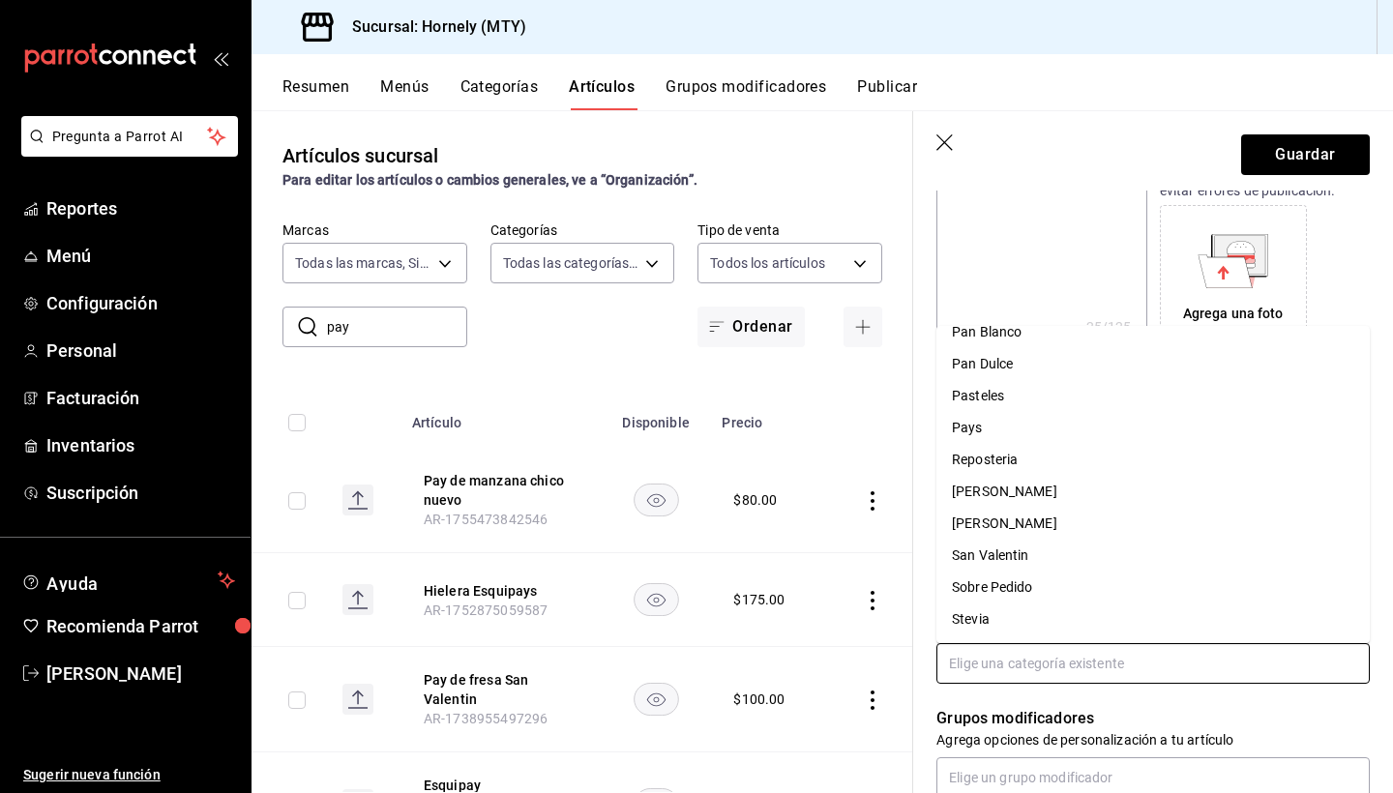
scroll to position [0, 0]
click at [1036, 432] on li "Pays" at bounding box center [1152, 428] width 433 height 32
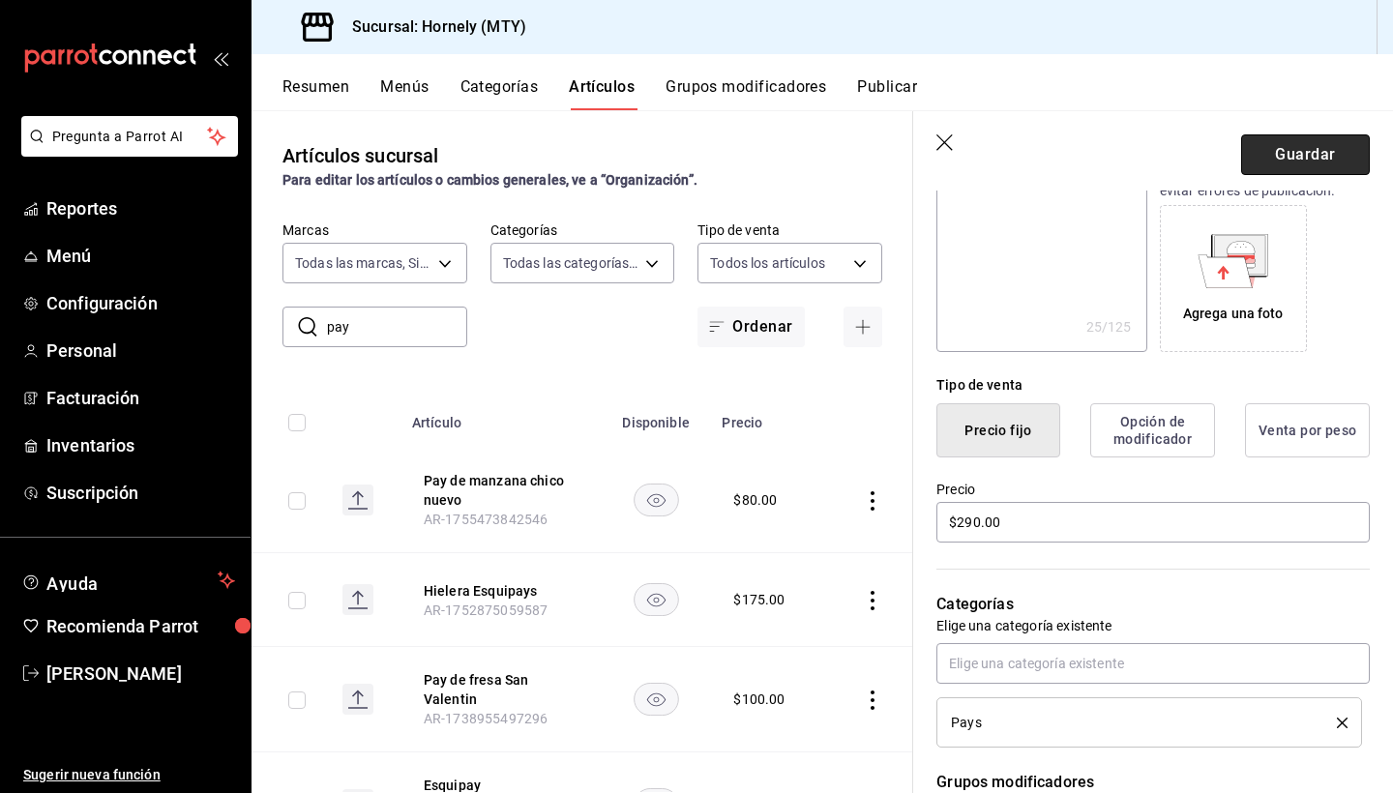
click at [1260, 166] on button "Guardar" at bounding box center [1305, 154] width 129 height 41
type textarea "x"
click at [1232, 9] on div "Sucursal: Hornely (MTY)" at bounding box center [821, 27] width 1141 height 54
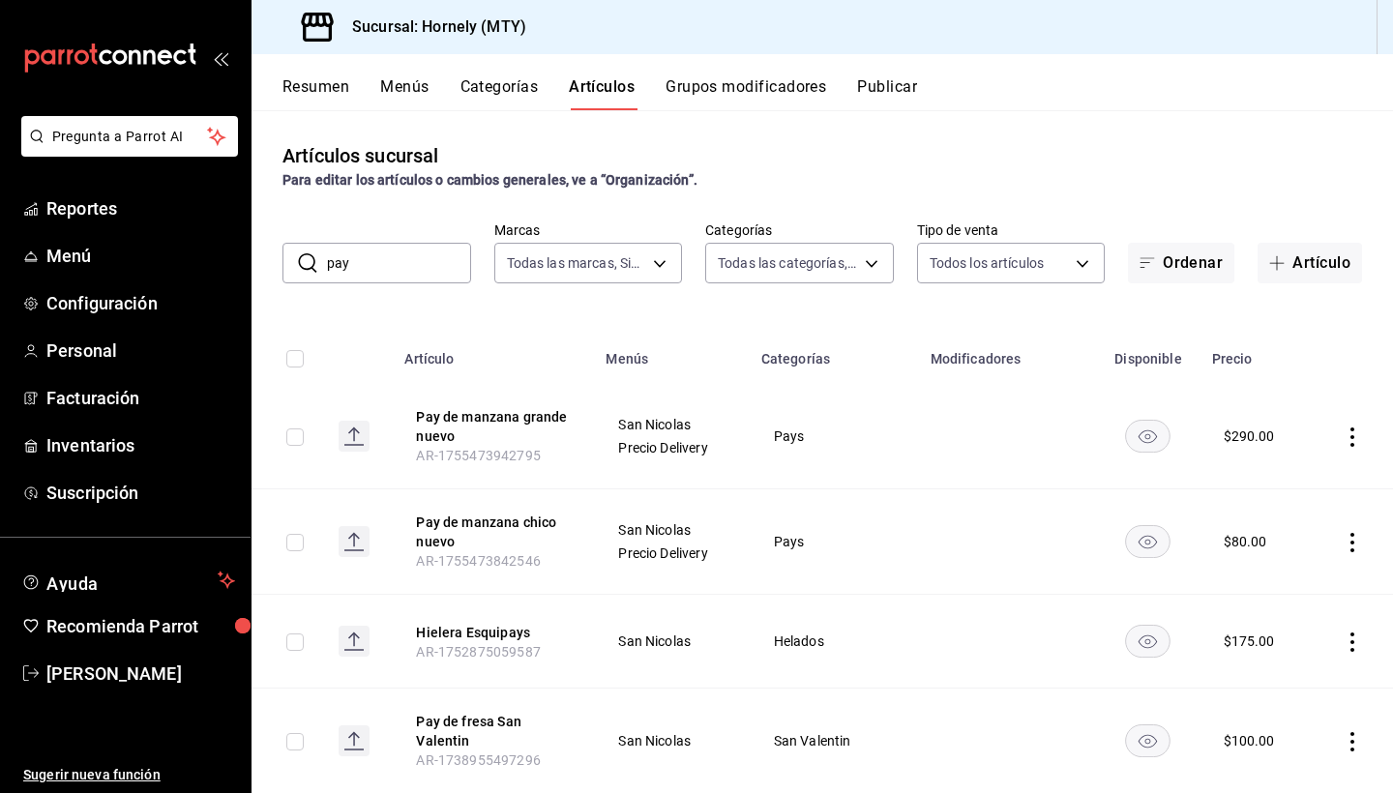
click at [869, 83] on button "Publicar" at bounding box center [887, 93] width 60 height 33
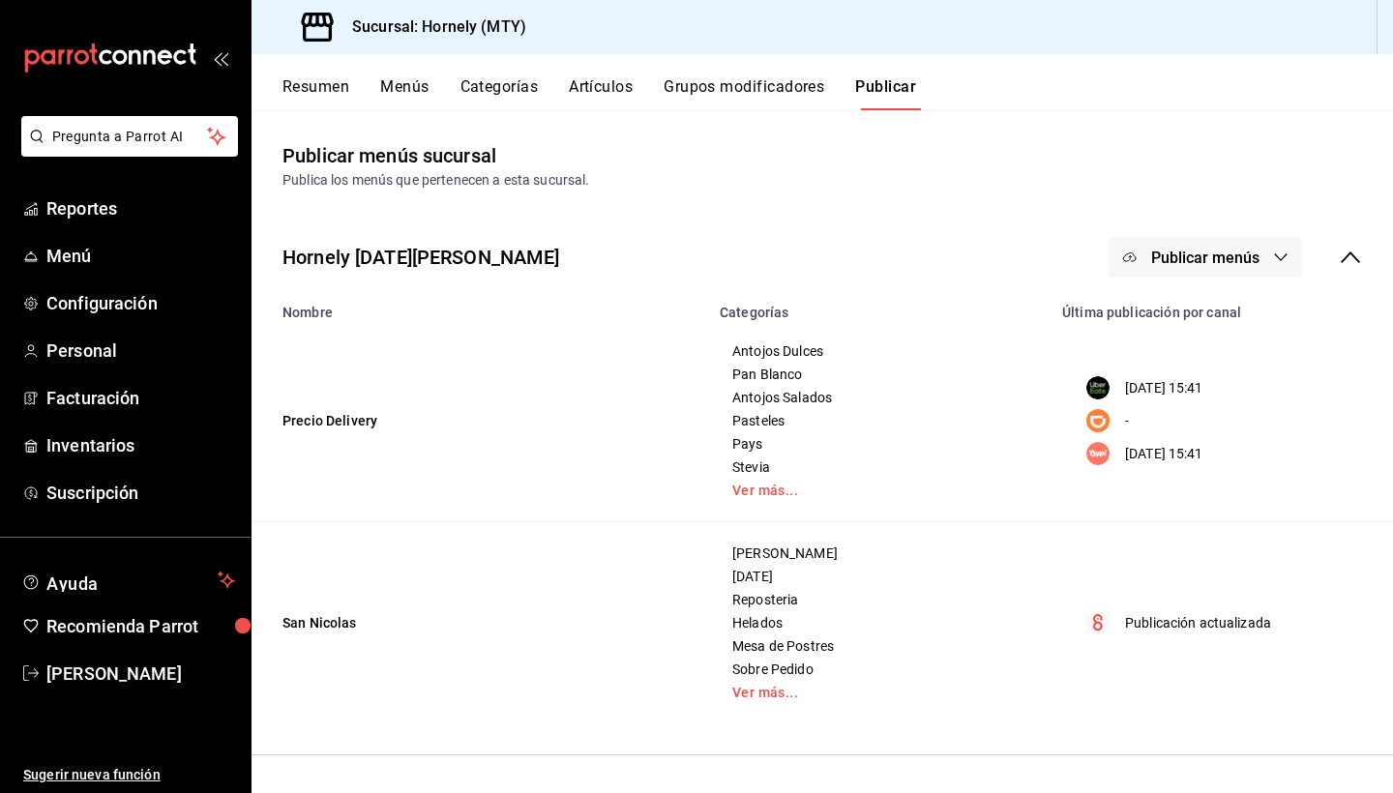
click at [1257, 249] on span "Publicar menús" at bounding box center [1205, 258] width 108 height 18
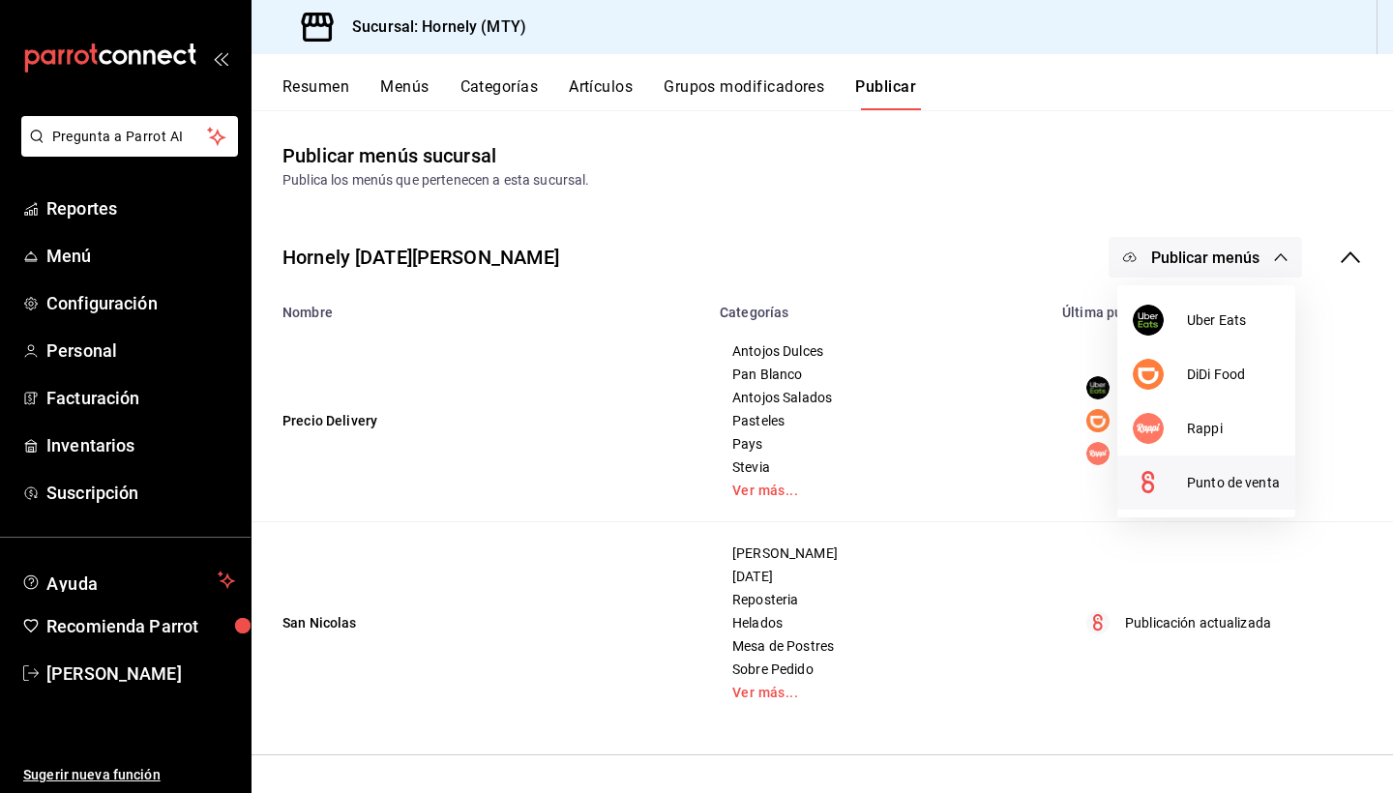
click at [1171, 481] on div at bounding box center [1159, 482] width 54 height 31
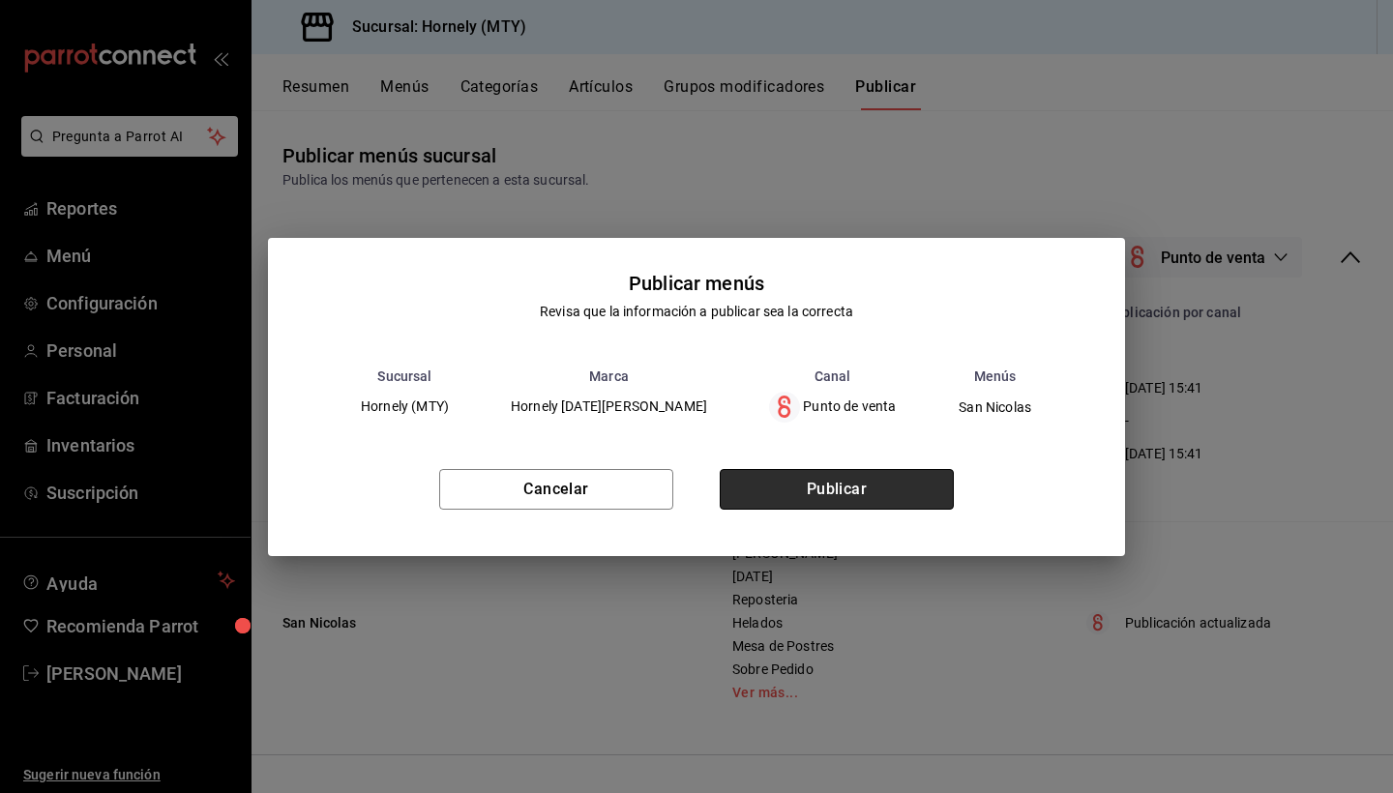
click at [850, 492] on button "Publicar" at bounding box center [836, 489] width 234 height 41
